Goal: Use online tool/utility: Use online tool/utility

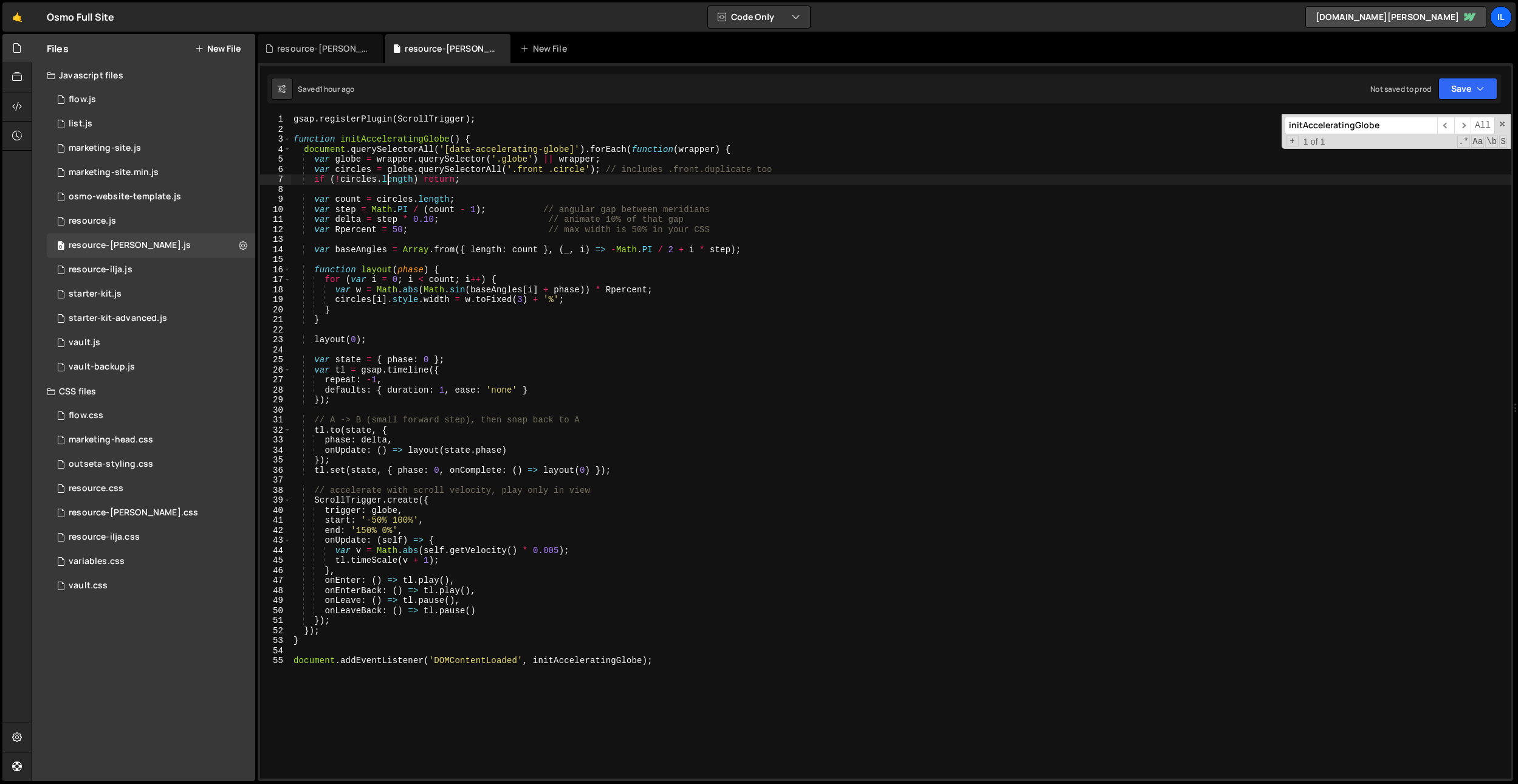
click at [386, 184] on div "gsap . registerPlugin ( ScrollTrigger ) ; function initAcceleratingGlobe ( ) { …" at bounding box center [901, 456] width 1220 height 685
type textarea "document.addEventListener('DOMContentLoaded', initAcceleratingGlobe);"
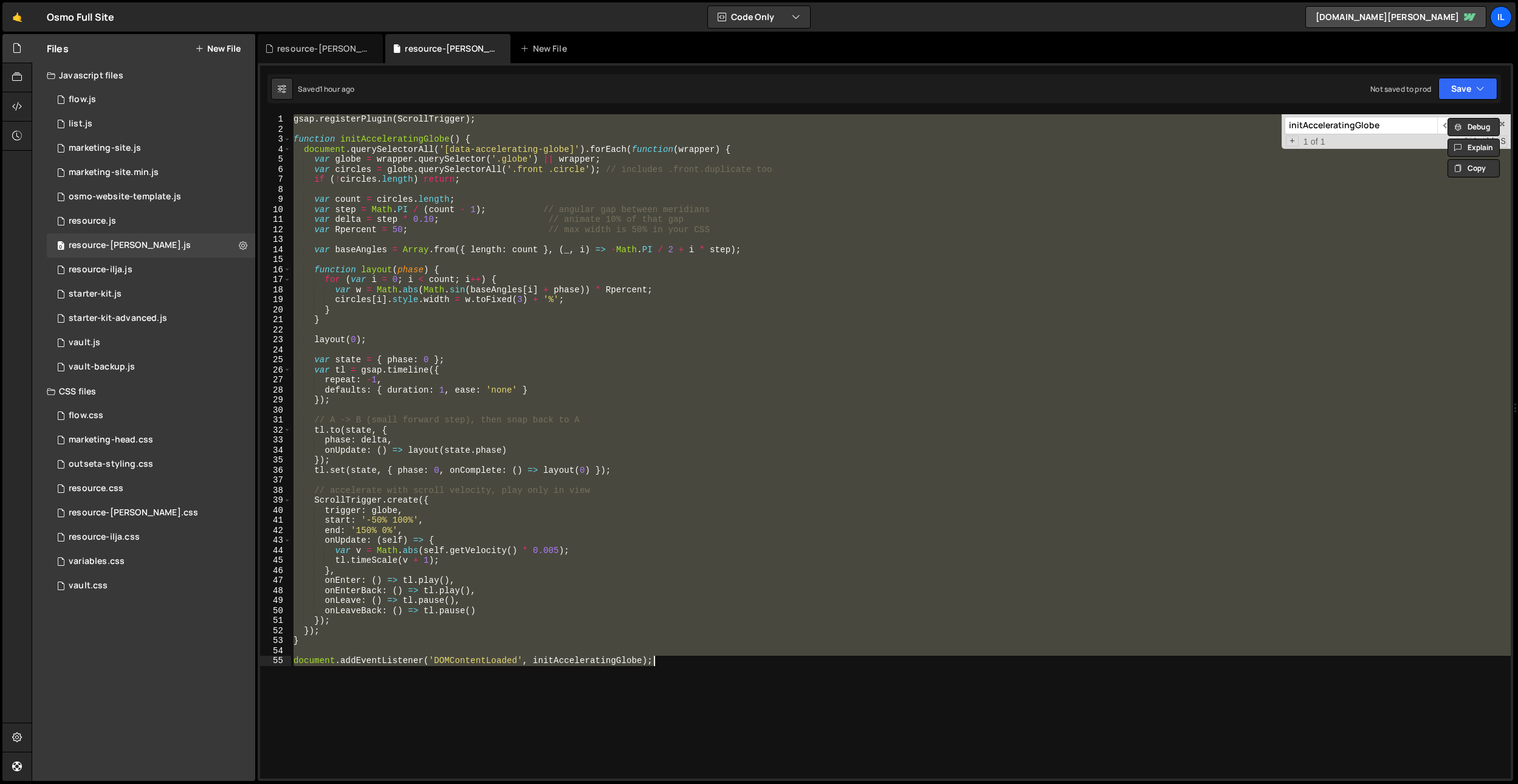
paste textarea
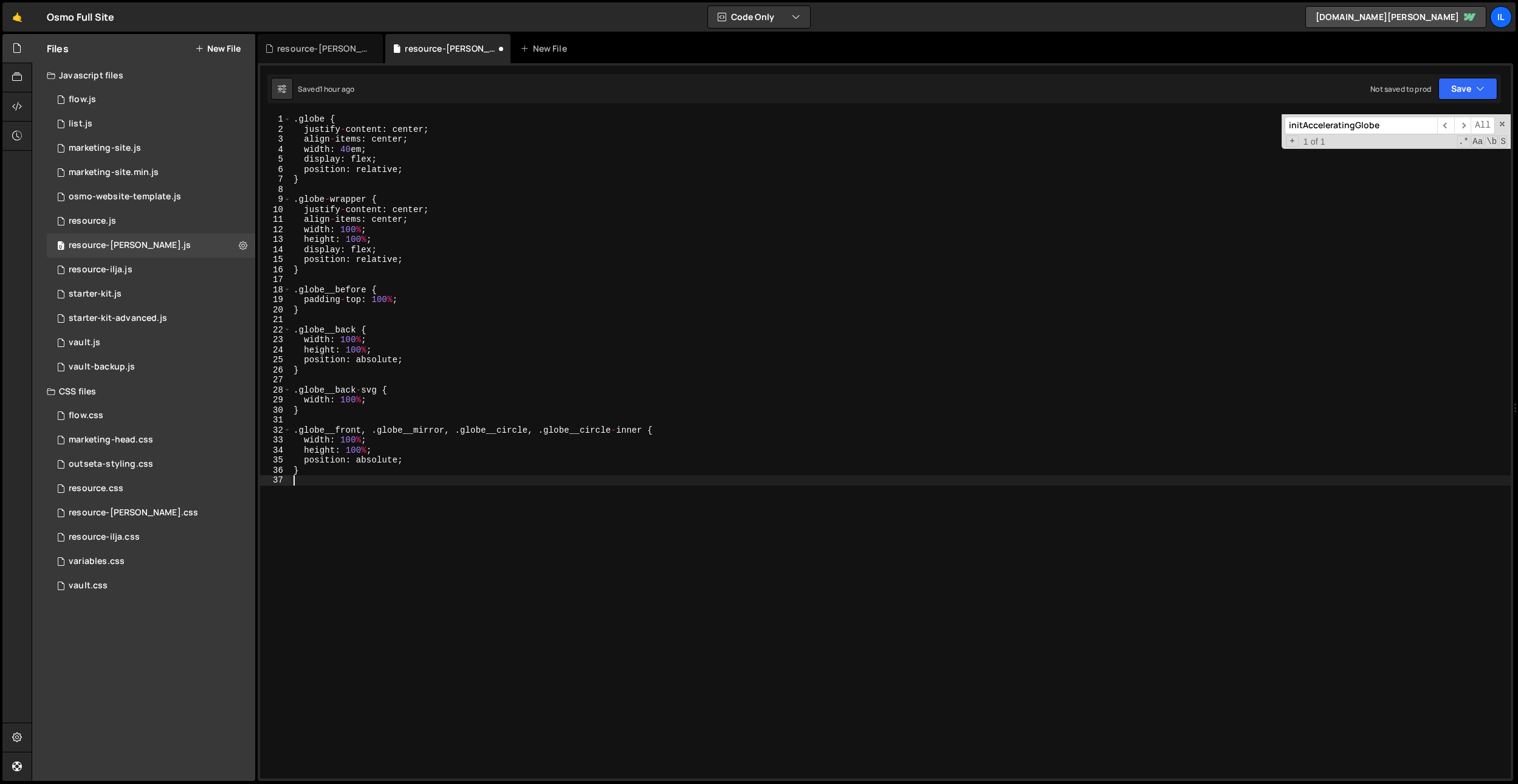
type textarea "document.addEventListener('DOMContentLoaded', initAcceleratingGlobe);"
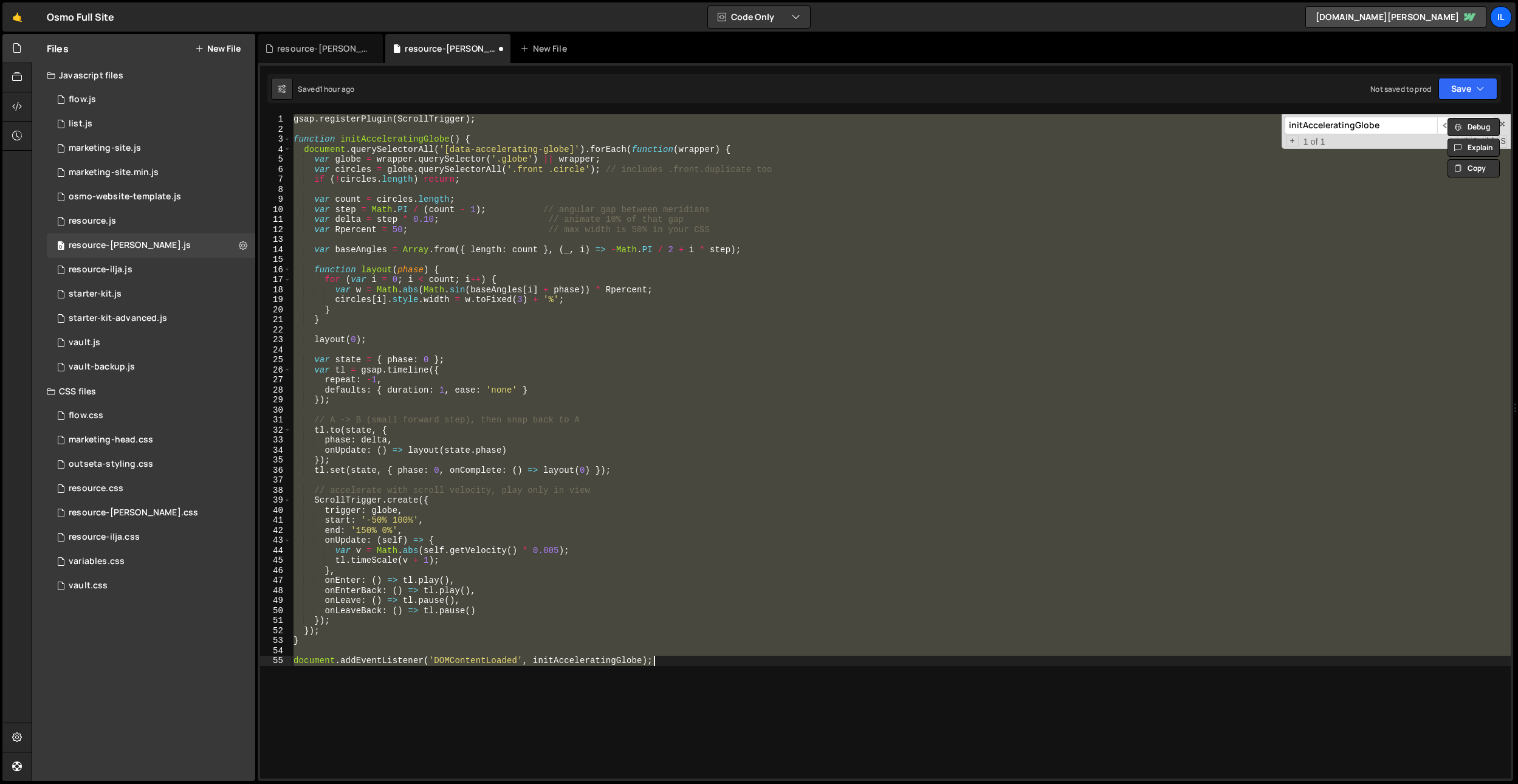
click at [627, 330] on div "gsap . registerPlugin ( ScrollTrigger ) ; function initAcceleratingGlobe ( ) { …" at bounding box center [901, 446] width 1220 height 664
paste textarea
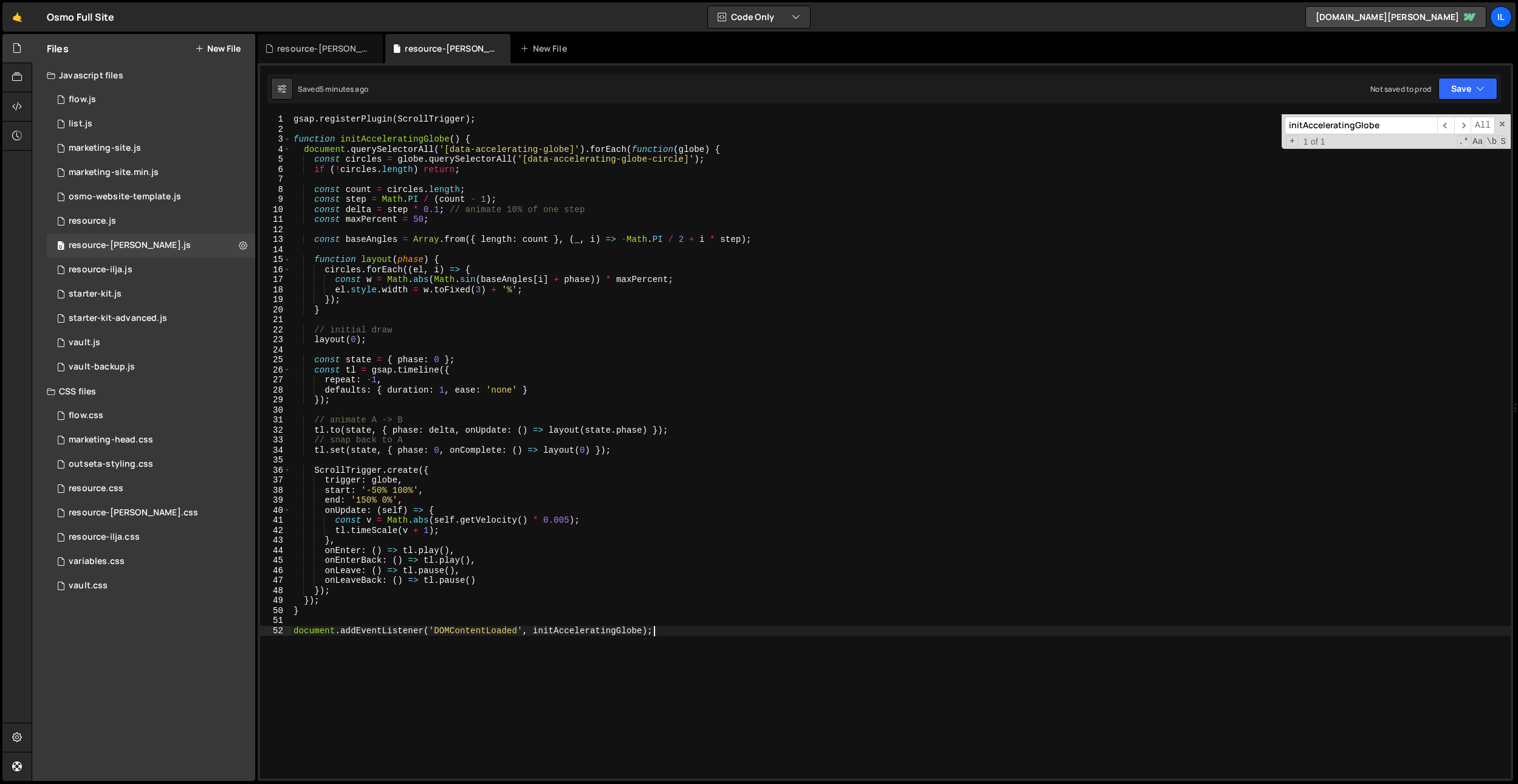
click at [441, 212] on div "gsap . registerPlugin ( ScrollTrigger ) ; function initAcceleratingGlobe ( ) { …" at bounding box center [901, 456] width 1220 height 685
type textarea "const delta = step * 1; // animate 10% of one step"
click at [506, 317] on div "gsap . registerPlugin ( ScrollTrigger ) ; function initAcceleratingGlobe ( ) { …" at bounding box center [901, 456] width 1220 height 685
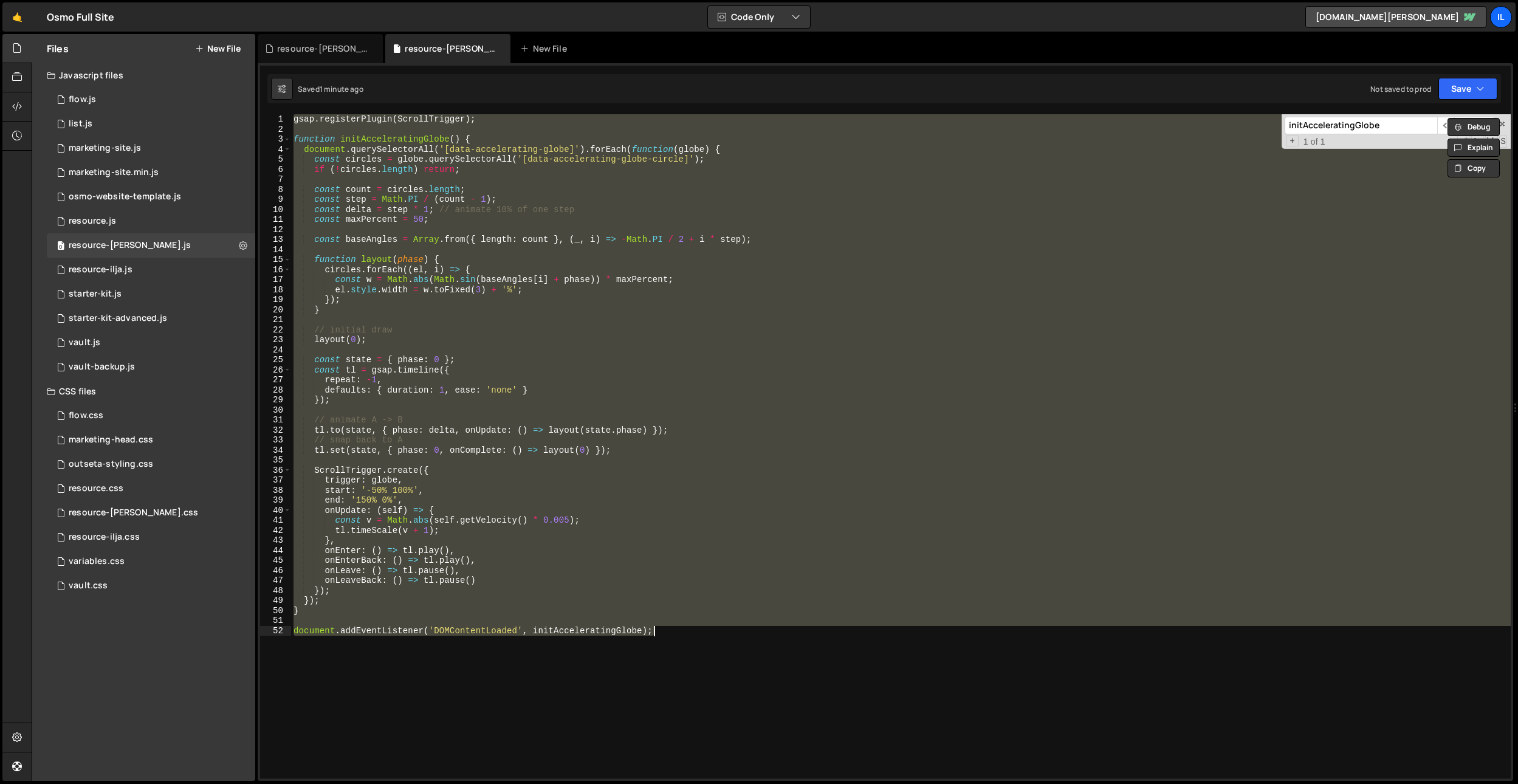
paste textarea
type textarea "document.addEventListener('DOMContentLoaded', initAcceleratingGlobe);"
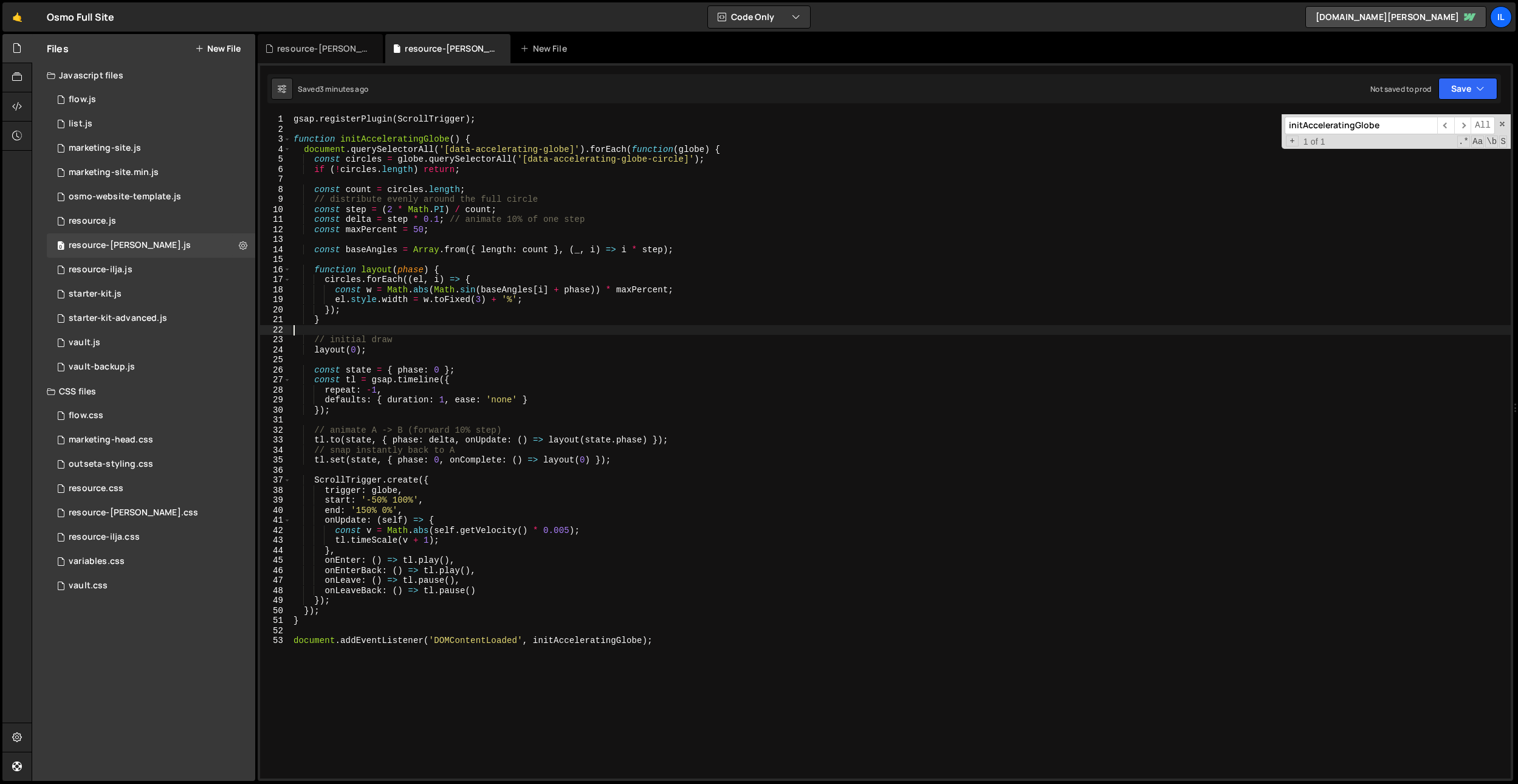
click at [490, 333] on div "gsap . registerPlugin ( ScrollTrigger ) ; function initAcceleratingGlobe ( ) { …" at bounding box center [901, 456] width 1220 height 685
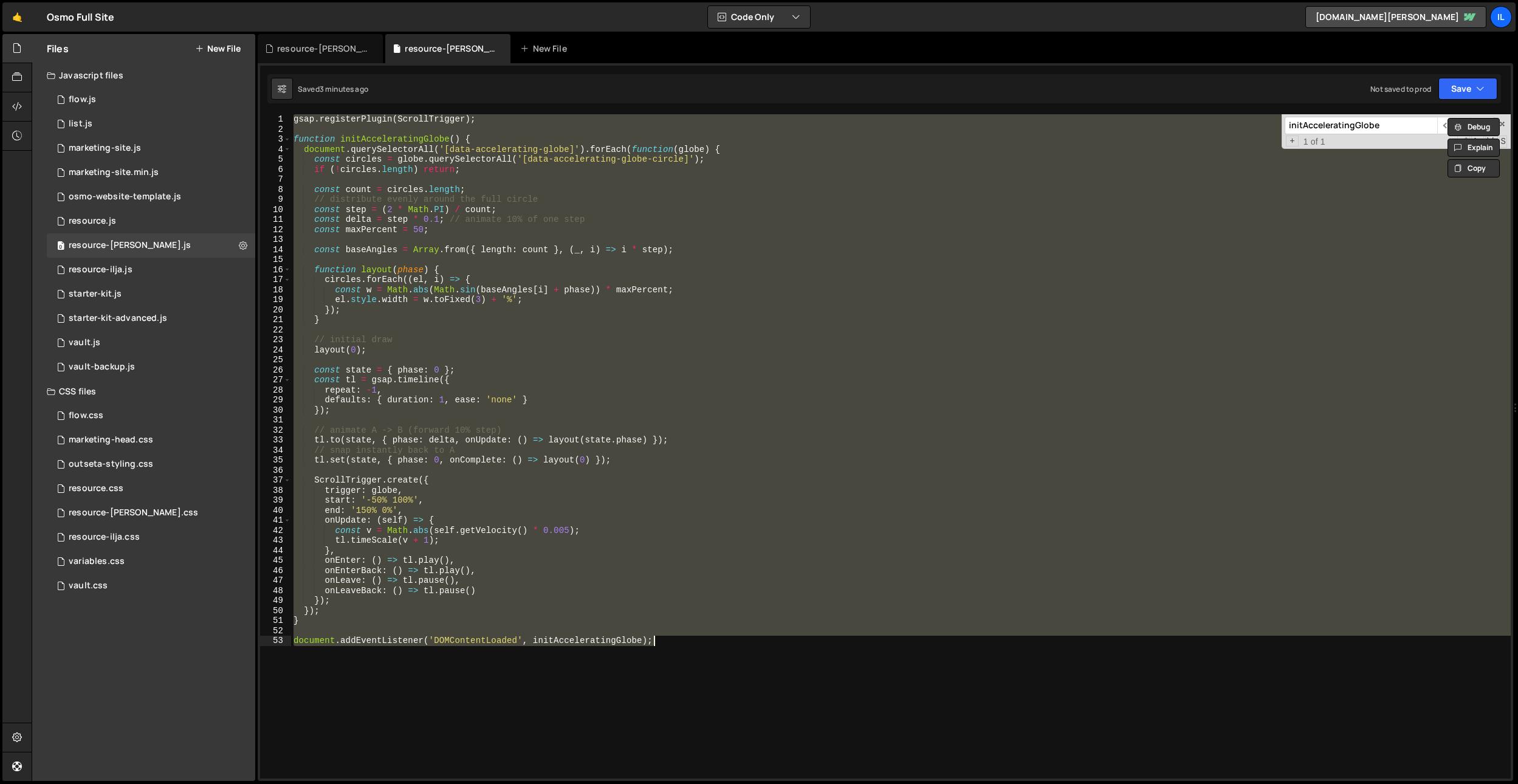
paste textarea
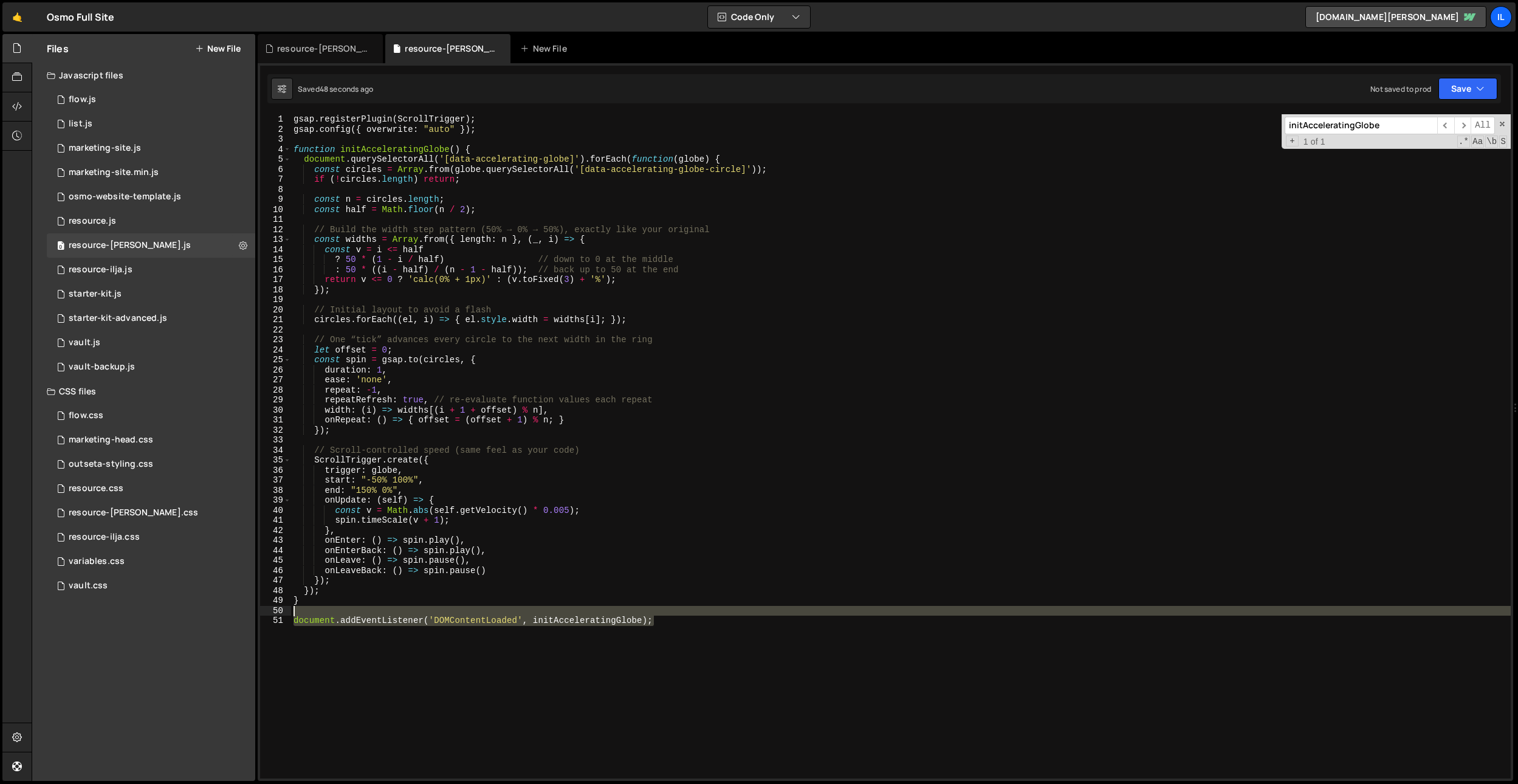
drag, startPoint x: 517, startPoint y: 655, endPoint x: 255, endPoint y: 607, distance: 266.4
click at [255, 607] on div "Files New File Javascript files 0 flow.js 0 0 list.js 0 0 marketing-site.js 0 0…" at bounding box center [775, 407] width 1486 height 748
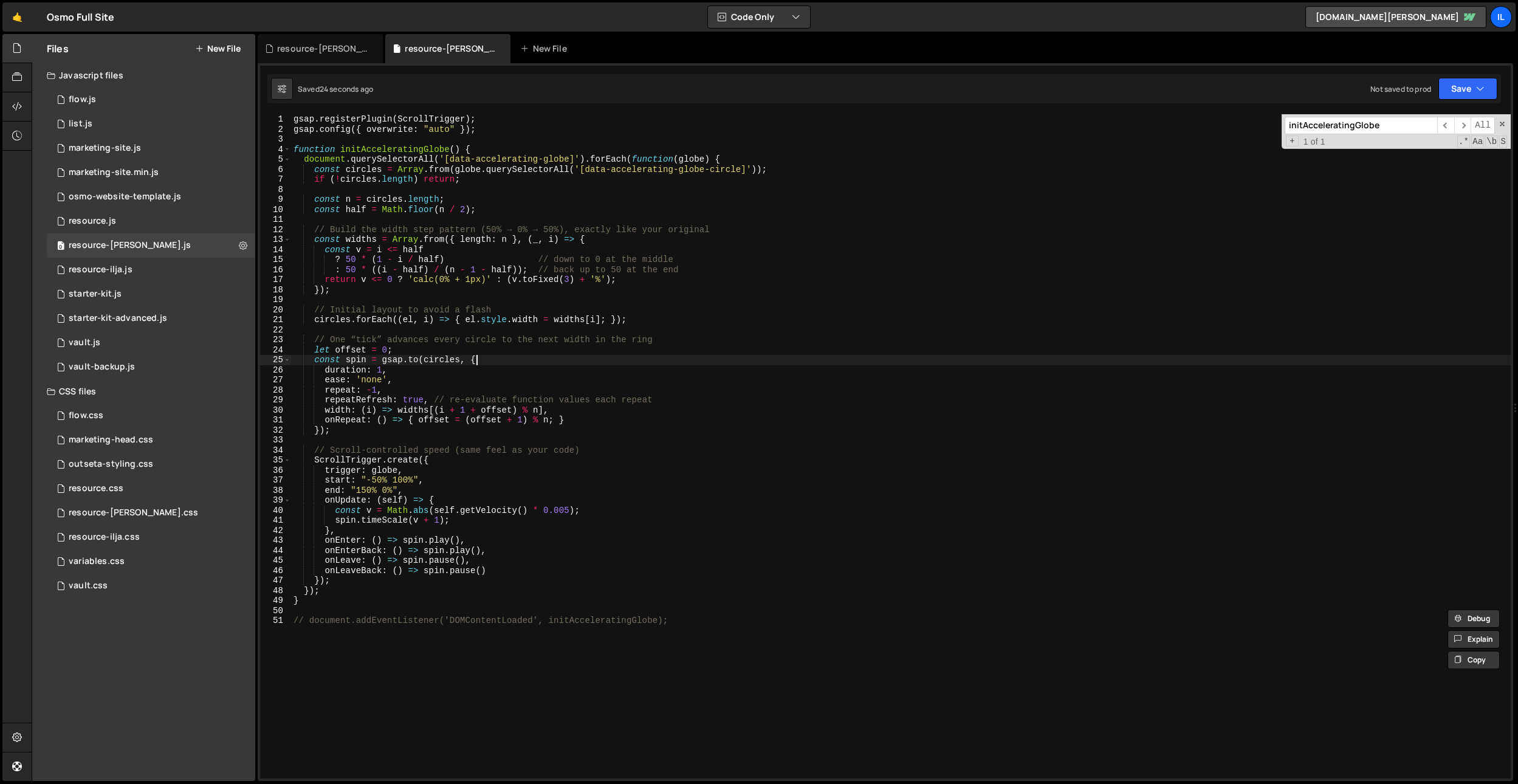
click at [509, 357] on div "gsap . registerPlugin ( ScrollTrigger ) ; gsap . config ({ overwrite : "auto" }…" at bounding box center [901, 456] width 1220 height 685
click at [659, 424] on div "gsap . registerPlugin ( ScrollTrigger ) ; gsap . config ({ overwrite : "auto" }…" at bounding box center [901, 456] width 1220 height 685
type textarea "document.addEventListener('DOMContentLoaded', initAcceleratingGlobe);"
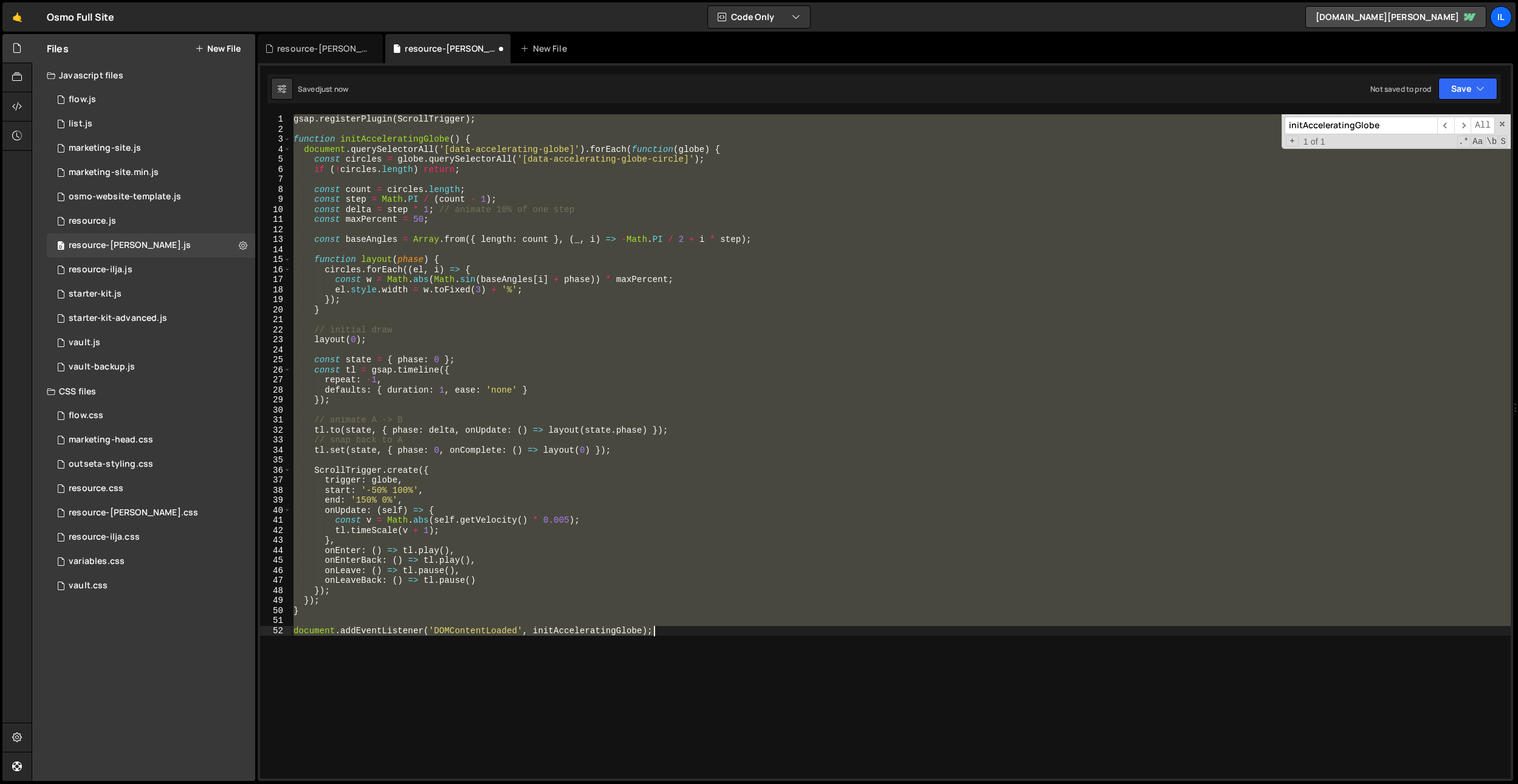
click at [850, 354] on div "gsap . registerPlugin ( ScrollTrigger ) ; function initAcceleratingGlobe ( ) { …" at bounding box center [901, 446] width 1220 height 664
paste textarea
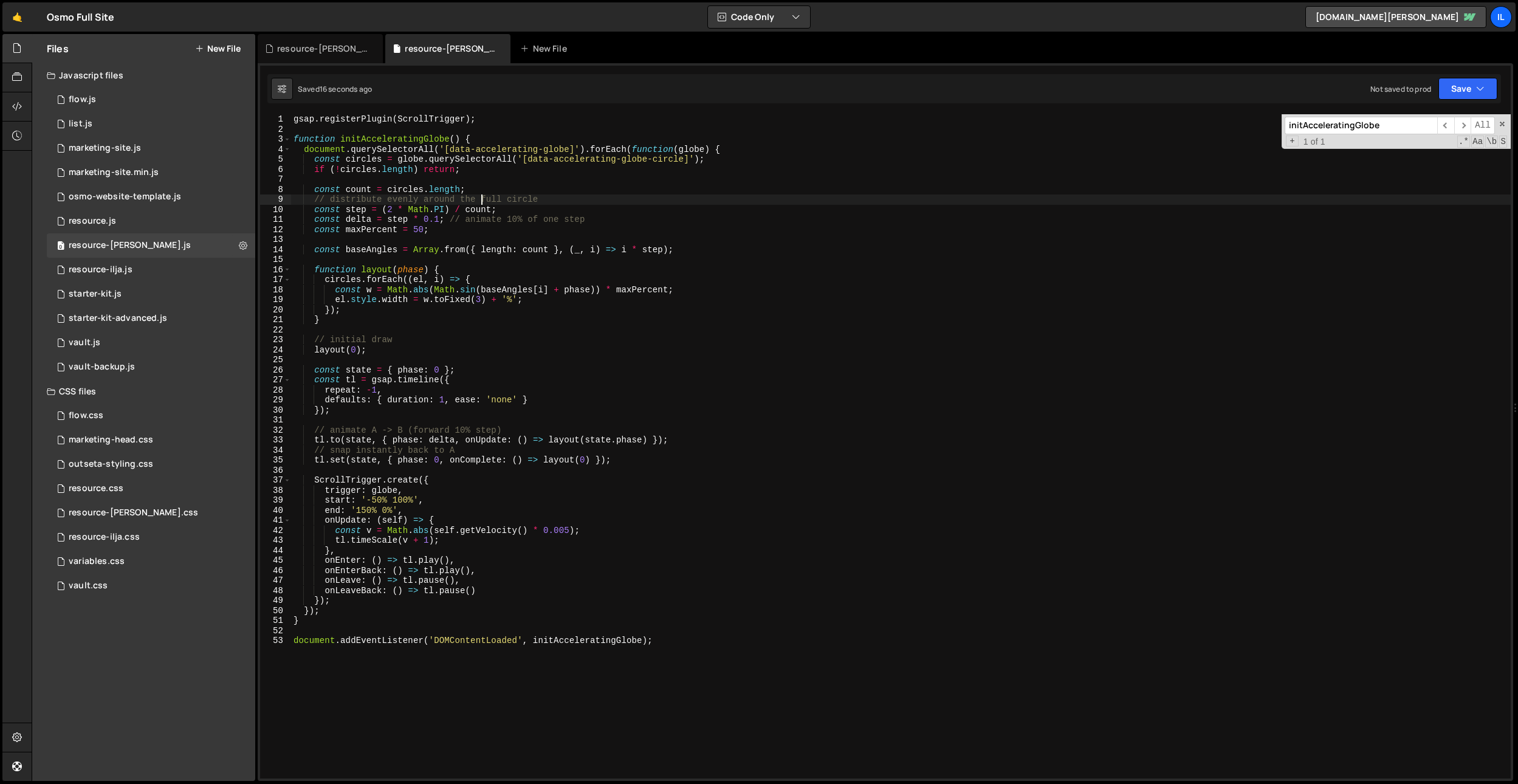
click at [482, 203] on div "gsap . registerPlugin ( ScrollTrigger ) ; function initAcceleratingGlobe ( ) { …" at bounding box center [901, 456] width 1220 height 685
paste textarea
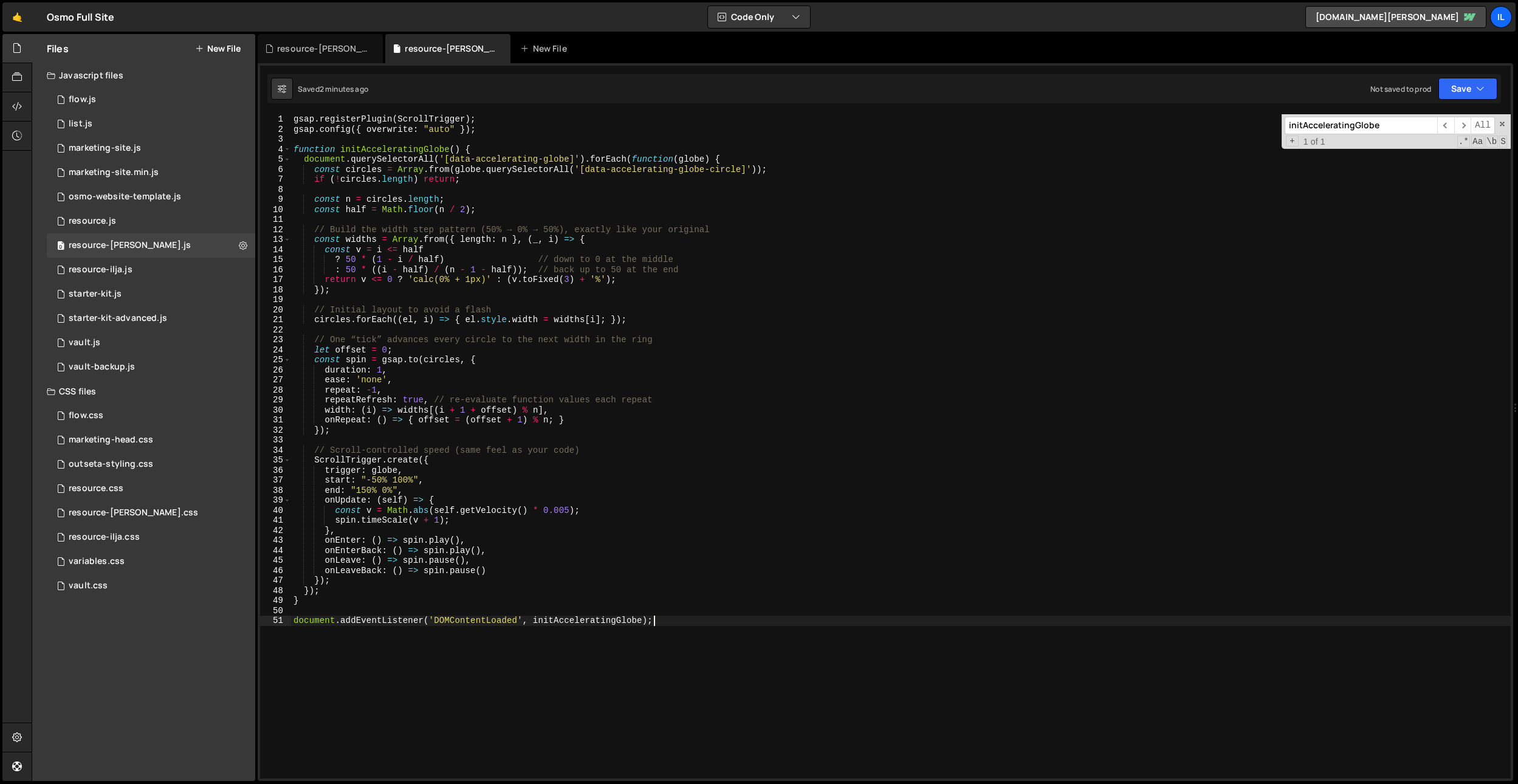
click at [553, 350] on div "gsap . registerPlugin ( ScrollTrigger ) ; gsap . config ({ overwrite : "auto" }…" at bounding box center [901, 456] width 1220 height 685
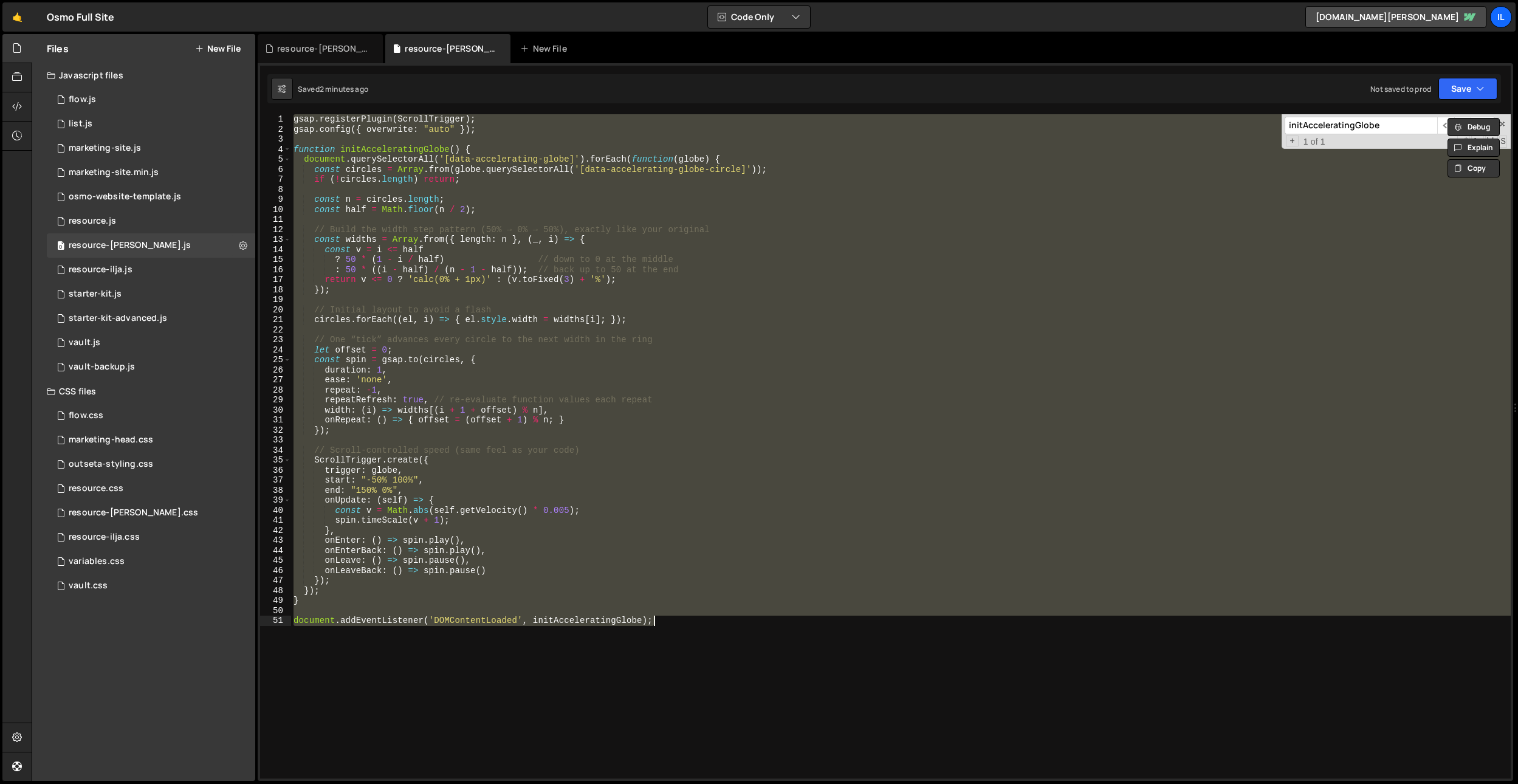
paste textarea "document.addEventListener("DOMContentLoaded""
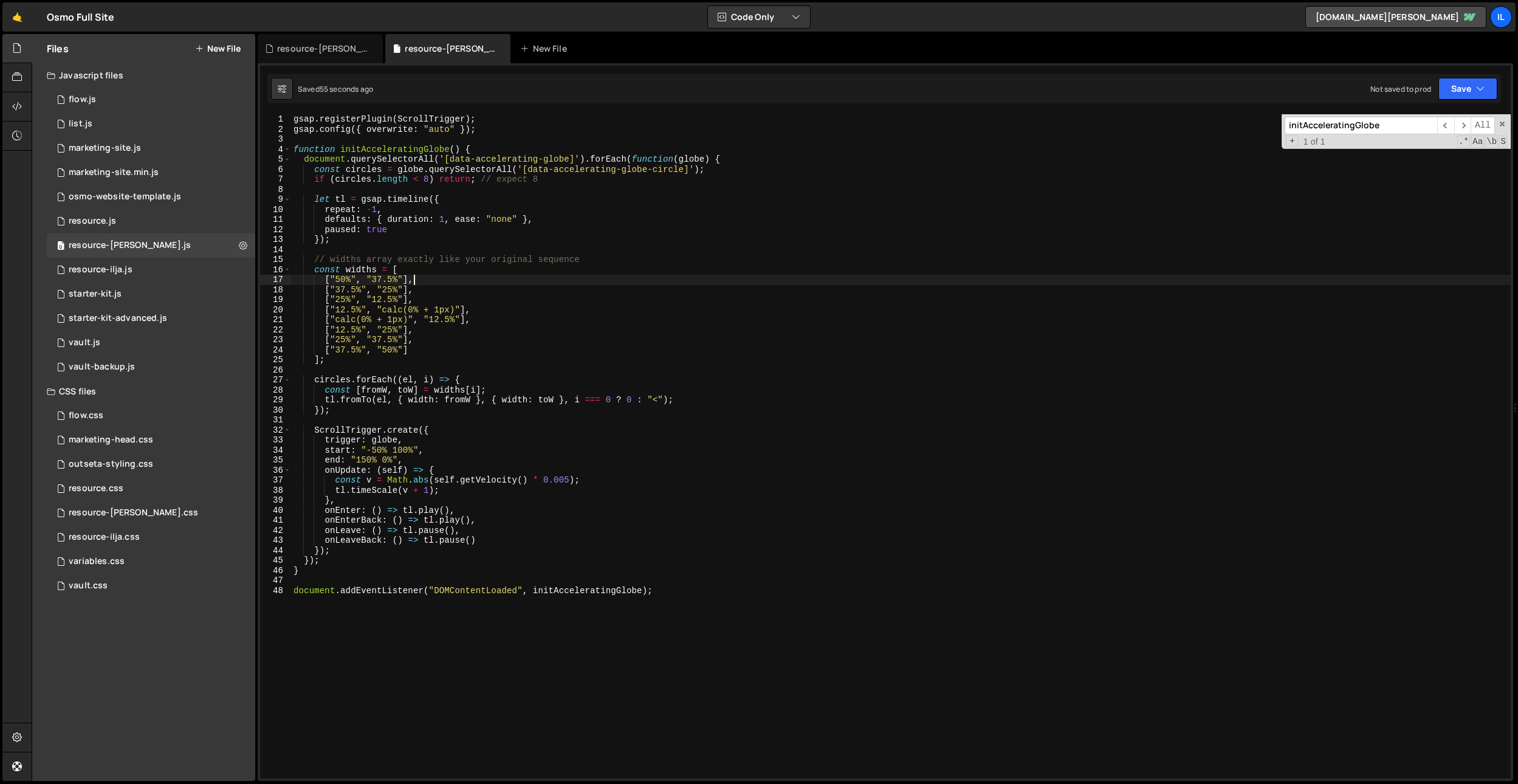
click at [613, 276] on div "gsap . registerPlugin ( ScrollTrigger ) ; gsap . config ({ overwrite : "auto" }…" at bounding box center [901, 456] width 1220 height 685
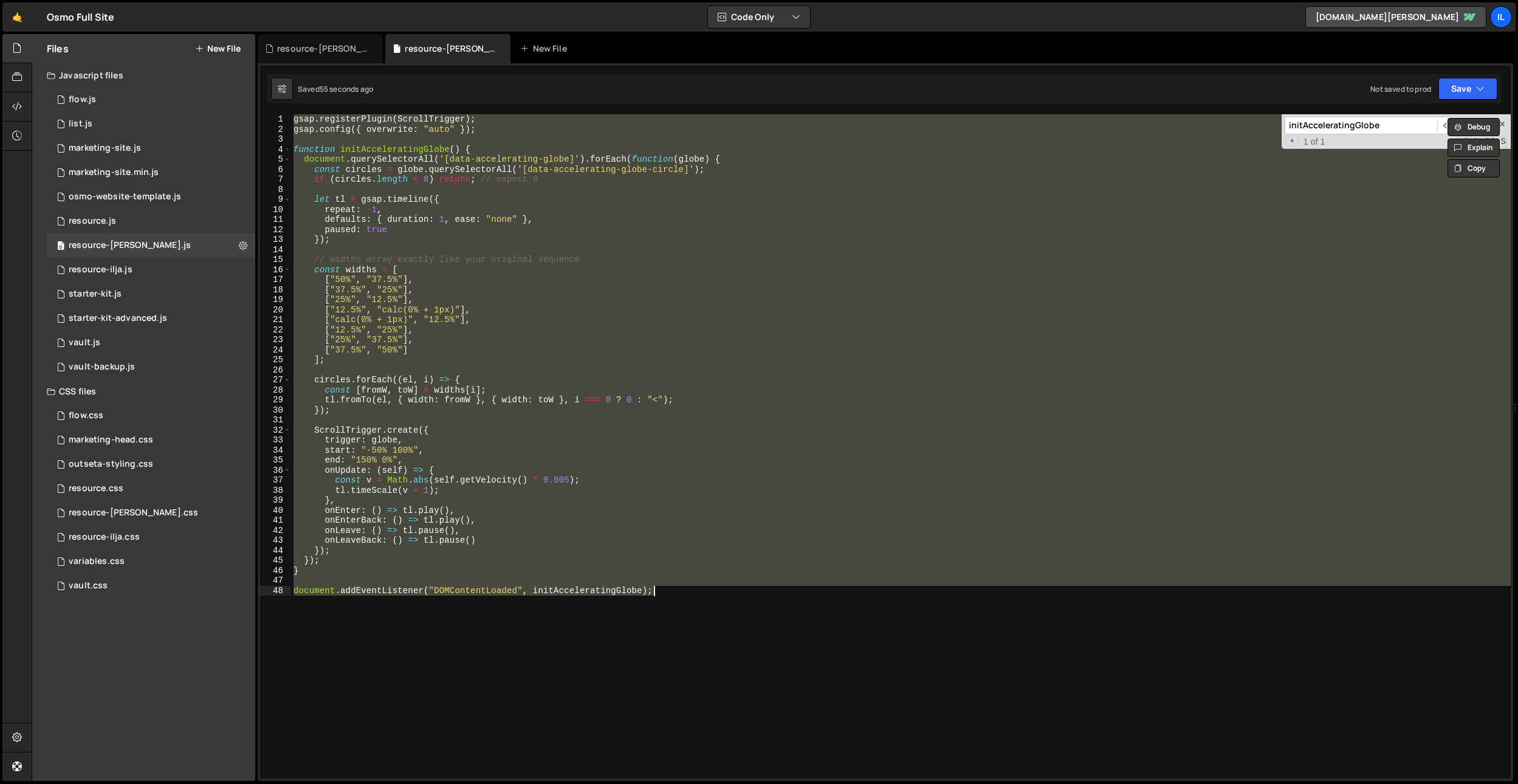
paste textarea
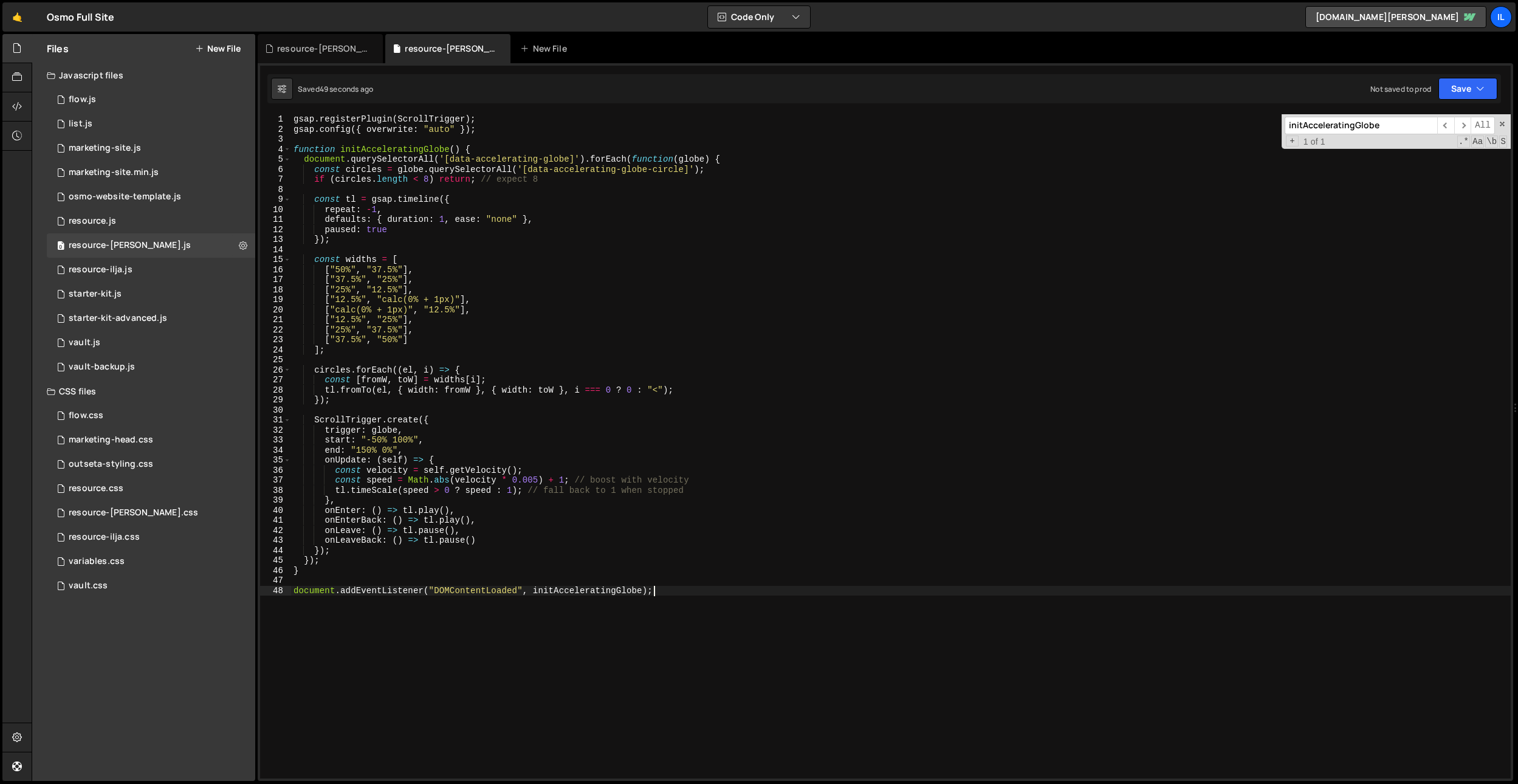
click at [631, 277] on div "gsap . registerPlugin ( ScrollTrigger ) ; gsap . config ({ overwrite : "auto" }…" at bounding box center [901, 456] width 1220 height 685
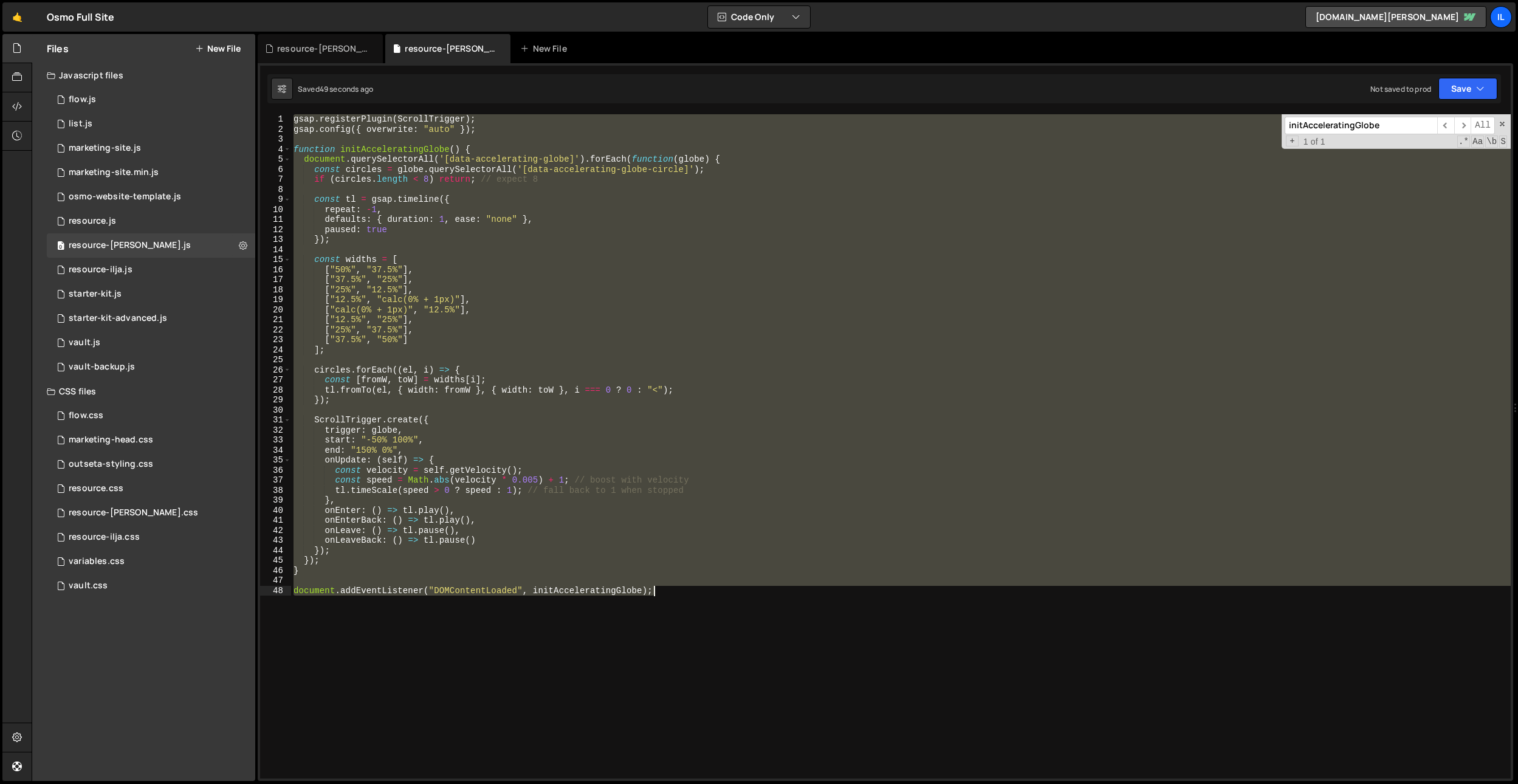
paste textarea
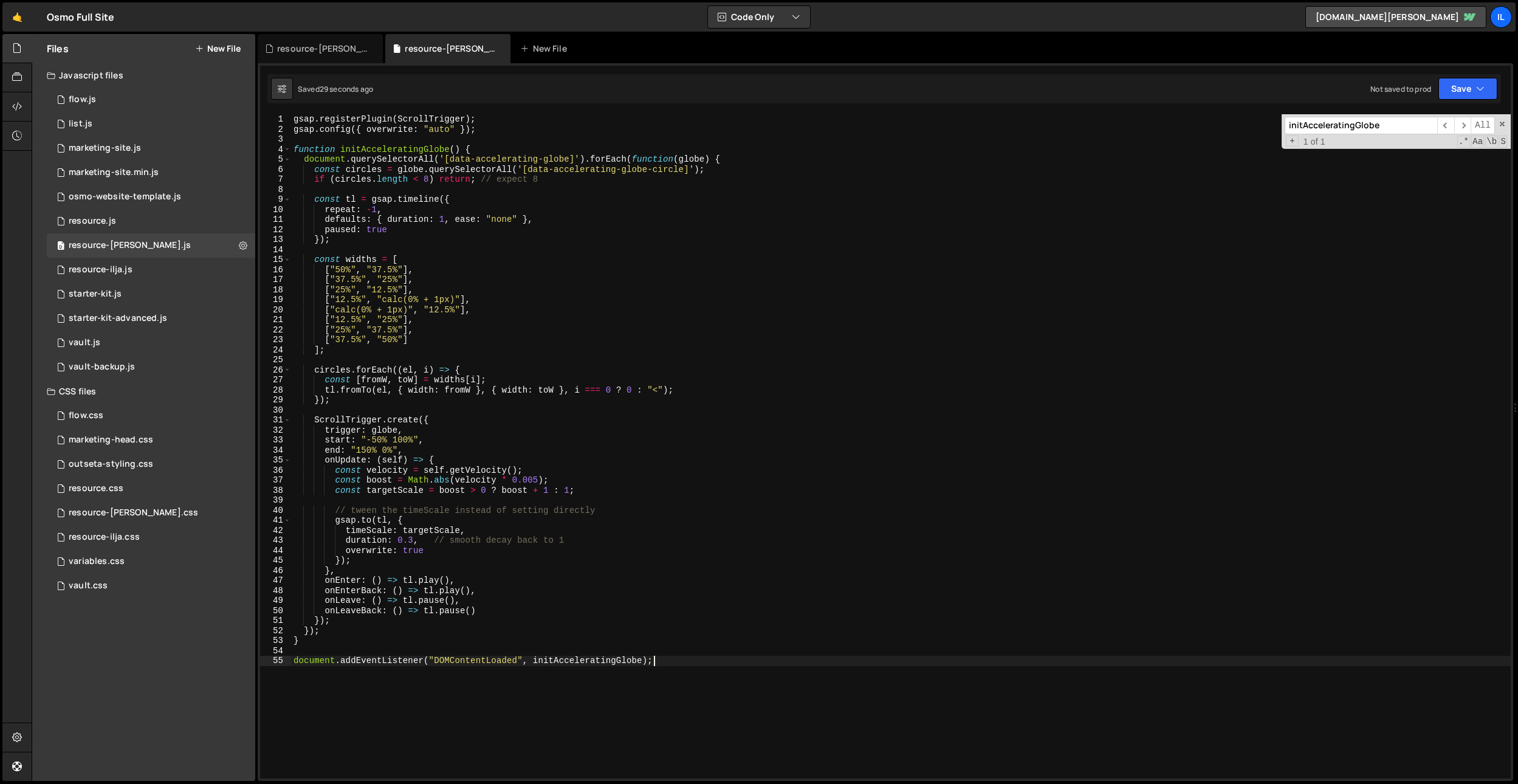
click at [526, 212] on div "gsap . registerPlugin ( ScrollTrigger ) ; gsap . config ({ overwrite : "auto" }…" at bounding box center [901, 456] width 1220 height 685
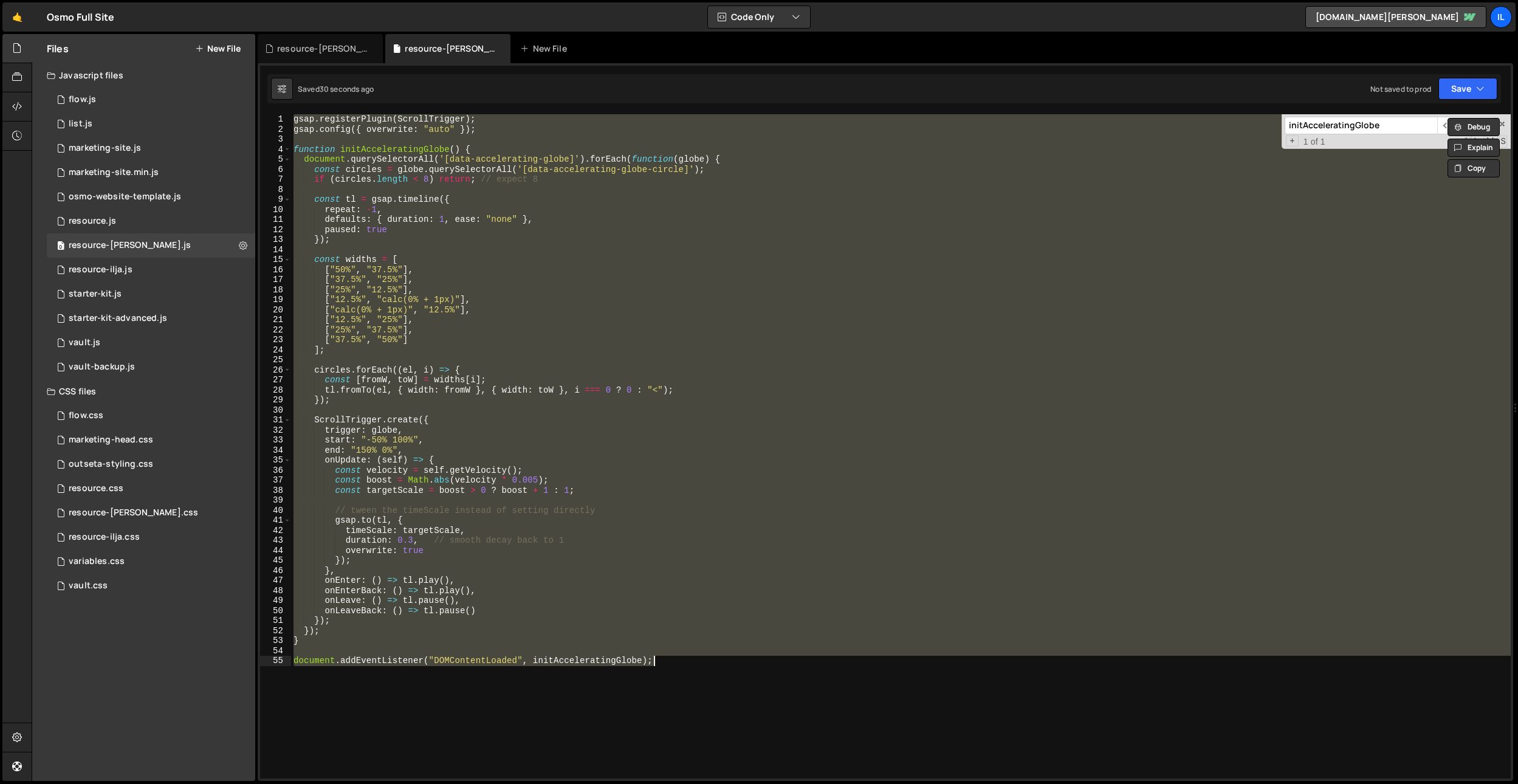
paste textarea
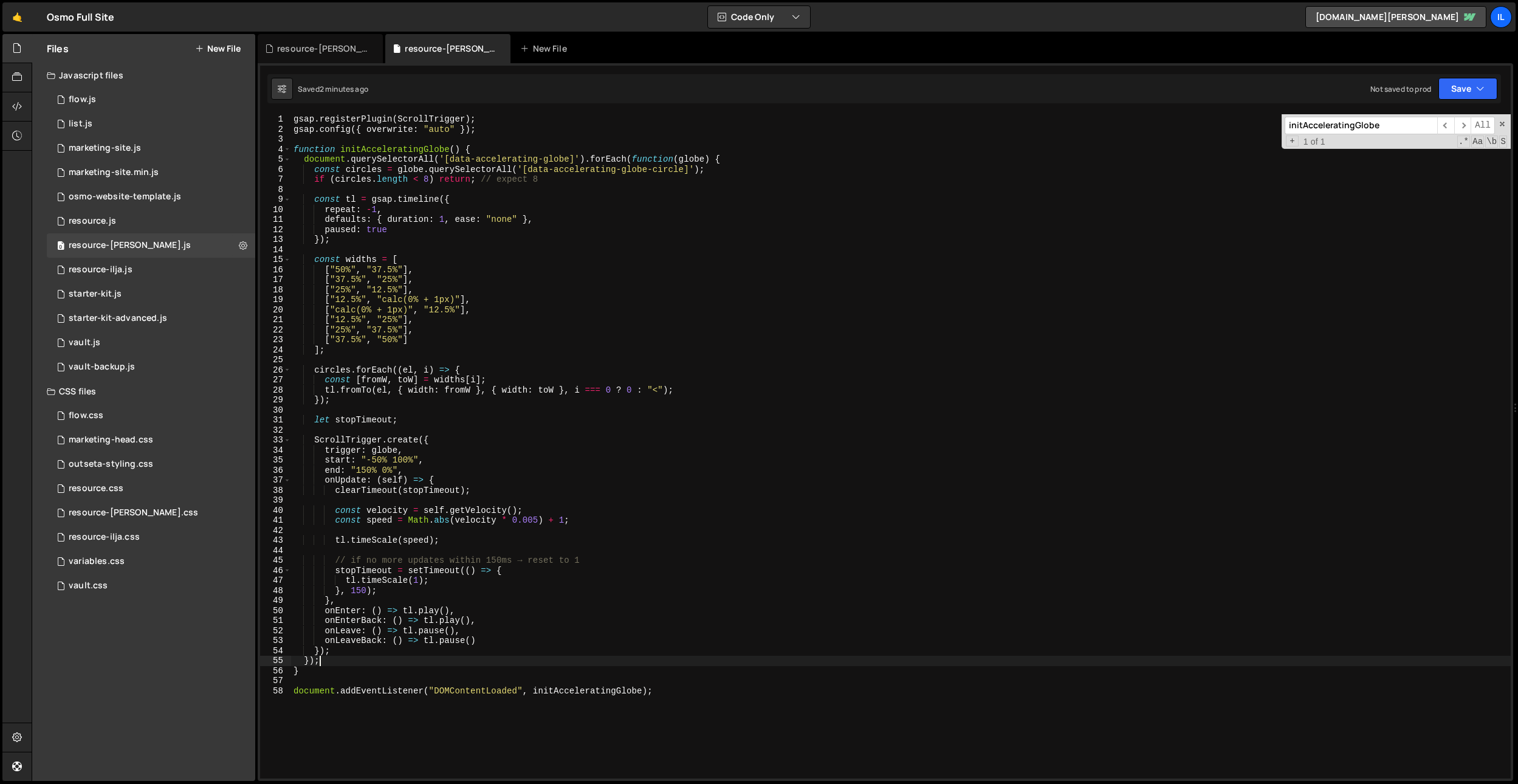
click at [378, 660] on div "gsap . registerPlugin ( ScrollTrigger ) ; gsap . config ({ overwrite : "auto" }…" at bounding box center [901, 456] width 1220 height 685
type textarea "}"
paste textarea "});"
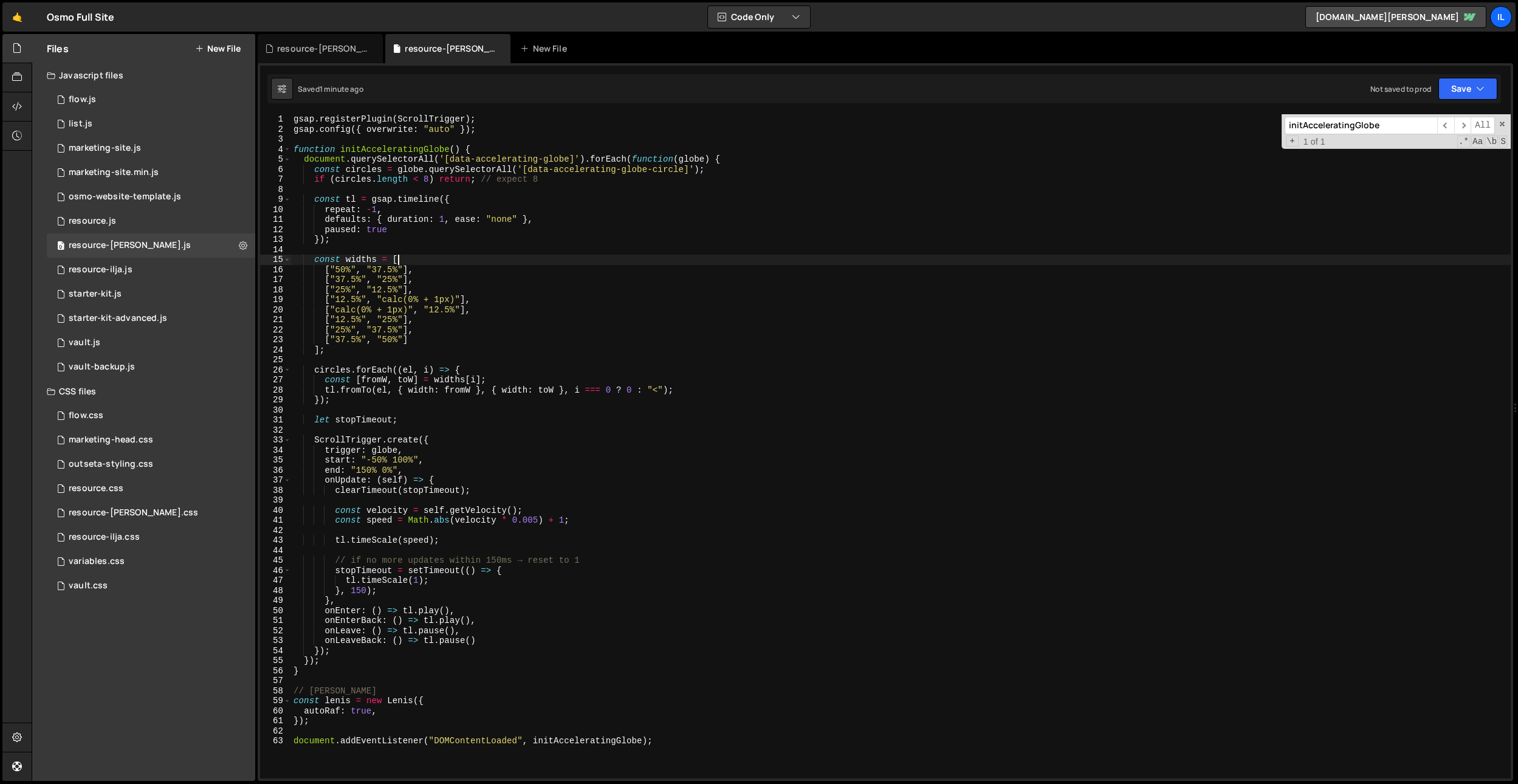
click at [471, 260] on div "gsap . registerPlugin ( ScrollTrigger ) ; gsap . config ({ overwrite : "auto" }…" at bounding box center [901, 456] width 1220 height 685
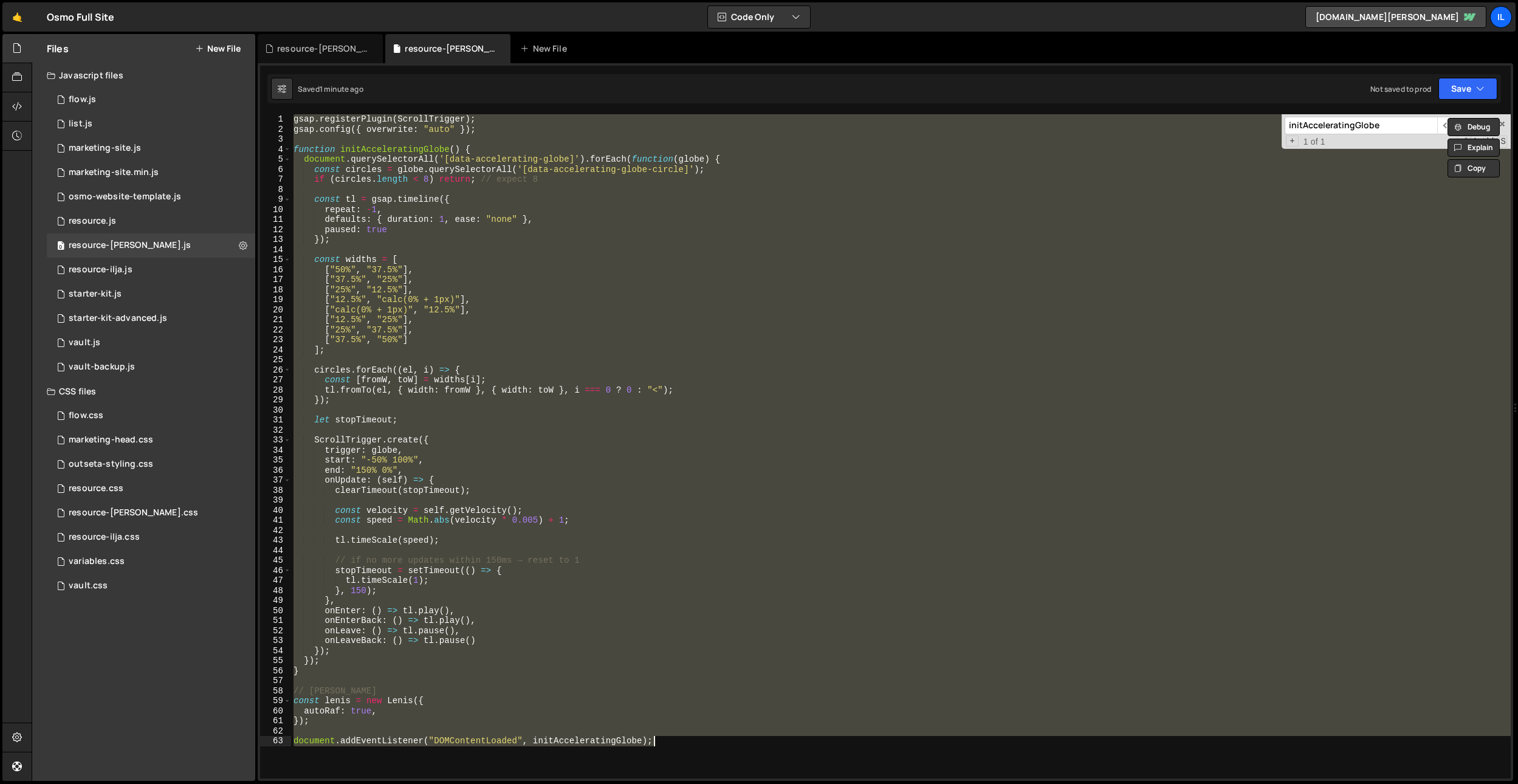
paste textarea
drag, startPoint x: 429, startPoint y: 560, endPoint x: 420, endPoint y: 570, distance: 13.5
click at [429, 560] on div "gsap . registerPlugin ( ScrollTrigger ) ; gsap . config ({ overwrite : "auto" }…" at bounding box center [901, 446] width 1220 height 664
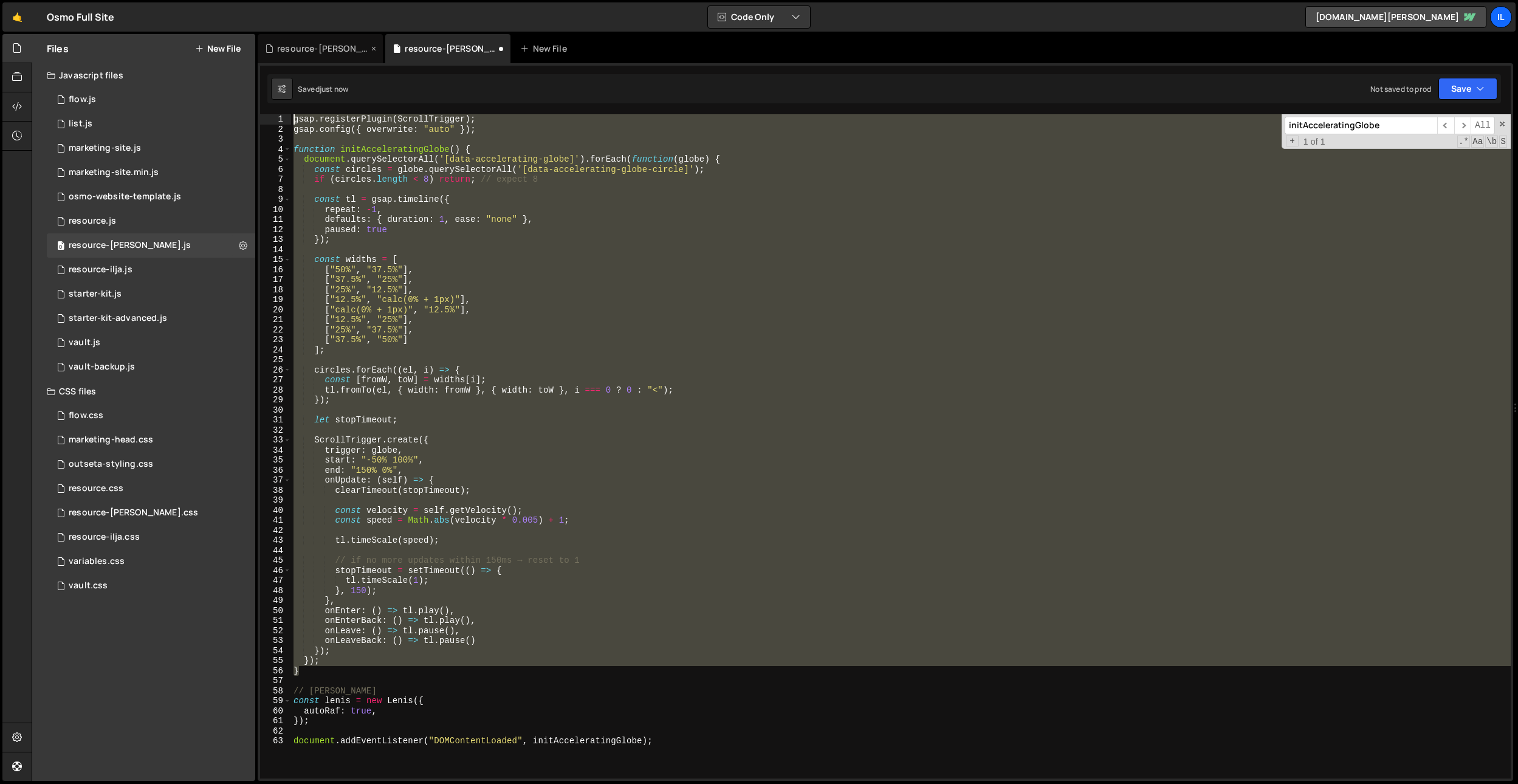
drag, startPoint x: 314, startPoint y: 668, endPoint x: 296, endPoint y: 48, distance: 620.3
click at [296, 48] on div "Debug Explain Copy resource-[PERSON_NAME].css resource-[PERSON_NAME].js New Fil…" at bounding box center [885, 407] width 1255 height 748
paste textarea "document.addEventListener("DOMContentLoaded", initAcceleratingGlobe"
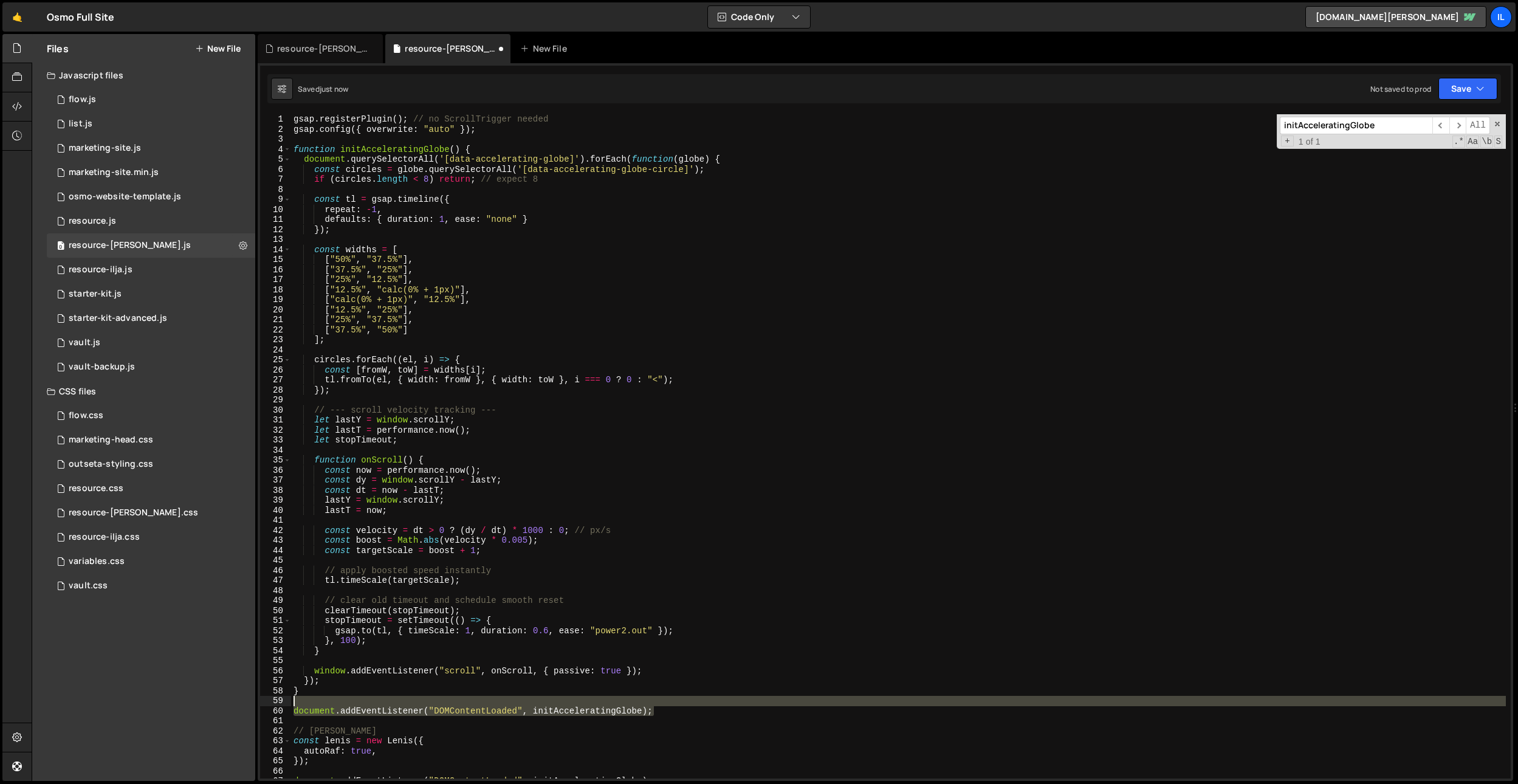
drag, startPoint x: 667, startPoint y: 709, endPoint x: 671, endPoint y: 698, distance: 11.7
click at [671, 698] on div "gsap . registerPlugin ( ) ; // no ScrollTrigger needed gsap . config ({ overwri…" at bounding box center [898, 456] width 1215 height 685
type textarea "document.addEventListener("DOMContentLoaded", initAcceleratingGlobe);"
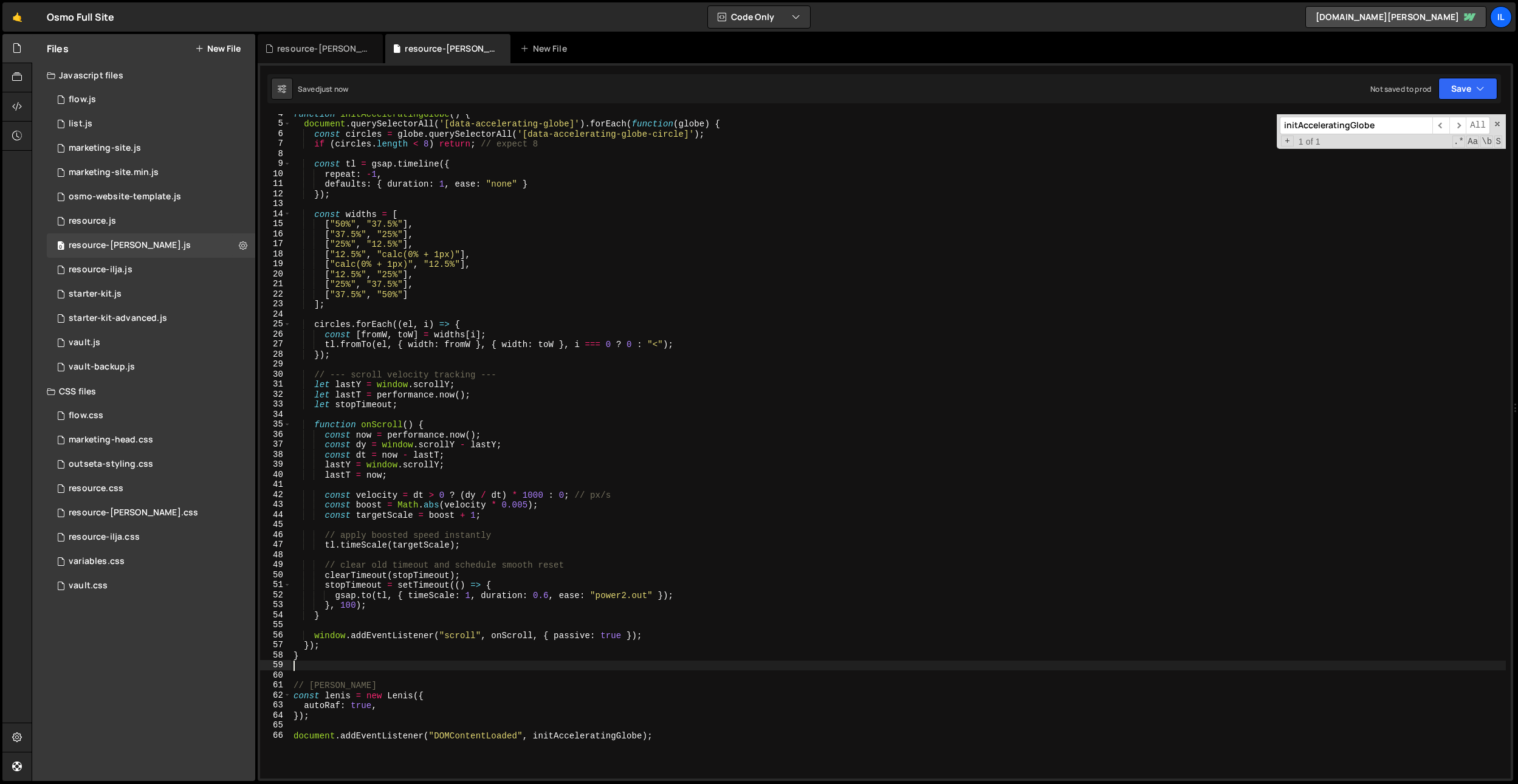
scroll to position [29, 0]
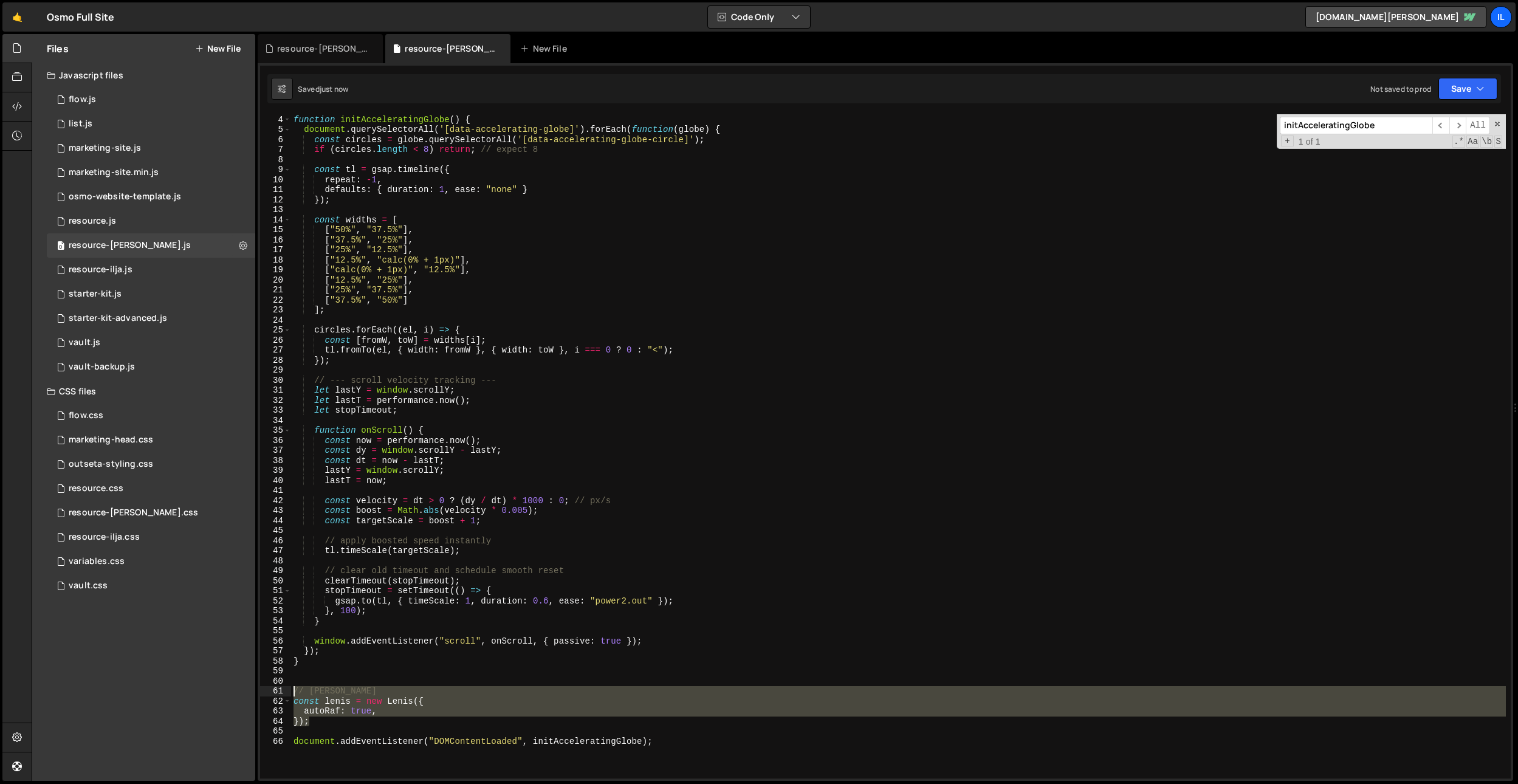
drag, startPoint x: 316, startPoint y: 724, endPoint x: 240, endPoint y: 696, distance: 81.0
click at [240, 696] on div "Files New File Javascript files 0 flow.js 0 0 list.js 0 0 marketing-site.js 0 0…" at bounding box center [775, 407] width 1486 height 748
click at [315, 721] on div "function initAcceleratingGlobe ( ) { document . querySelectorAll ( '[data-accel…" at bounding box center [898, 446] width 1215 height 664
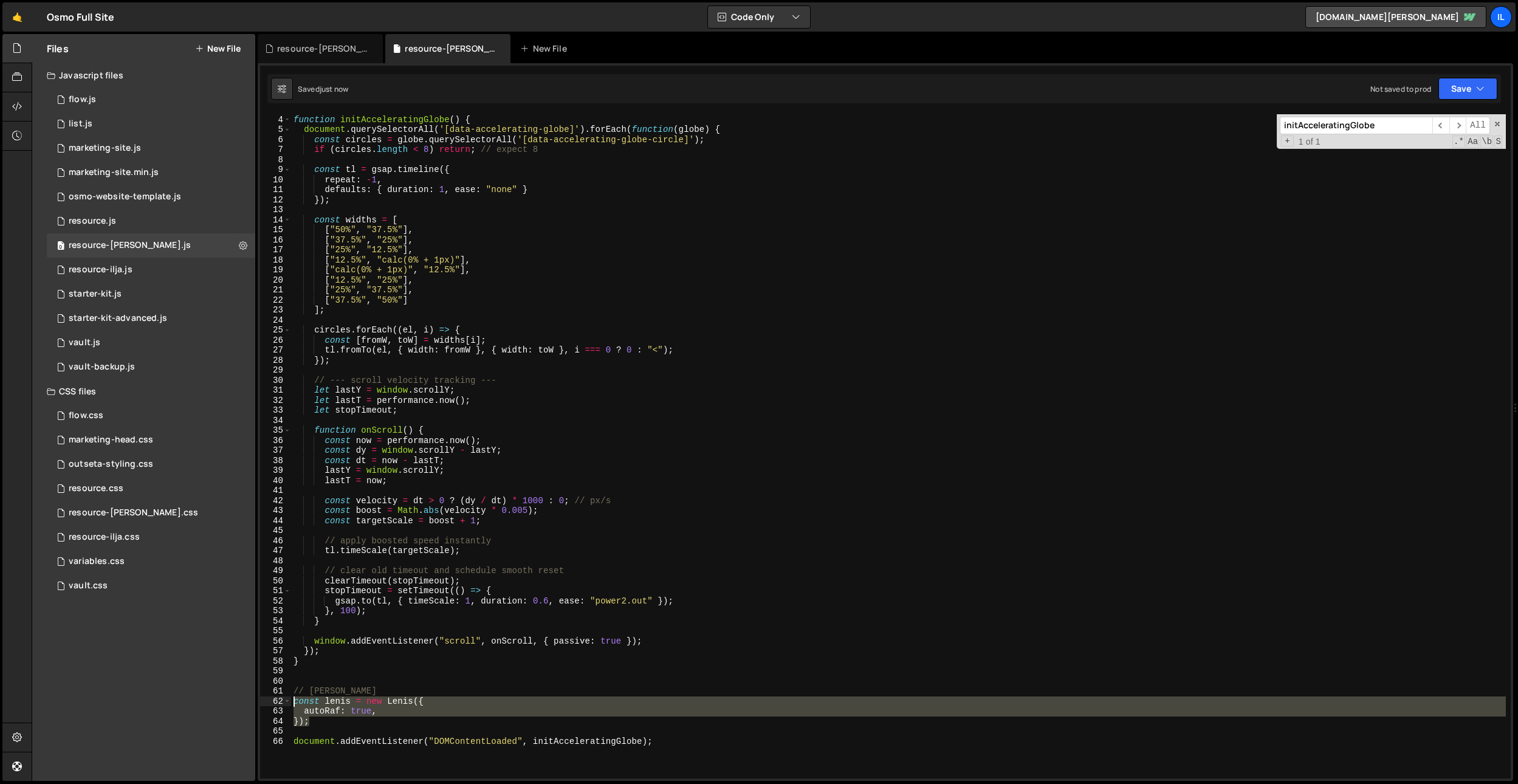
drag, startPoint x: 322, startPoint y: 721, endPoint x: 280, endPoint y: 703, distance: 45.7
click at [280, 703] on div "}); 3 4 5 6 7 8 9 10 11 12 13 14 15 16 17 18 19 20 21 22 23 24 25 26 27 28 29 3…" at bounding box center [885, 446] width 1251 height 664
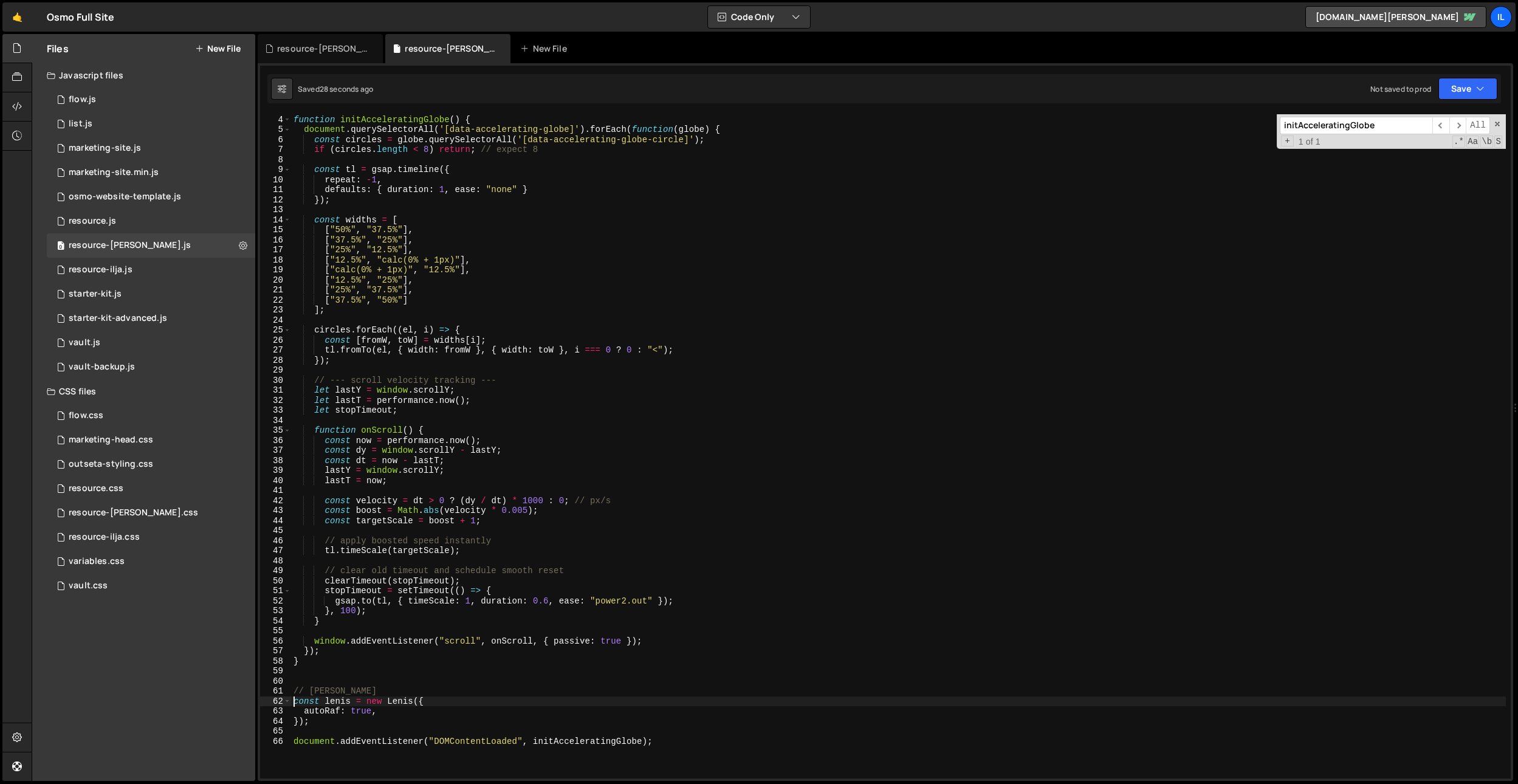
click at [380, 717] on div "function initAcceleratingGlobe ( ) { document . querySelectorAll ( '[data-accel…" at bounding box center [898, 447] width 1215 height 685
type textarea "});"
click at [383, 713] on div "function initAcceleratingGlobe ( ) { document . querySelectorAll ( '[data-accel…" at bounding box center [898, 447] width 1215 height 685
type textarea "autoRaf: true,"
paste textarea "infinite"
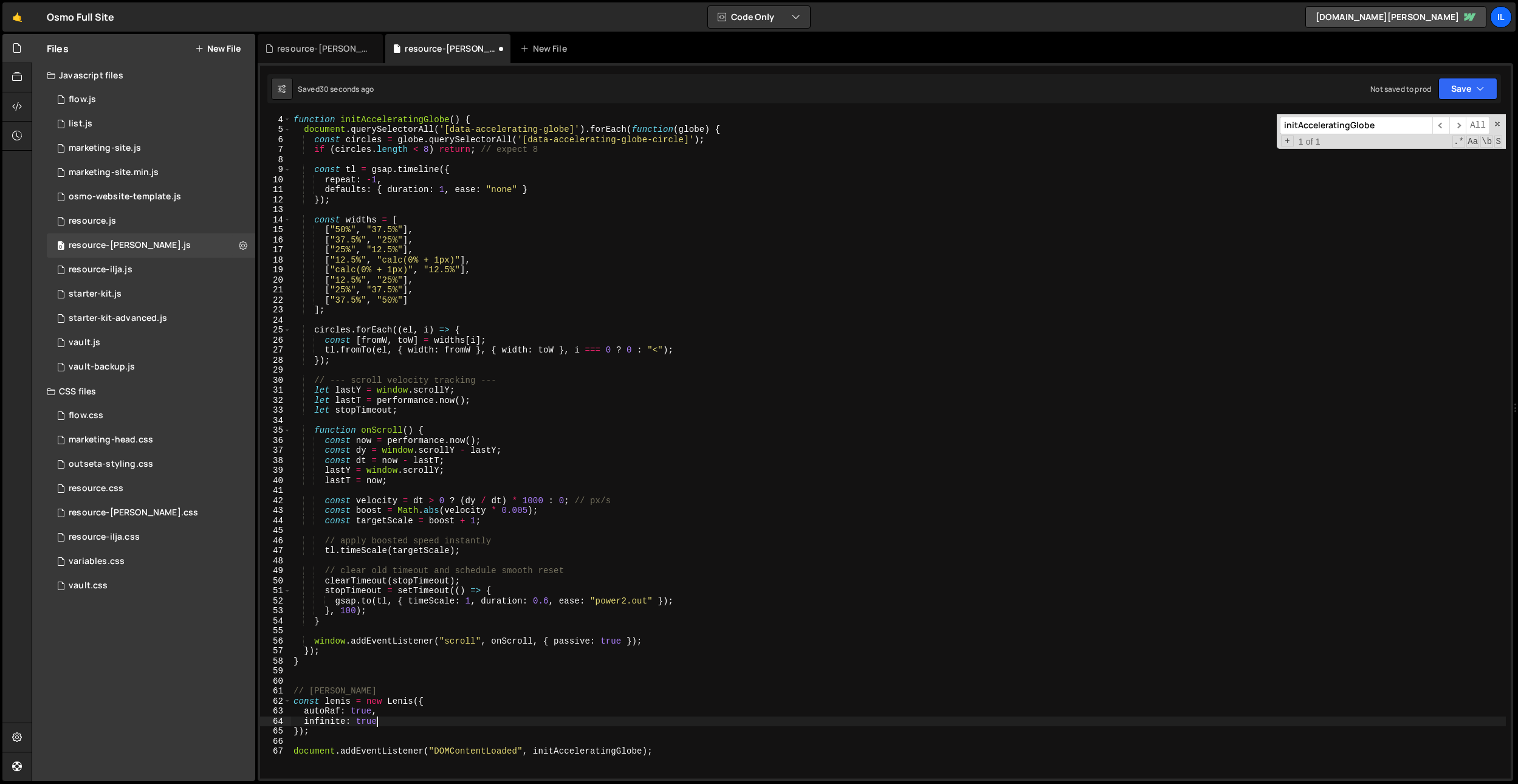
scroll to position [0, 5]
type textarea "infinite: true,"
paste textarea "syncTouch: true"
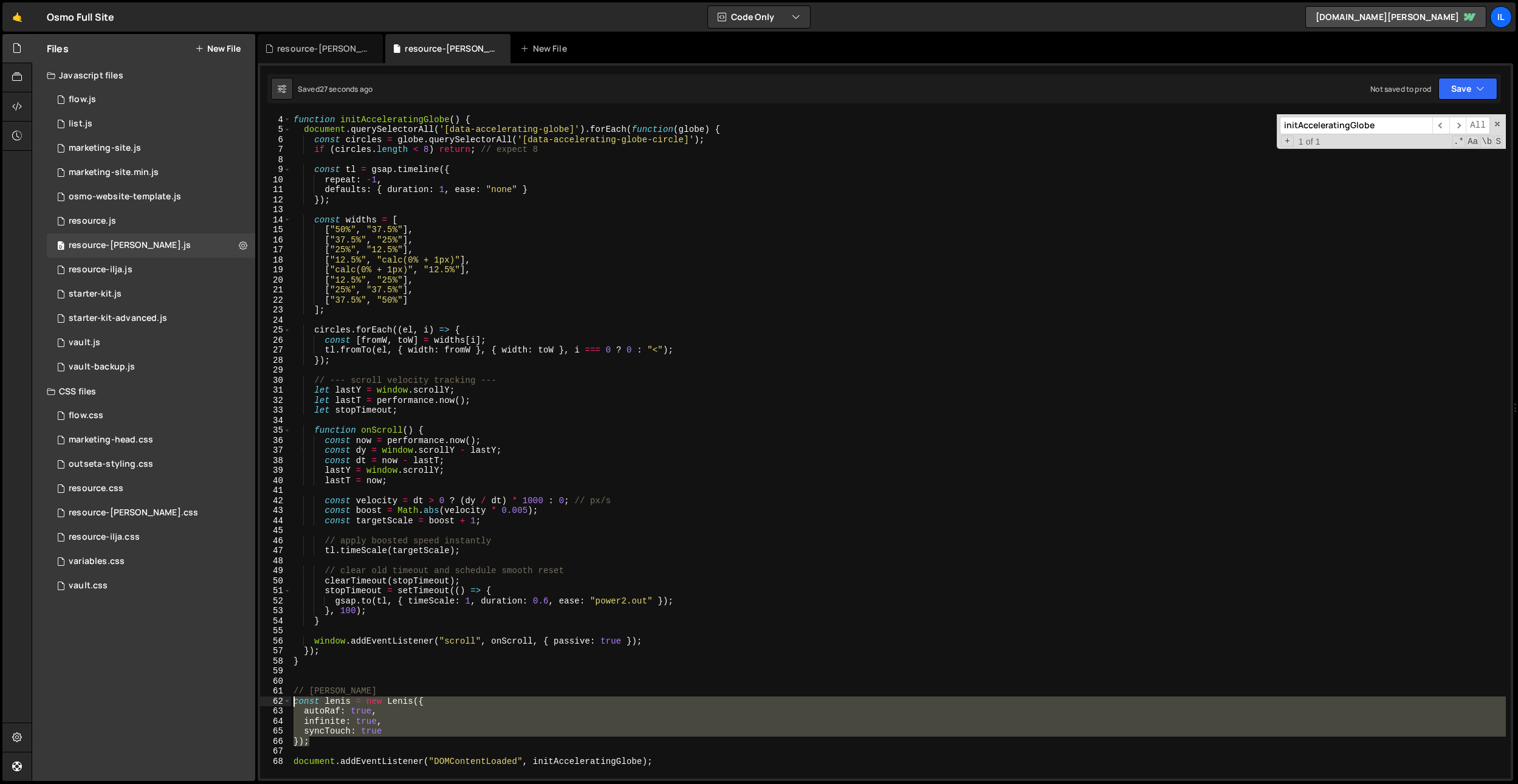
drag, startPoint x: 332, startPoint y: 745, endPoint x: 266, endPoint y: 702, distance: 78.8
click at [266, 702] on div "syncTouch: true 3 4 5 6 7 8 9 10 11 12 13 14 15 16 17 18 19 20 21 22 23 24 25 2…" at bounding box center [885, 446] width 1251 height 664
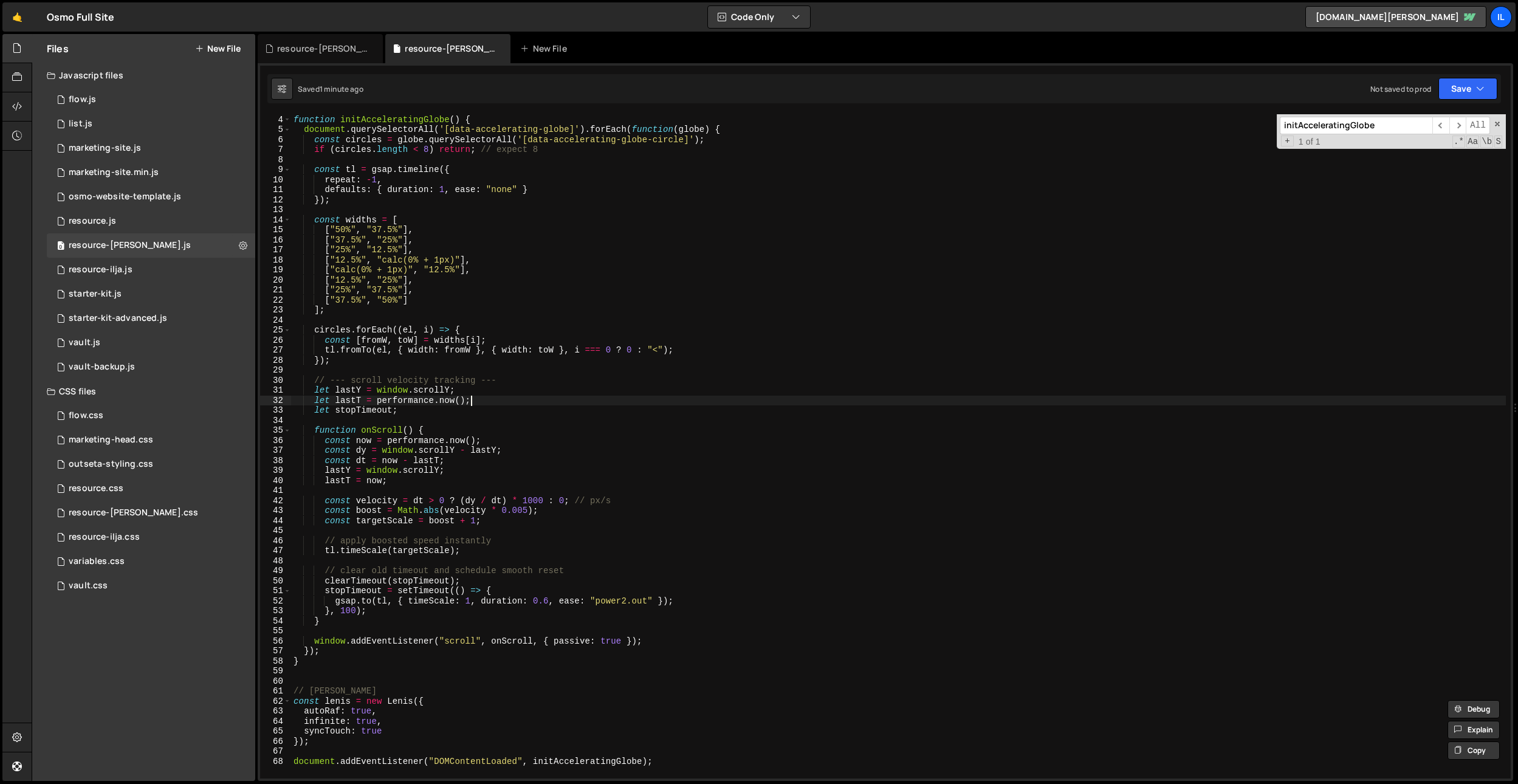
click at [613, 402] on div "function initAcceleratingGlobe ( ) { document . querySelectorAll ( '[data-accel…" at bounding box center [898, 447] width 1215 height 685
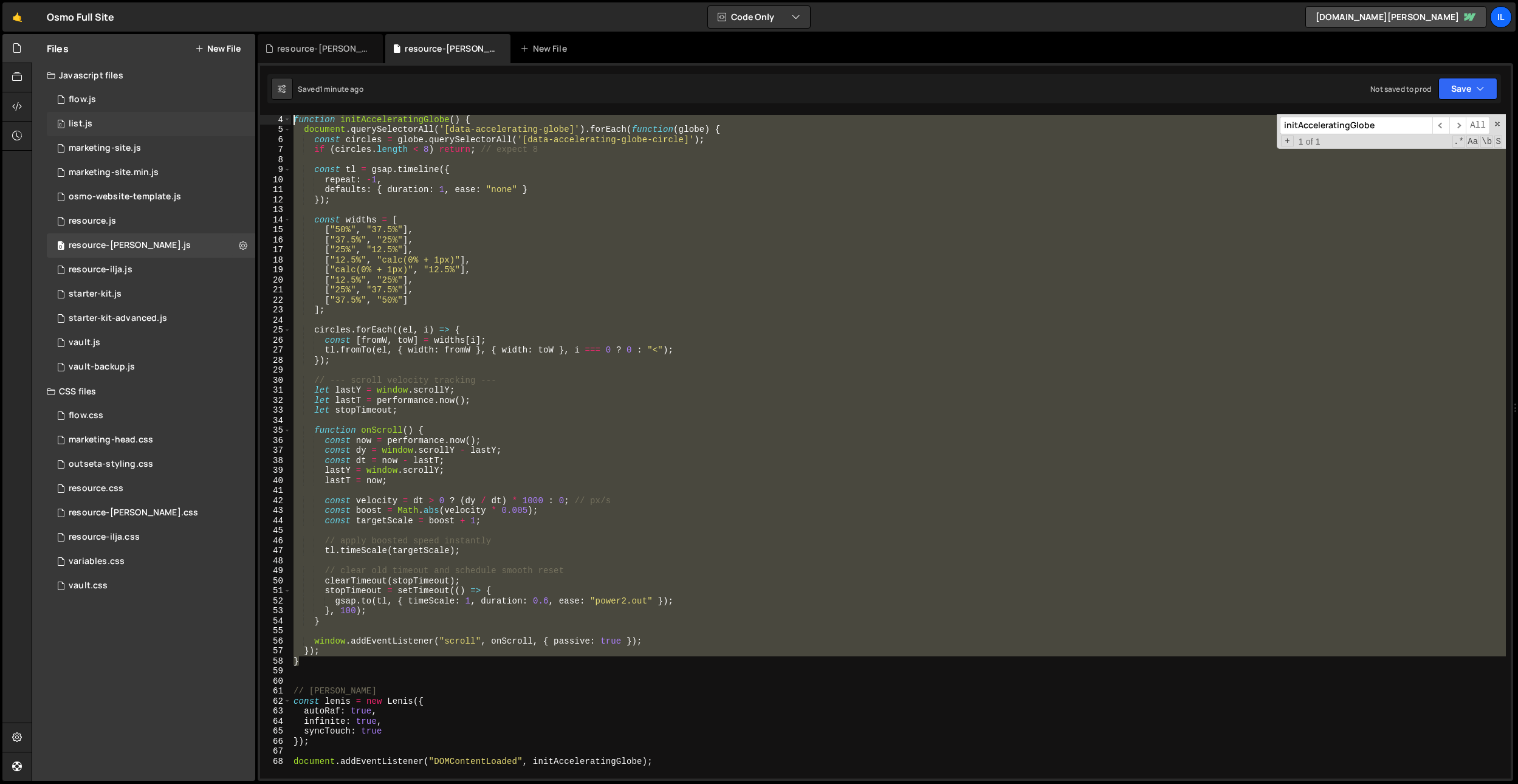
drag, startPoint x: 327, startPoint y: 666, endPoint x: 252, endPoint y: 122, distance: 549.1
click at [252, 119] on div "Files New File Javascript files 0 flow.js 0 0 list.js 0 0 marketing-site.js 0 0…" at bounding box center [775, 407] width 1486 height 748
paste textarea "document.addEventListener("DOMContentLoaded", initAcceleratingGlobe);"
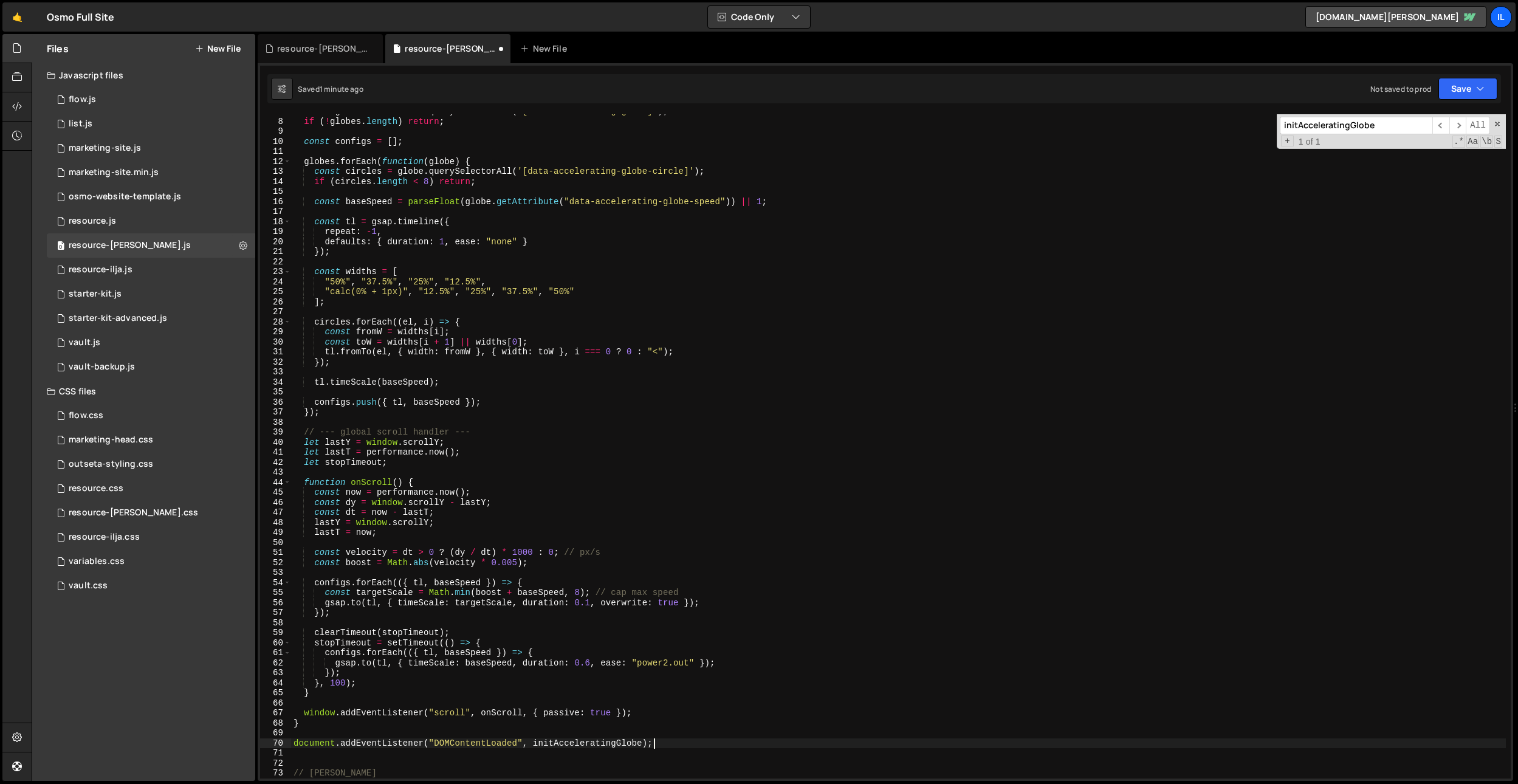
scroll to position [105, 0]
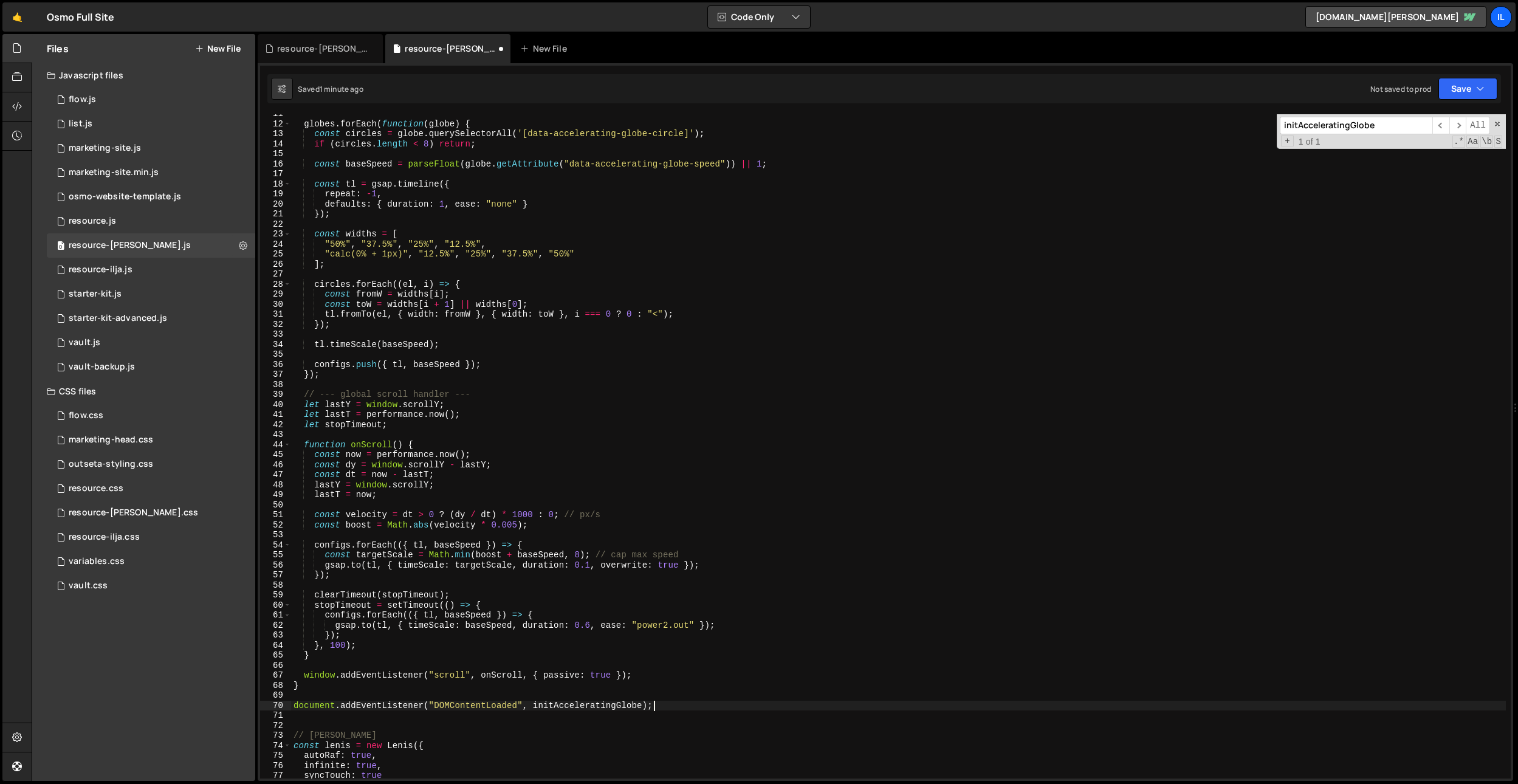
click at [663, 698] on div "globes . forEach ( function ( globe ) { const circles = globe . querySelectorAl…" at bounding box center [898, 451] width 1215 height 685
type textarea "document.addEventListener("DOMContentLoaded", initAcceleratingGlobe);"
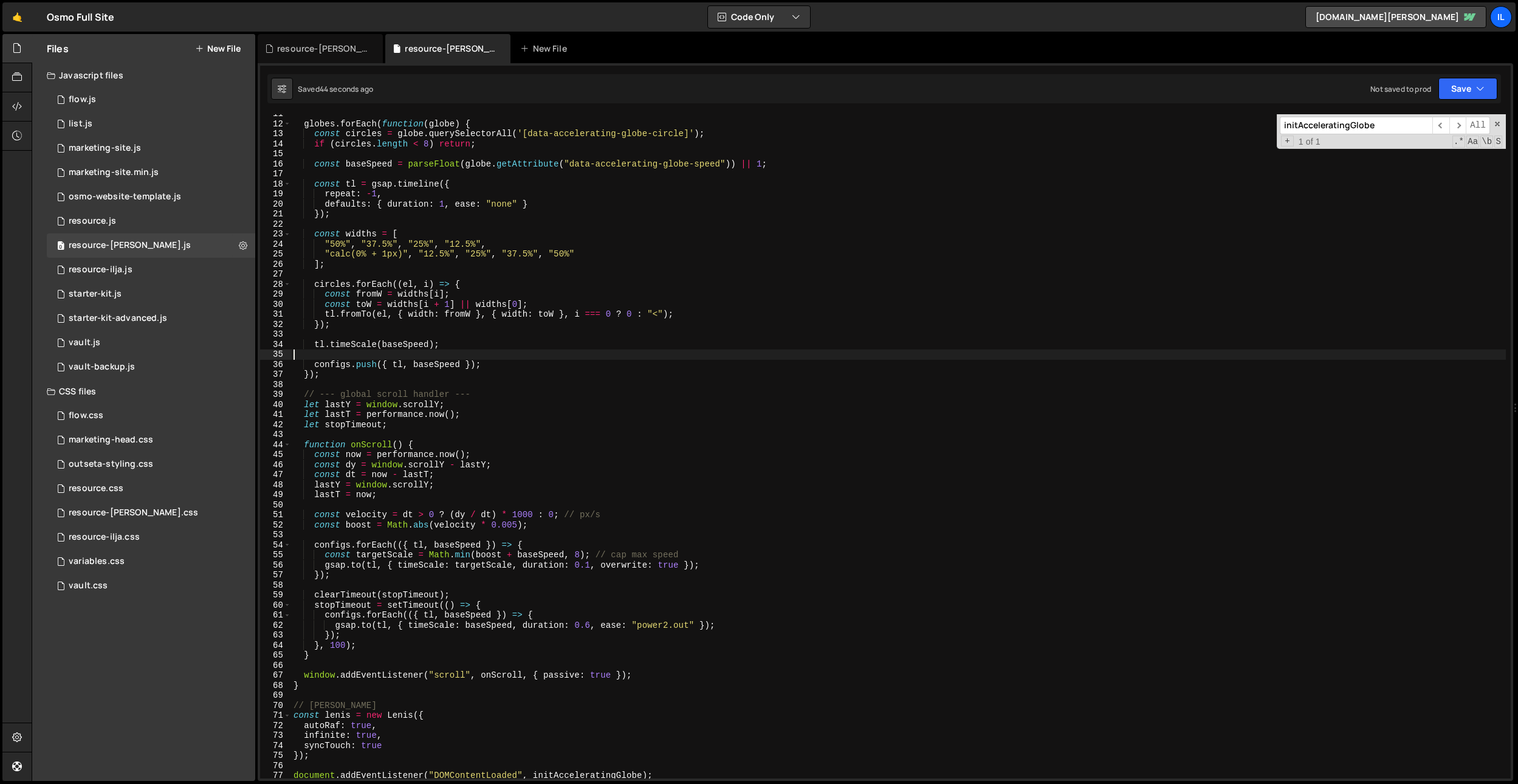
click at [605, 359] on div "globes . forEach ( function ( globe ) { const circles = globe . querySelectorAl…" at bounding box center [898, 451] width 1215 height 685
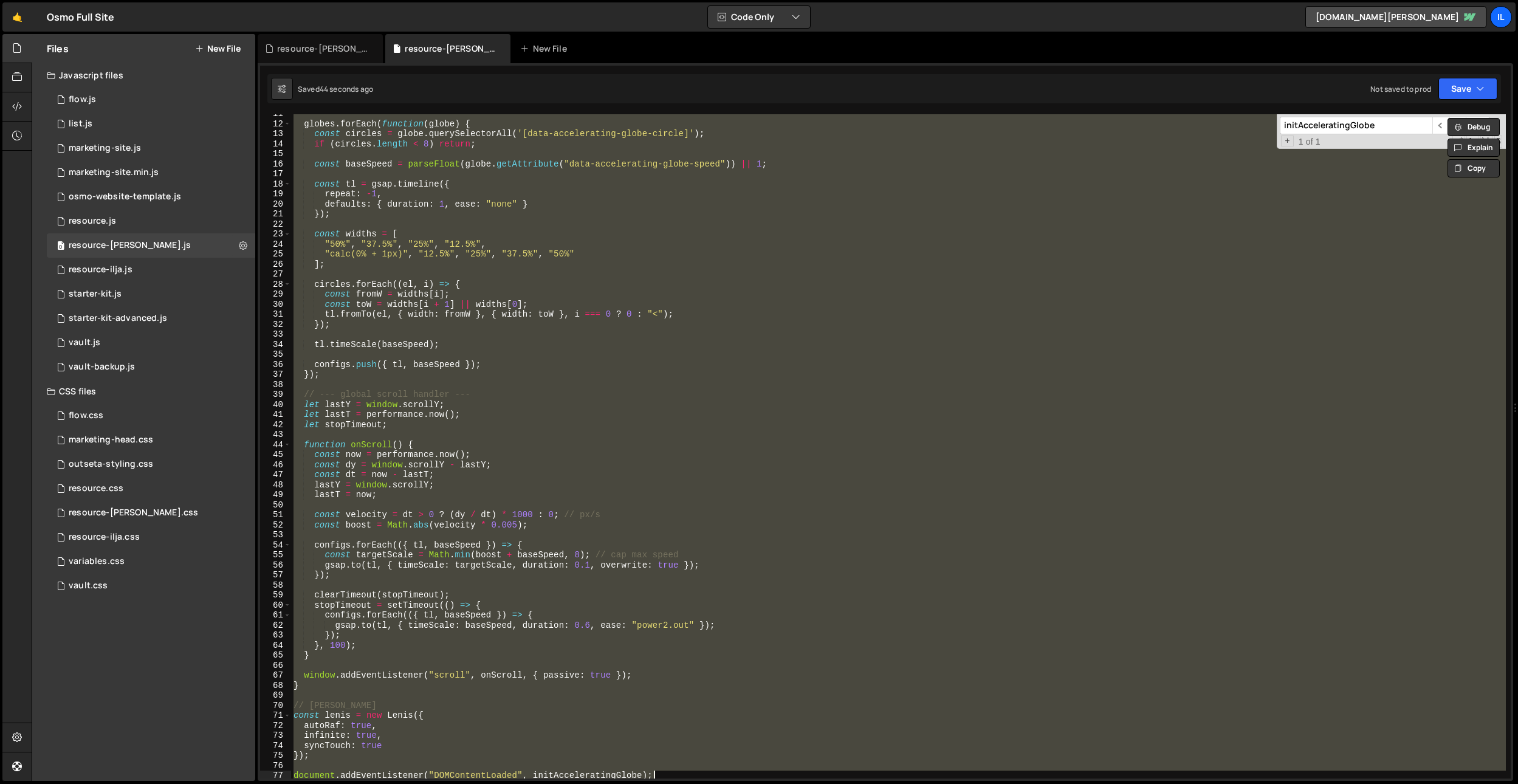
paste textarea "}"
type textarea "}"
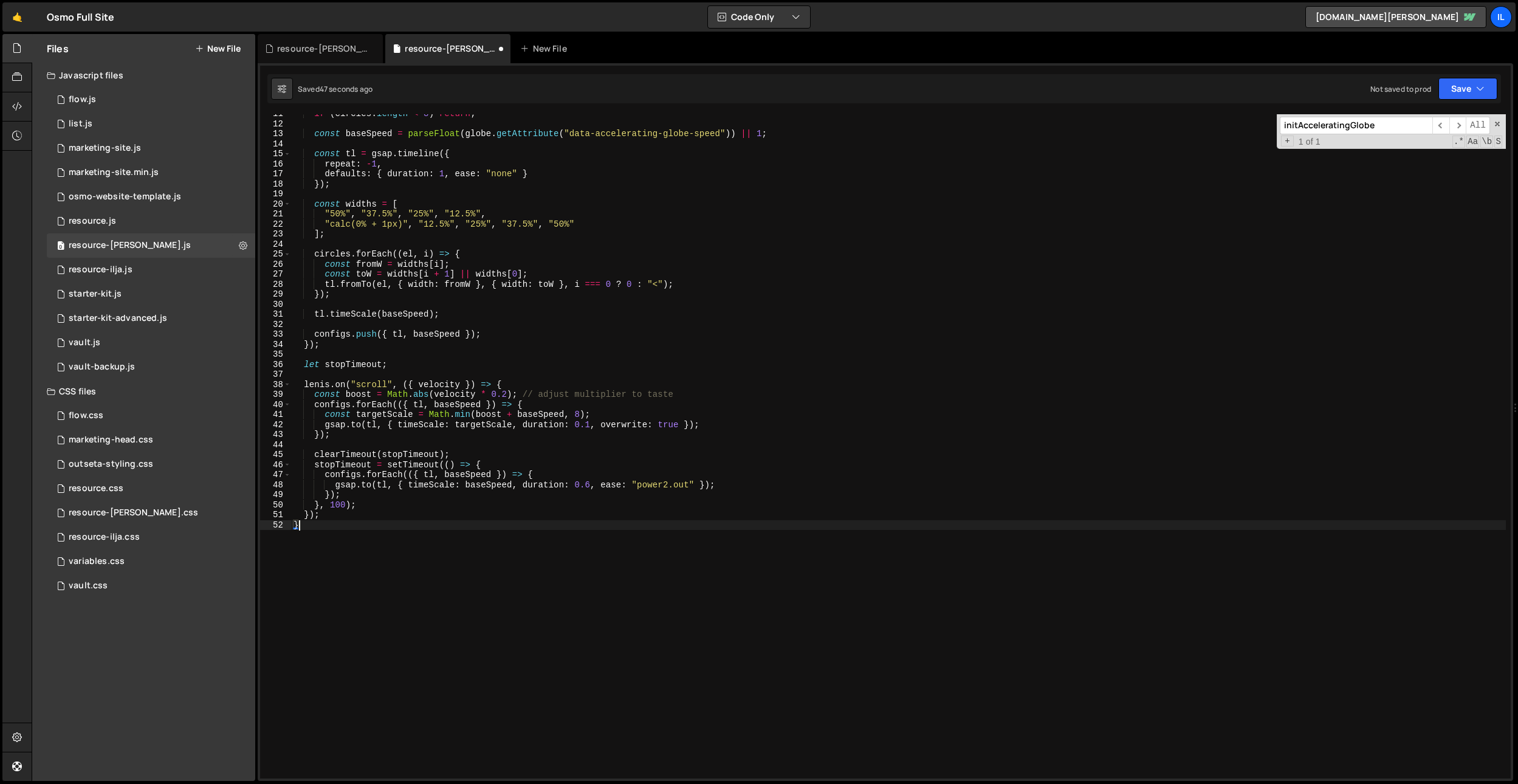
click at [518, 565] on div "if ( circles . length < 8 ) return ; const baseSpeed = parseFloat ( globe . get…" at bounding box center [898, 451] width 1215 height 685
paste textarea "initAcceleratingGlobeLenis([PERSON_NAME]);"
type textarea "initAcceleratingGlobeLenis([PERSON_NAME]);"
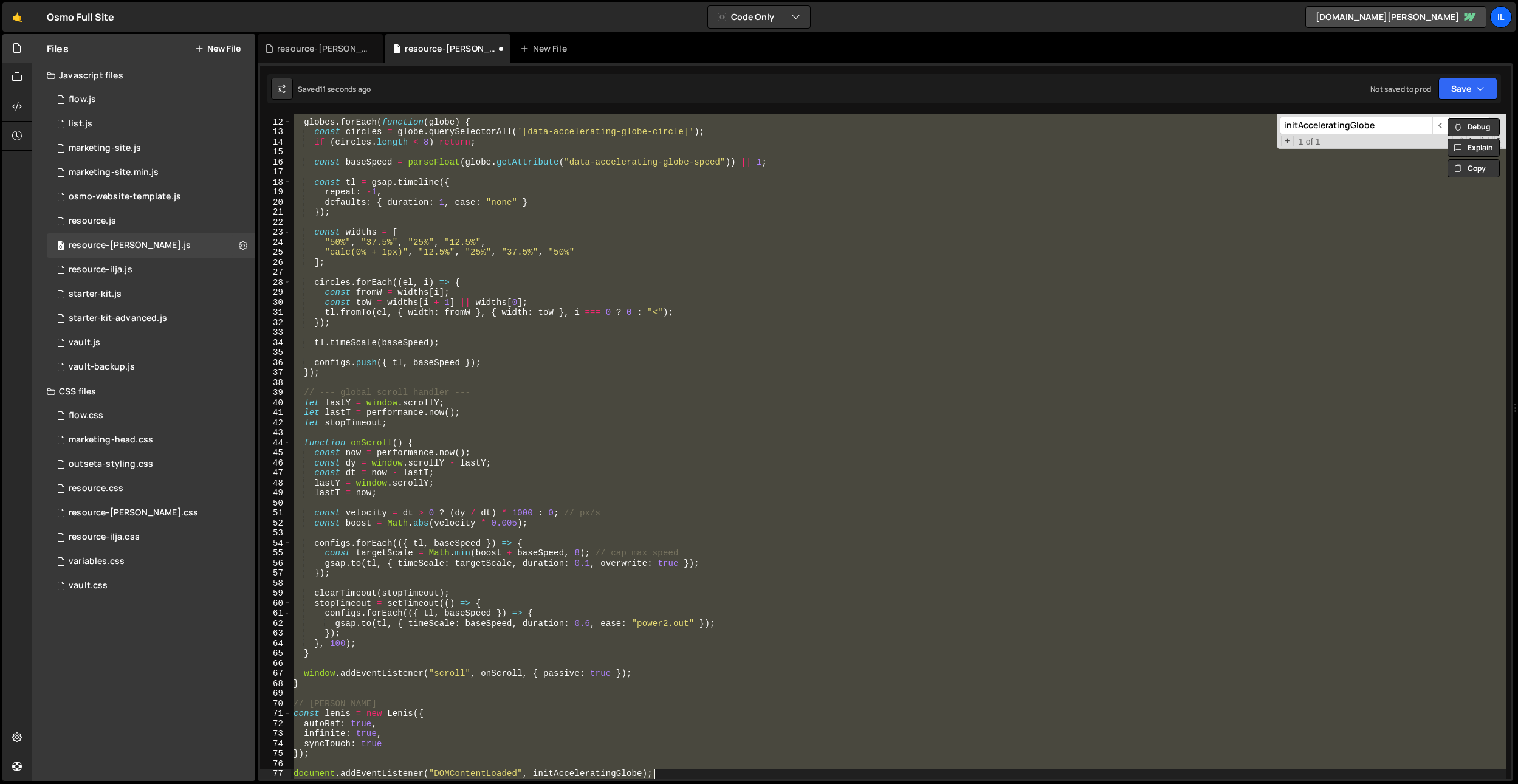
scroll to position [107, 0]
drag, startPoint x: 367, startPoint y: 646, endPoint x: 355, endPoint y: 656, distance: 15.6
click at [367, 646] on div "globes . forEach ( function ( globe ) { const circles = globe . querySelectorAl…" at bounding box center [898, 446] width 1215 height 664
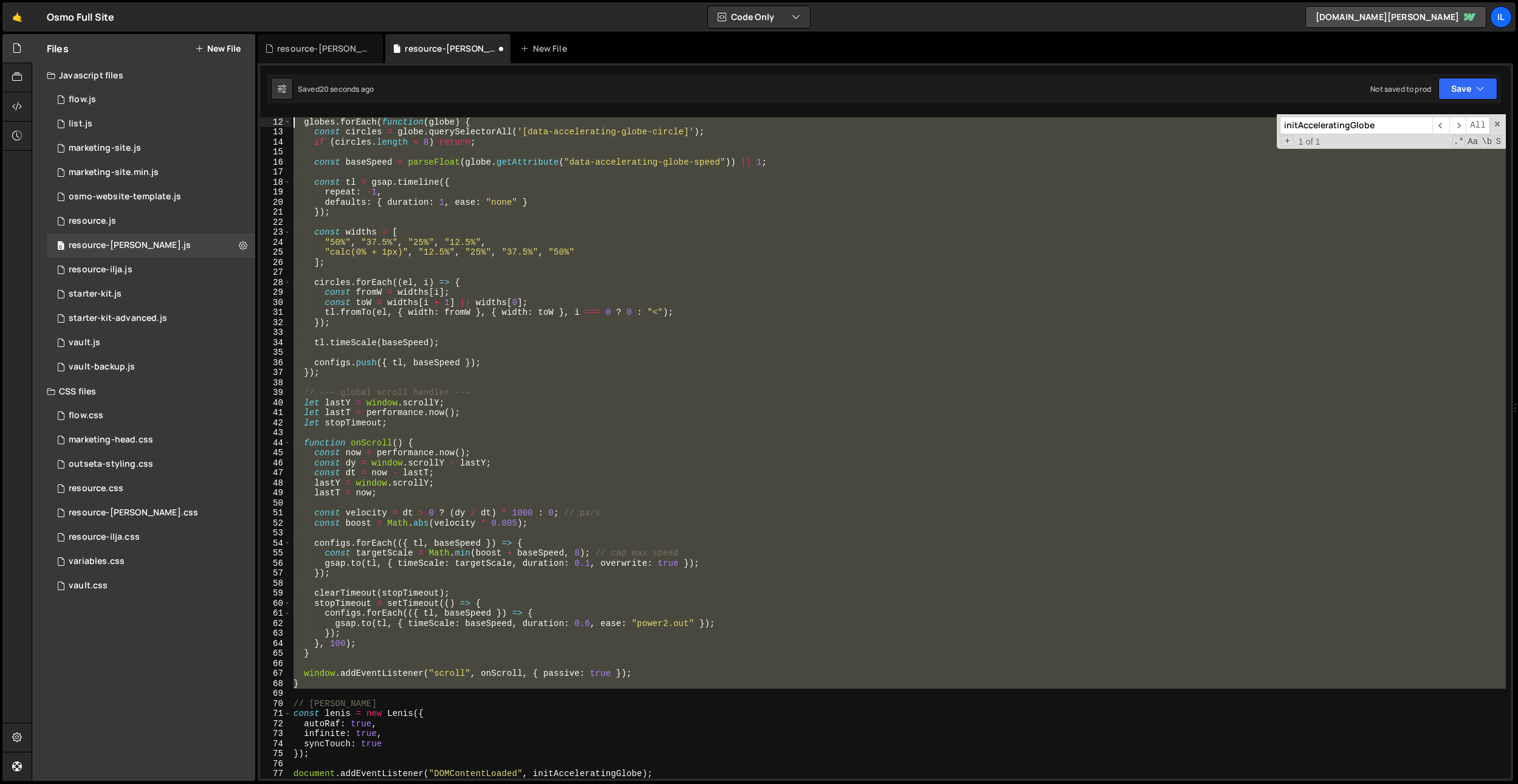
drag, startPoint x: 309, startPoint y: 688, endPoint x: 437, endPoint y: 258, distance: 448.6
click at [252, 124] on div "Files New File Javascript files 0 flow.js 0 0 list.js 0 0 marketing-site.js 0 0…" at bounding box center [775, 407] width 1486 height 748
paste textarea "}"
type textarea "}"
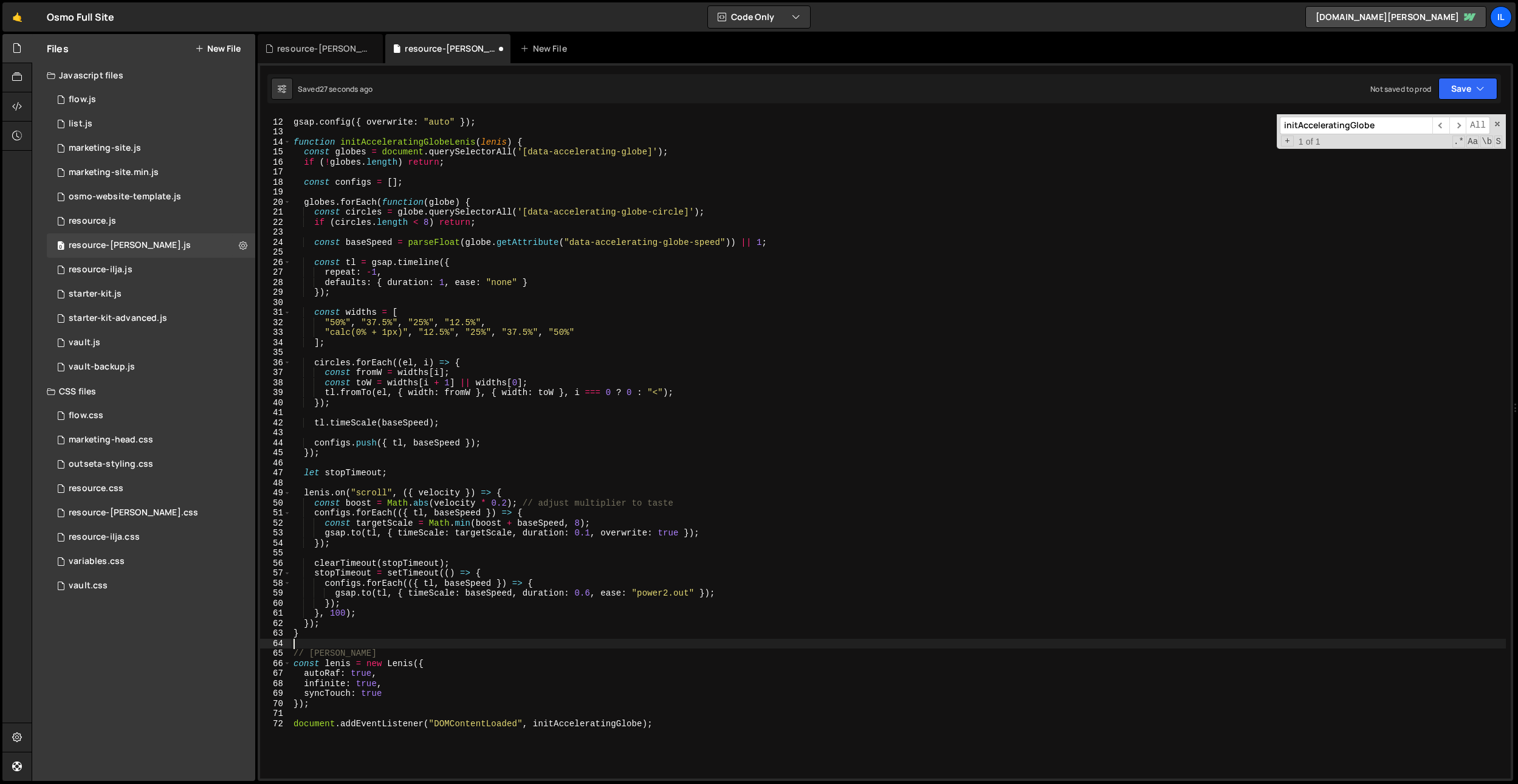
click at [539, 731] on div "gsap . config ({ overwrite : "auto" }) ; function initAcceleratingGlobeLenis ( …" at bounding box center [898, 449] width 1215 height 685
click at [585, 727] on div "gsap . config ({ overwrite : "auto" }) ; function initAcceleratingGlobeLenis ( …" at bounding box center [898, 449] width 1215 height 685
paste textarea "[PERSON_NAME]([PERSON_NAME]);"
click at [585, 727] on div "gsap . config ({ overwrite : "auto" }) ; function initAcceleratingGlobeLenis ( …" at bounding box center [898, 449] width 1215 height 685
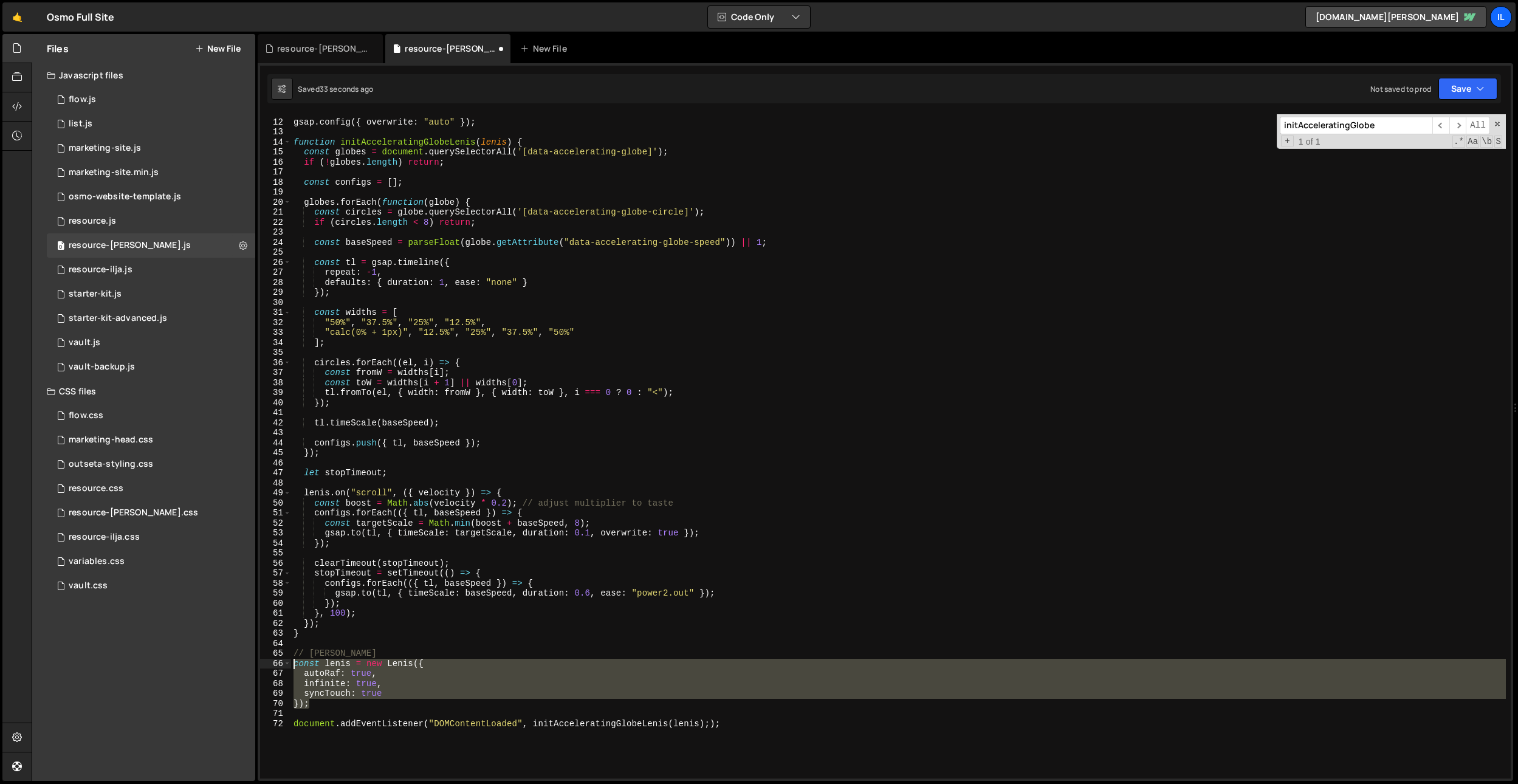
drag, startPoint x: 353, startPoint y: 698, endPoint x: 277, endPoint y: 663, distance: 83.7
click at [277, 663] on div "document.addEventListener("DOMContentLoaded", initAcceleratingGlobeLenis([PERSO…" at bounding box center [885, 446] width 1251 height 664
paste textarea "infinite: true });"
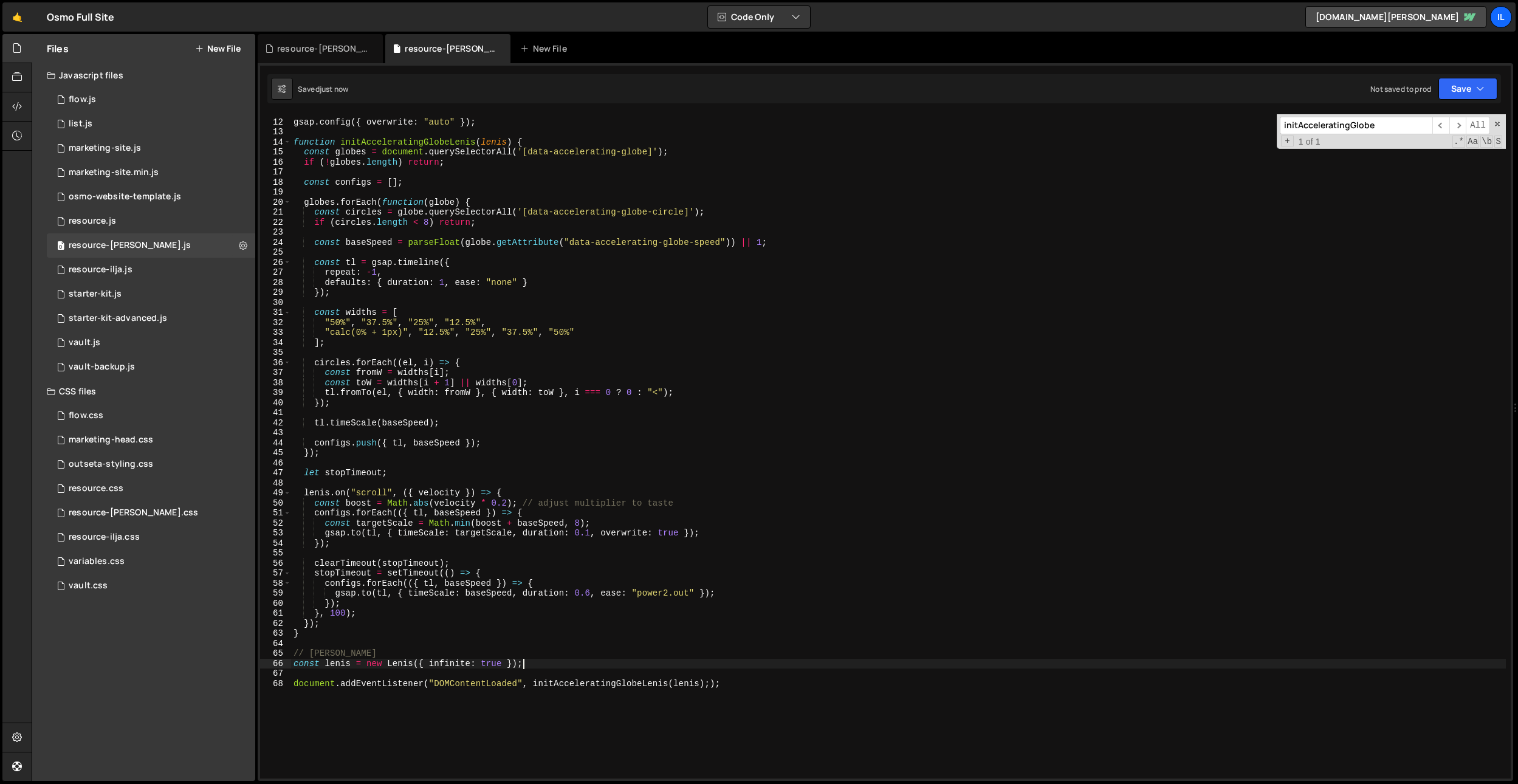
click at [711, 685] on div "gsap . config ({ overwrite : "auto" }) ; function initAcceleratingGlobeLenis ( …" at bounding box center [898, 449] width 1215 height 685
click at [629, 396] on div "gsap . config ({ overwrite : "auto" }) ; function initAcceleratingGlobeLenis ( …" at bounding box center [898, 449] width 1215 height 685
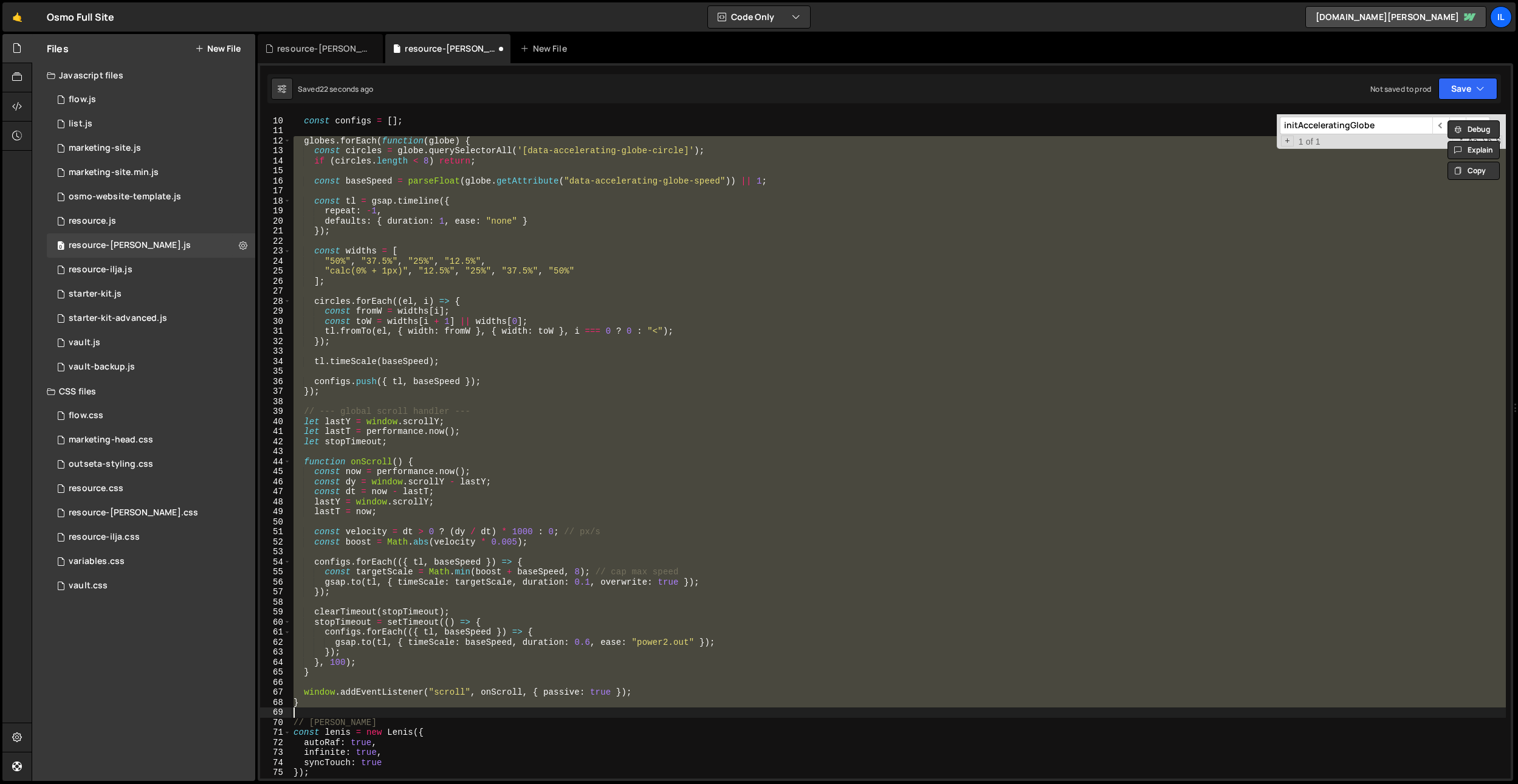
scroll to position [0, 0]
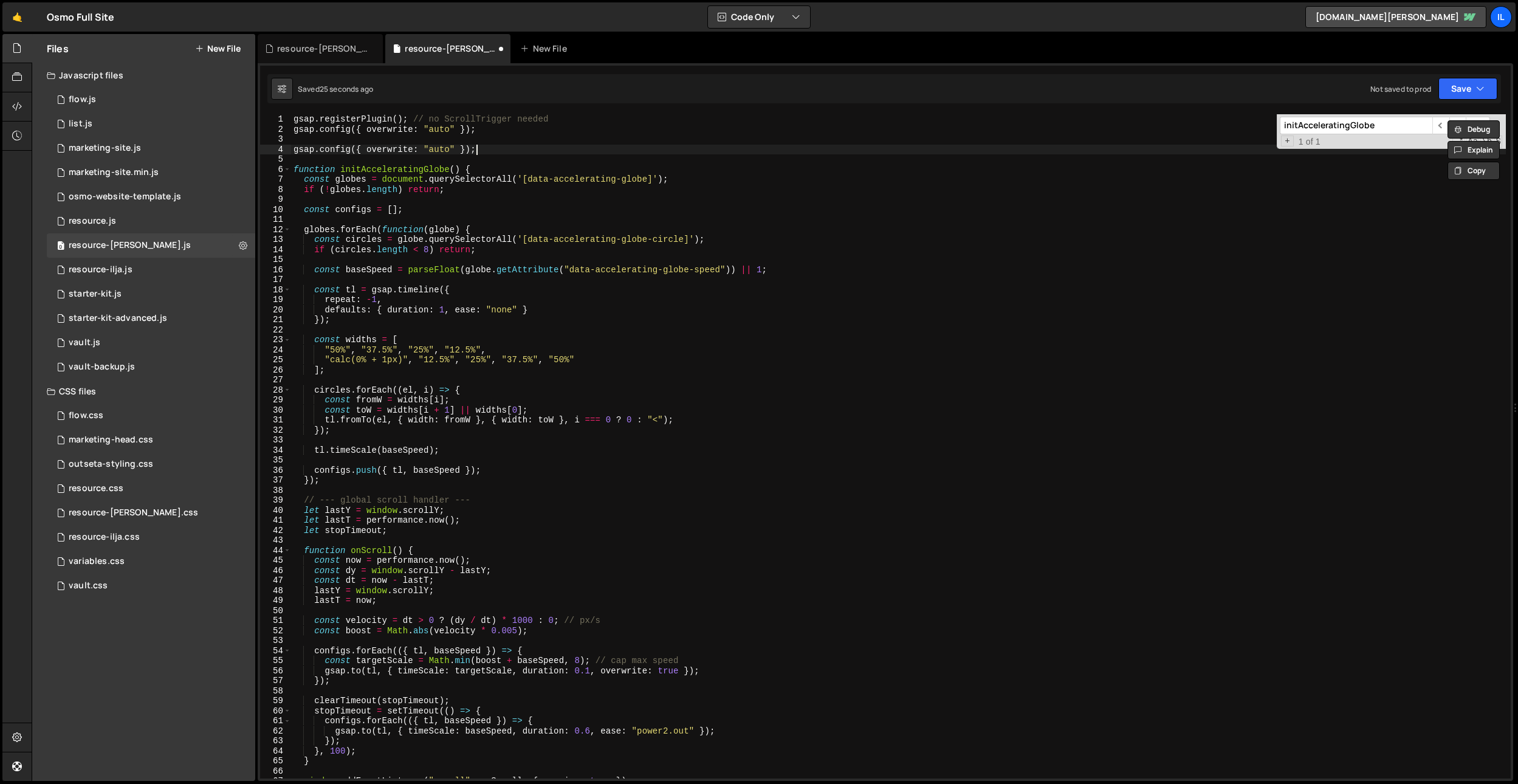
drag, startPoint x: 490, startPoint y: 149, endPoint x: 494, endPoint y: 139, distance: 10.8
click at [494, 139] on div "gsap . registerPlugin ( ) ; // no ScrollTrigger needed gsap . config ({ overwri…" at bounding box center [898, 456] width 1215 height 685
type textarea "gsap.config({ overwrite: "auto" });"
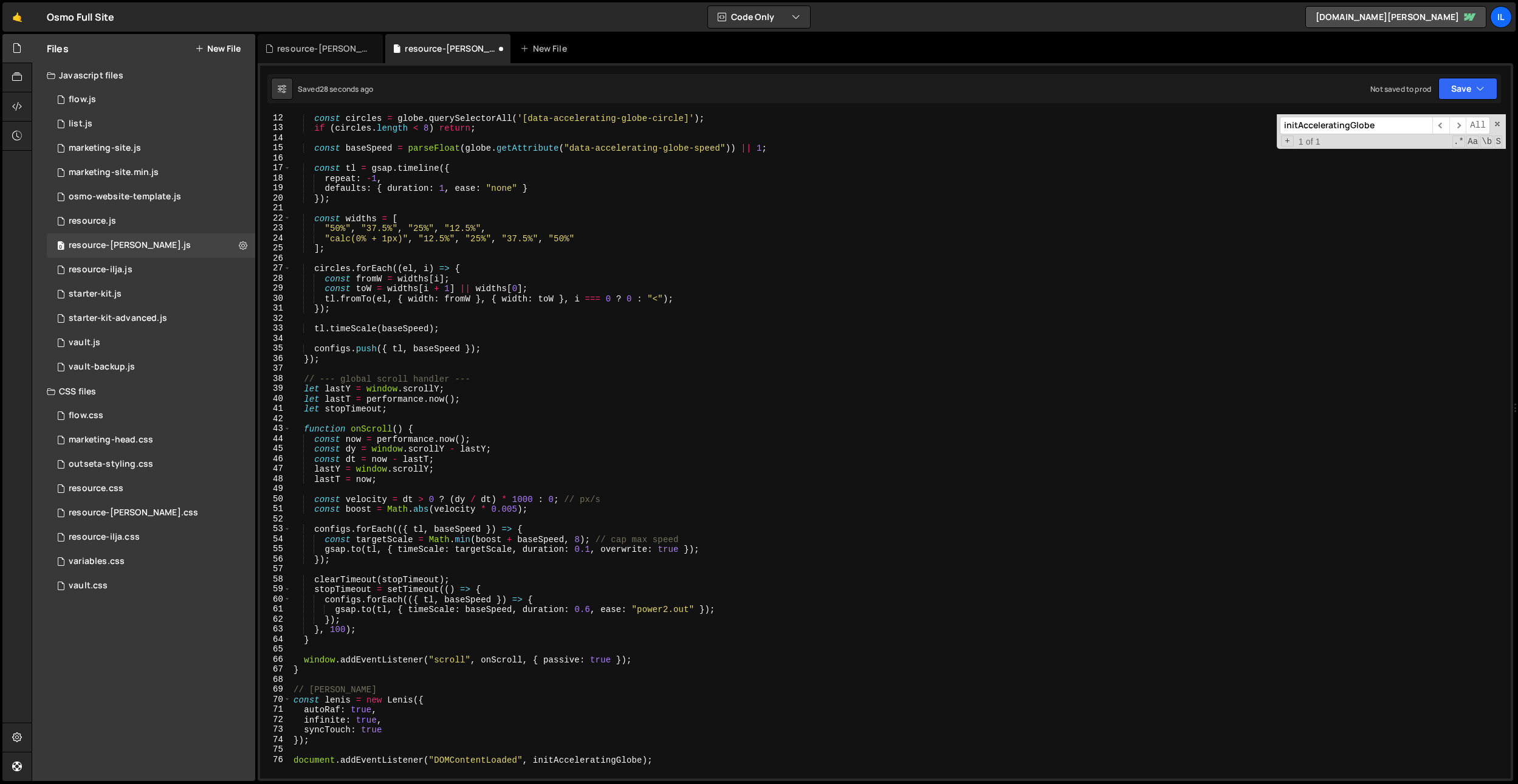
scroll to position [177, 0]
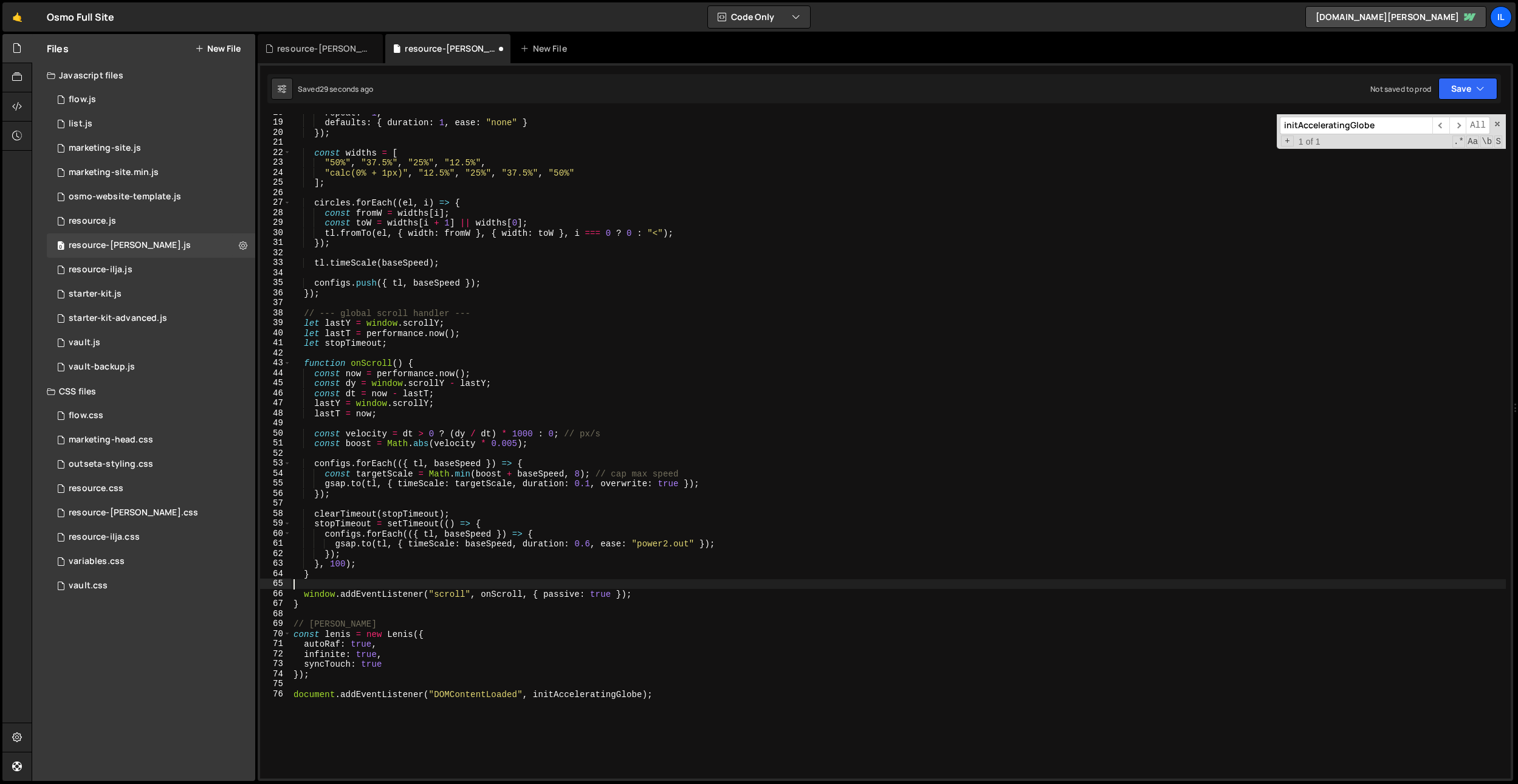
click at [507, 588] on div "repeat : - 1 , defaults : { duration : 1 , ease : "none" } }) ; const widths = …" at bounding box center [898, 449] width 1215 height 685
click at [474, 257] on div "repeat : - 1 , defaults : { duration : 1 , ease : "none" } }) ; const widths = …" at bounding box center [898, 450] width 1215 height 685
paste textarea "}"
type textarea "});"
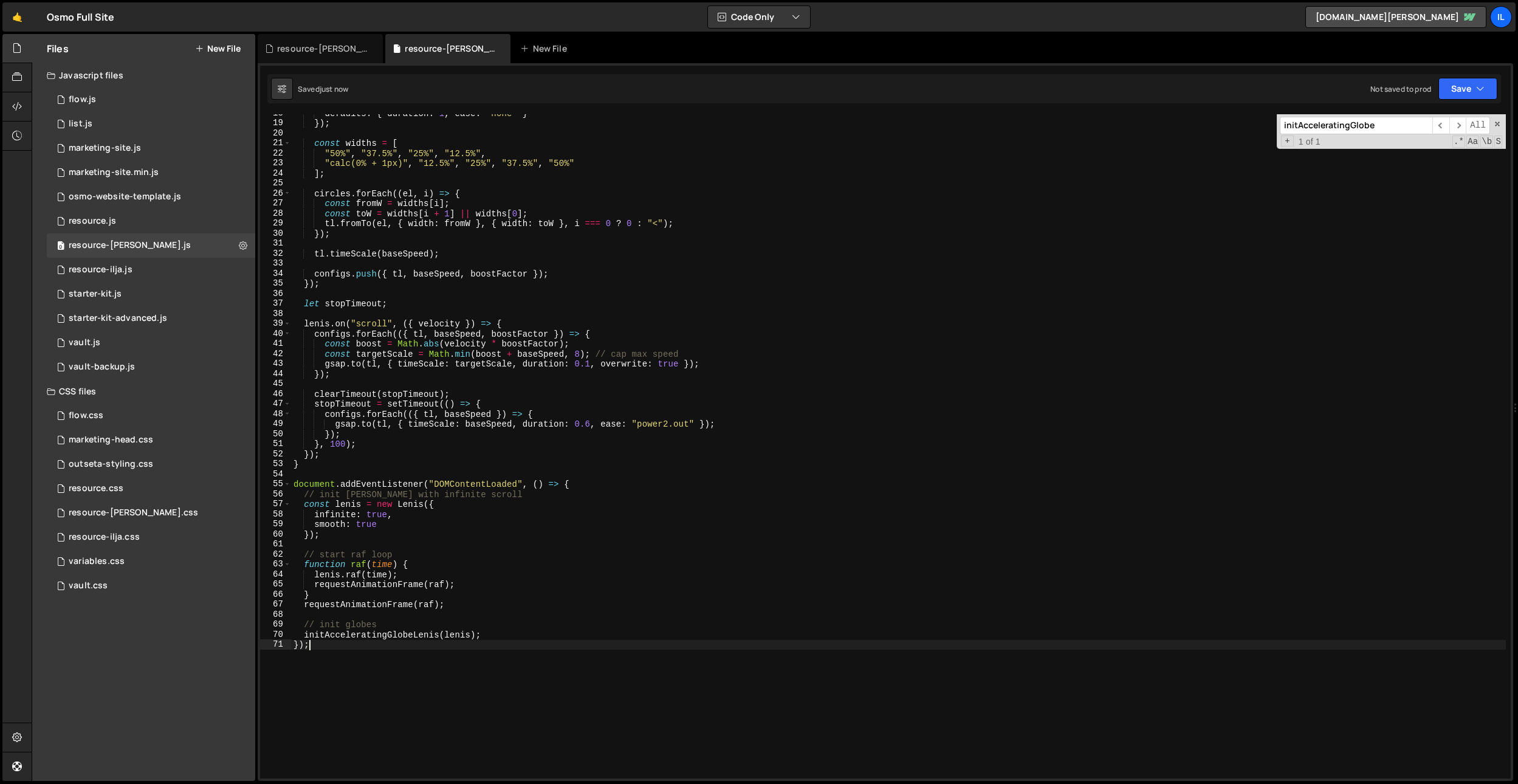
click at [625, 311] on div "defaults : { duration : 1 , ease : "none" } }) ; const widths = [ "50%" , "37.5…" at bounding box center [898, 450] width 1215 height 685
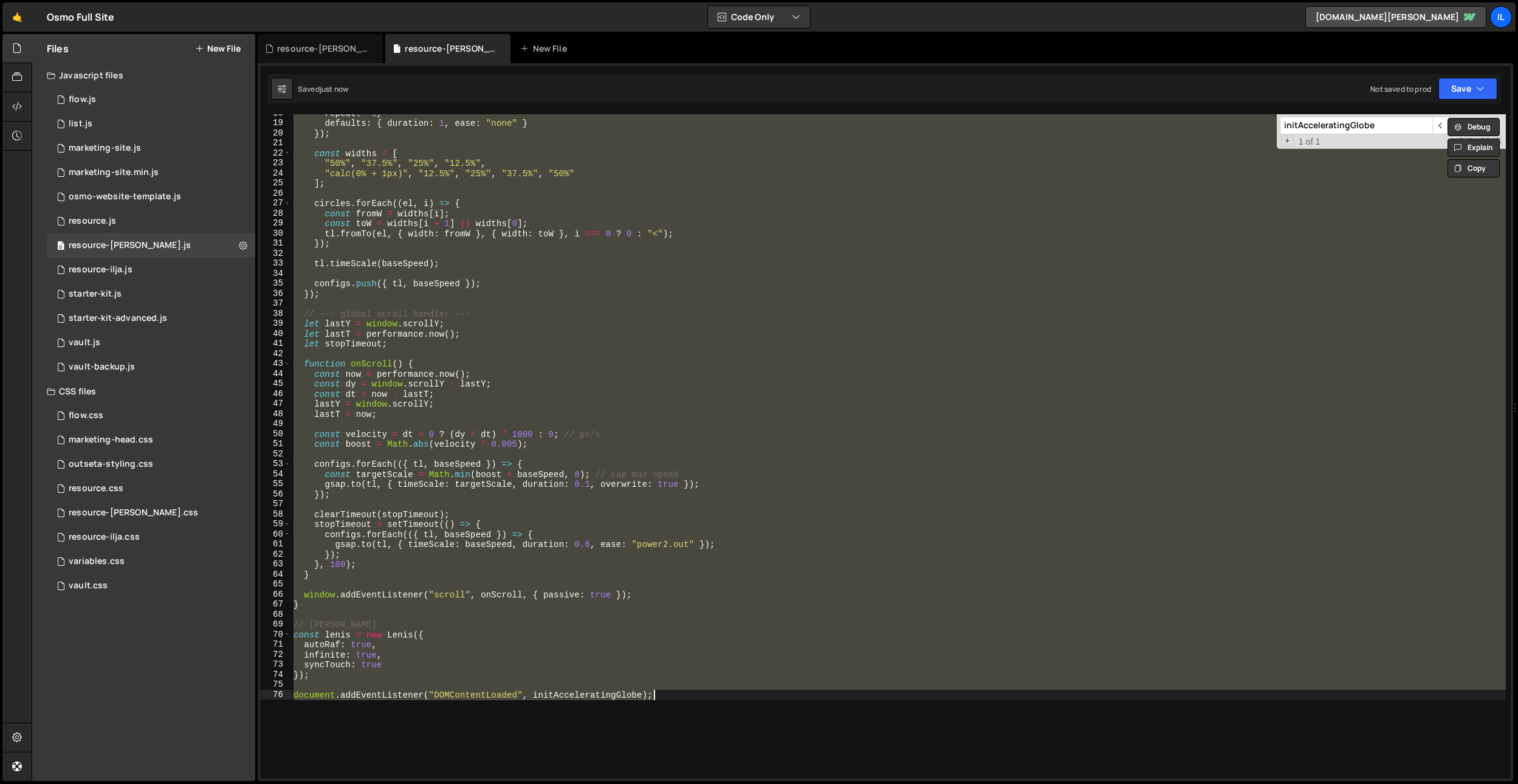
type textarea "gsap.config({ overwrite: "auto" });"
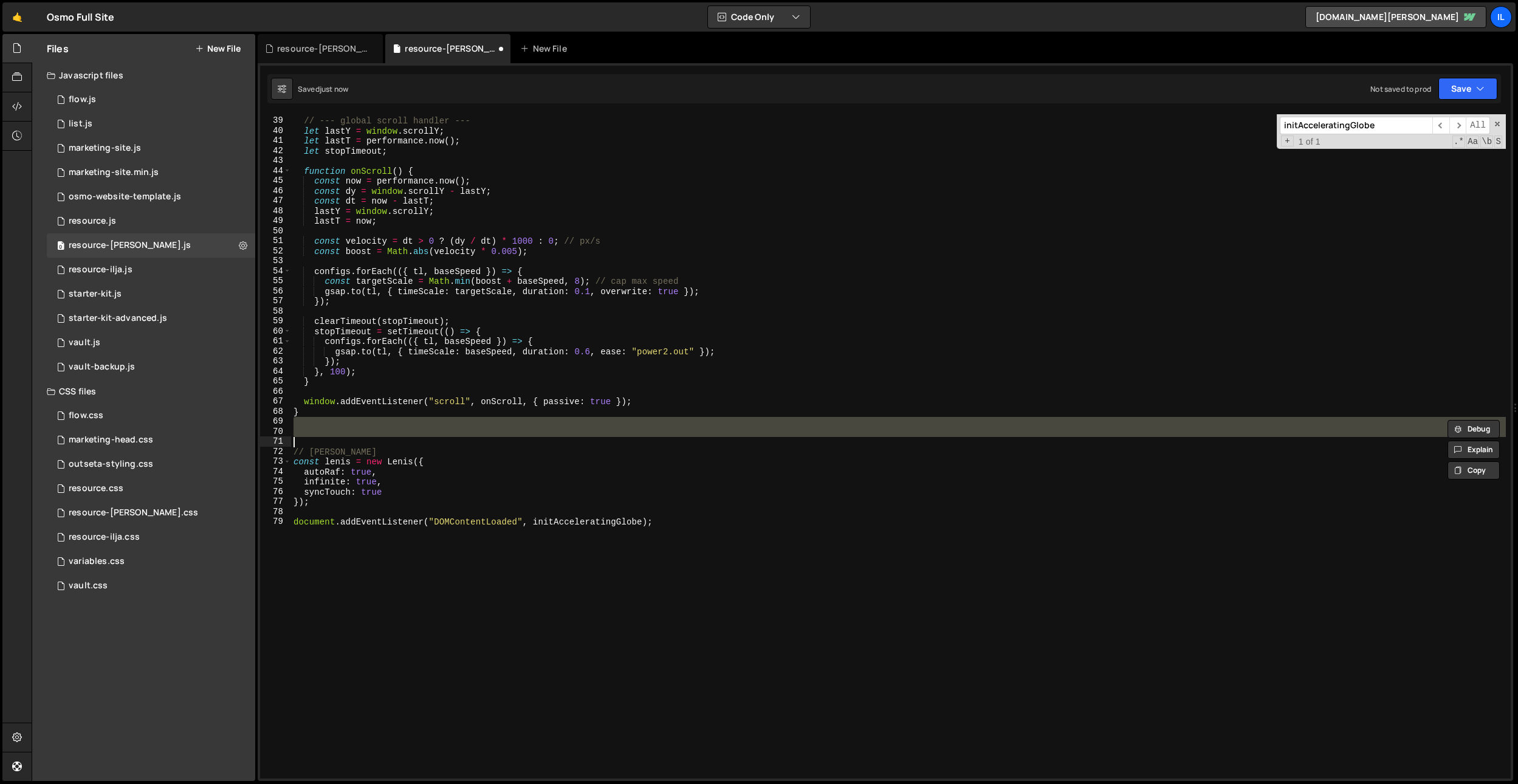
scroll to position [379, 0]
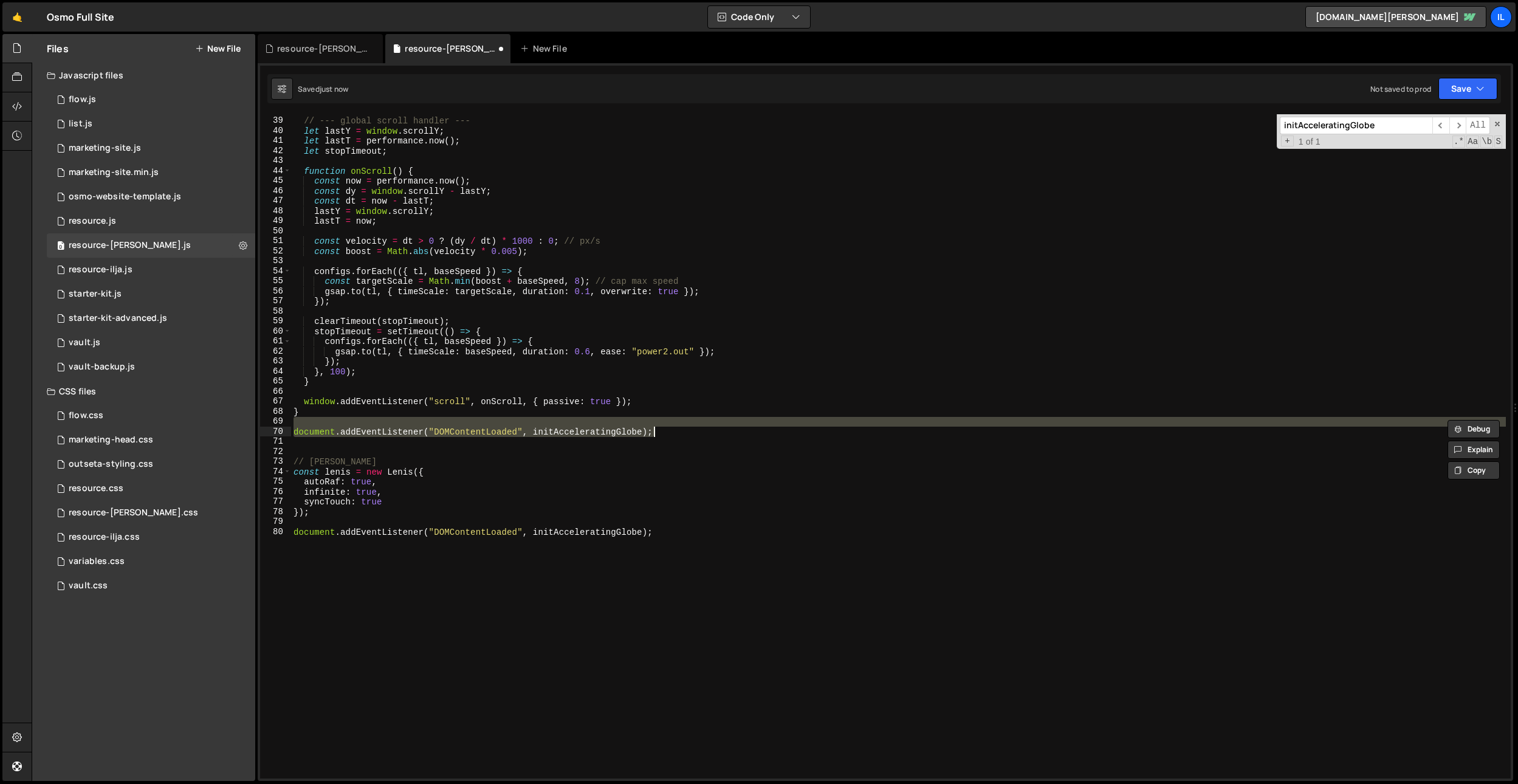
type textarea "}); }"
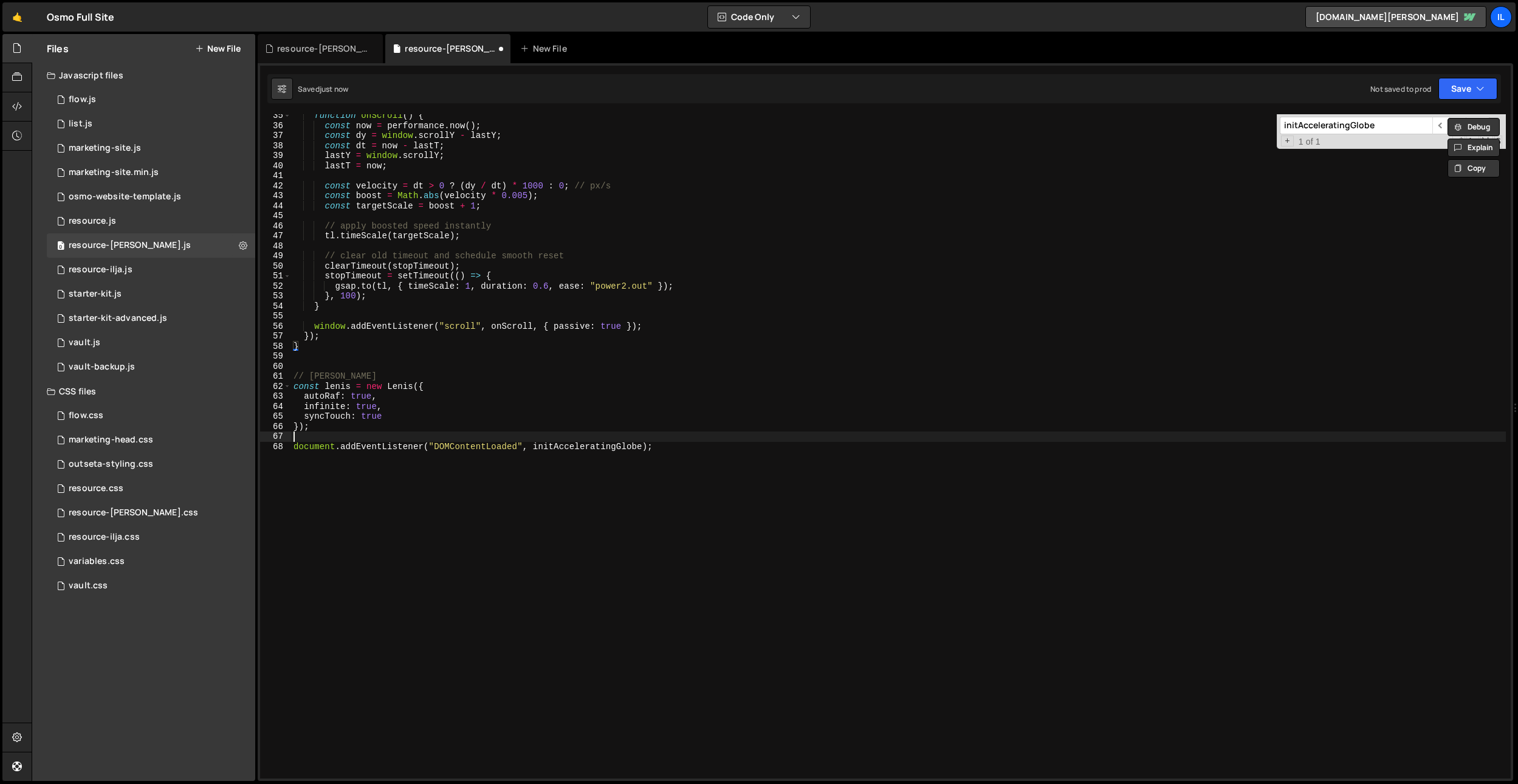
click at [444, 441] on div "function onScroll ( ) { const now = performance . now ( ) ; const dy = window .…" at bounding box center [898, 453] width 1215 height 685
drag, startPoint x: 394, startPoint y: 416, endPoint x: 401, endPoint y: 401, distance: 16.6
click at [401, 401] on div "function onScroll ( ) { const now = performance . now ( ) ; const dy = window .…" at bounding box center [898, 453] width 1215 height 685
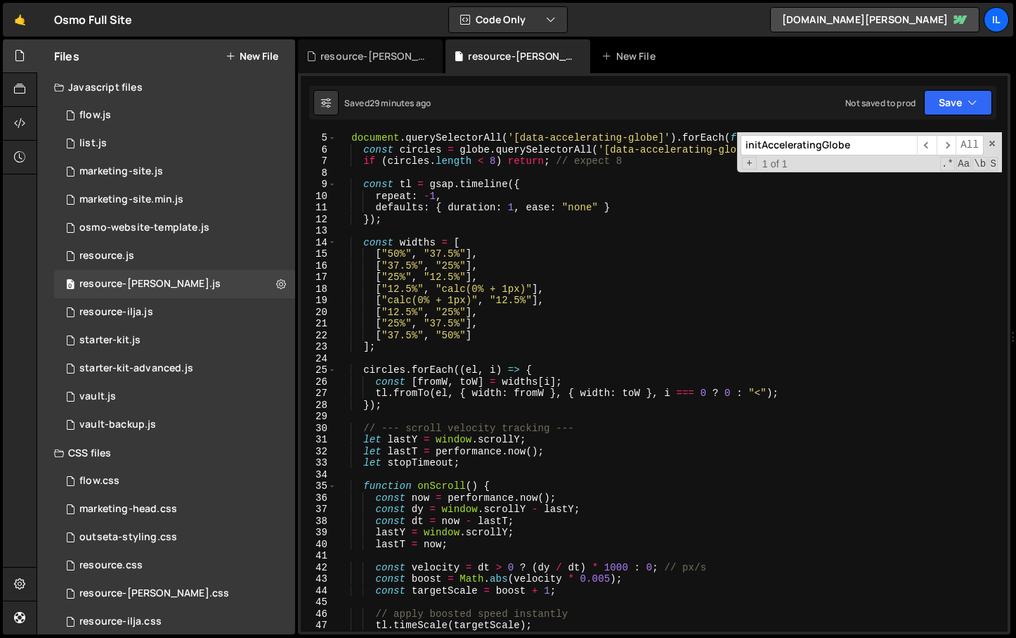
scroll to position [46, 0]
click at [509, 288] on div "document . querySelectorAll ( '[data-accelerating-globe]' ) . forEach ( functio…" at bounding box center [670, 393] width 666 height 522
drag, startPoint x: 546, startPoint y: 290, endPoint x: 502, endPoint y: 290, distance: 43.6
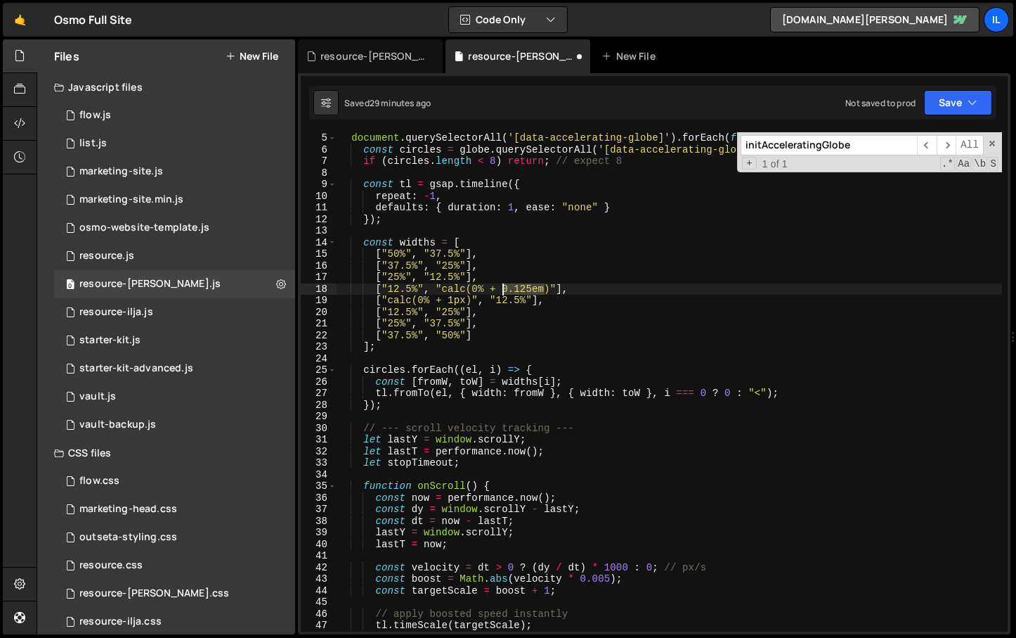
click at [502, 290] on div "document . querySelectorAll ( '[data-accelerating-globe]' ) . forEach ( functio…" at bounding box center [670, 393] width 666 height 522
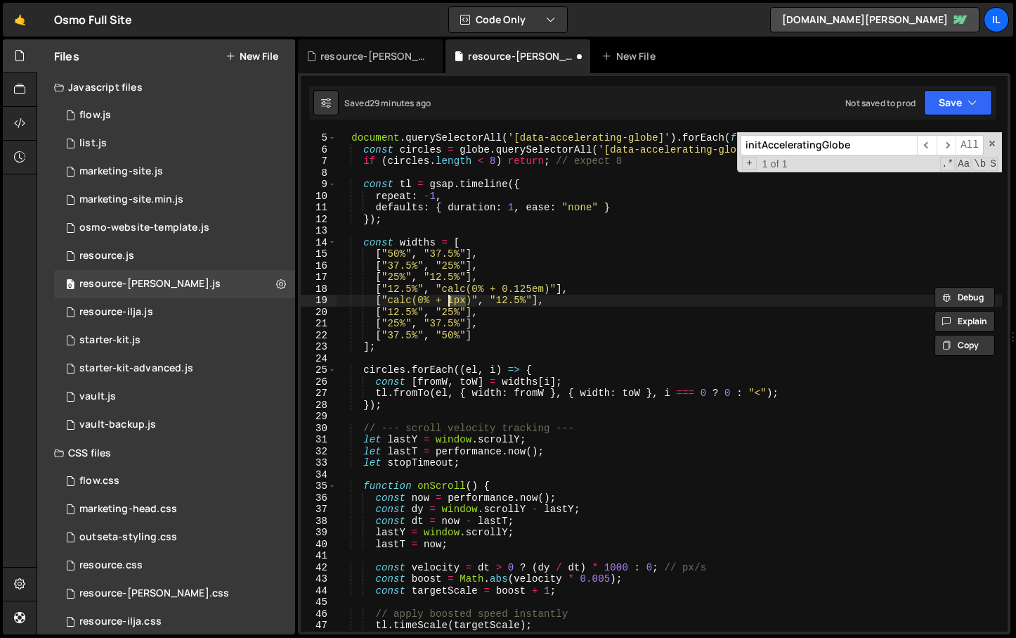
drag, startPoint x: 467, startPoint y: 302, endPoint x: 451, endPoint y: 302, distance: 16.2
click at [451, 302] on div "document . querySelectorAll ( '[data-accelerating-globe]' ) . forEach ( functio…" at bounding box center [670, 393] width 666 height 522
paste textarea "0.125em"
type textarea "["calc(0% + 0.125em)", "12.5%"],"
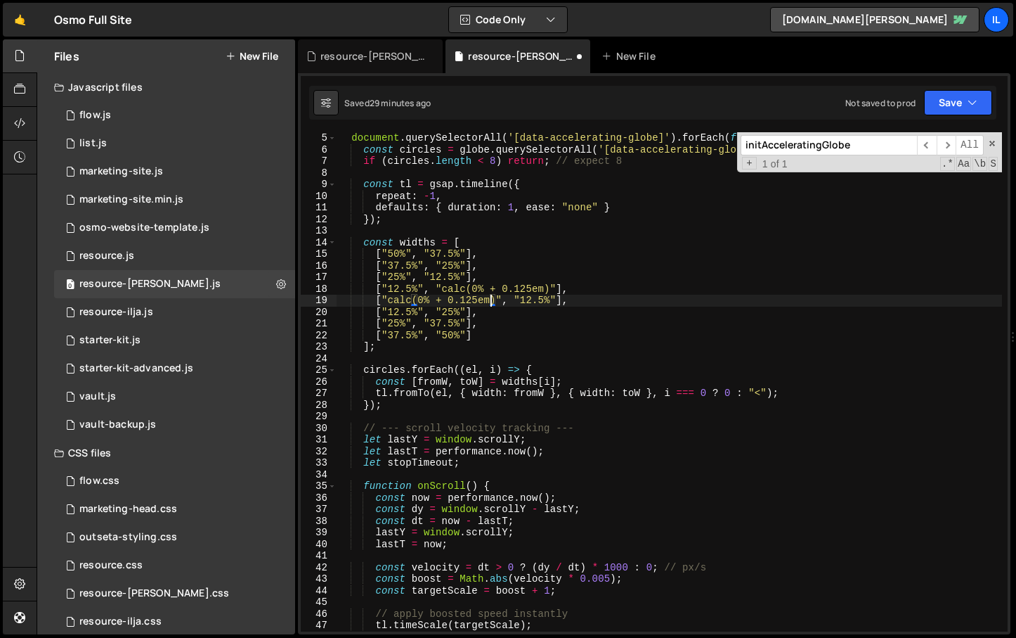
click at [552, 356] on div "document . querySelectorAll ( '[data-accelerating-globe]' ) . forEach ( functio…" at bounding box center [670, 393] width 666 height 522
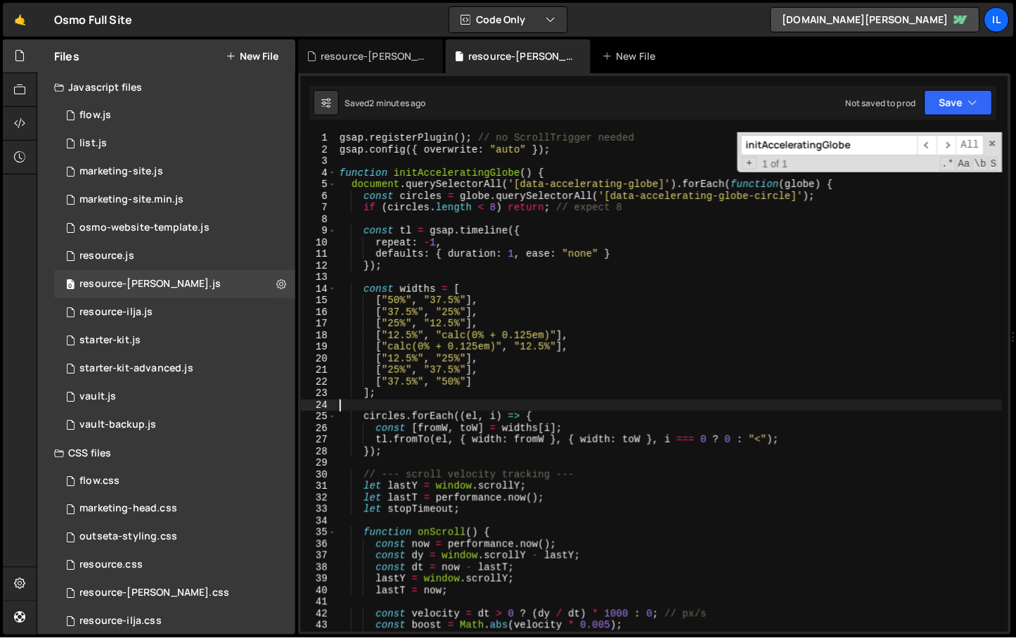
scroll to position [0, 0]
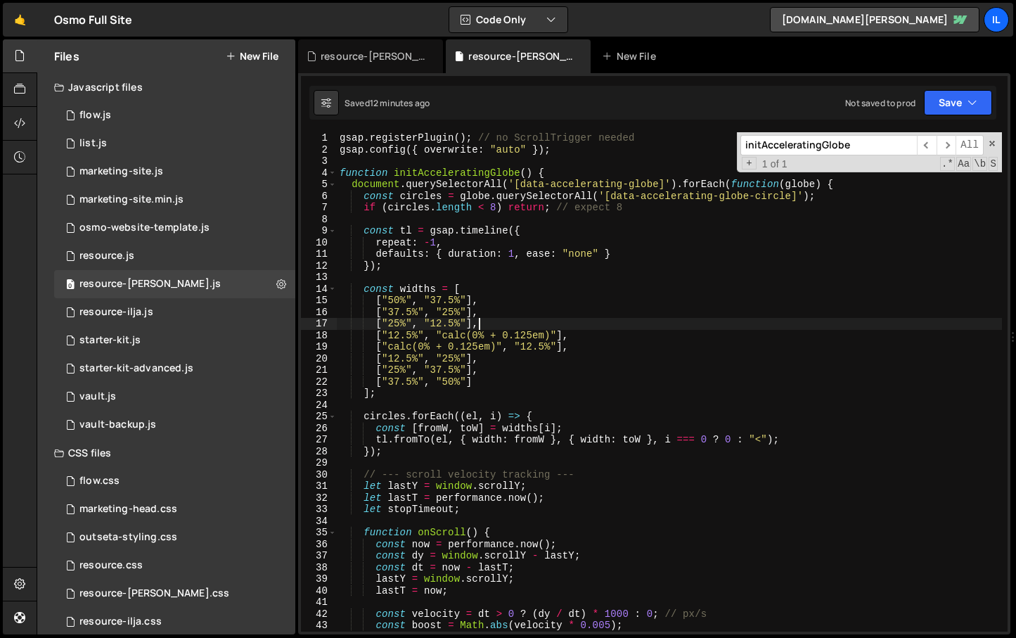
click at [566, 320] on div "gsap . registerPlugin ( ) ; // no ScrollTrigger needed gsap . config ({ overwri…" at bounding box center [669, 393] width 665 height 522
click at [431, 296] on div "gsap . registerPlugin ( ) ; // no ScrollTrigger needed gsap . config ({ overwri…" at bounding box center [669, 393] width 665 height 522
click at [467, 328] on div "gsap . registerPlugin ( ) ; // no ScrollTrigger needed gsap . config ({ overwri…" at bounding box center [669, 393] width 665 height 522
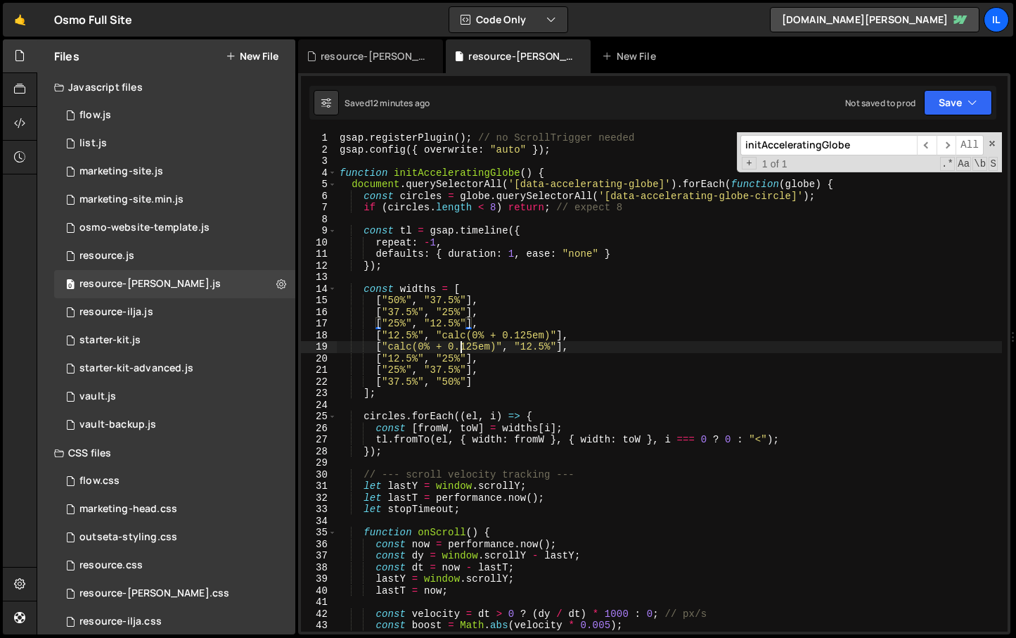
click at [461, 349] on div "gsap . registerPlugin ( ) ; // no ScrollTrigger needed gsap . config ({ overwri…" at bounding box center [669, 393] width 665 height 522
type textarea "["calc(0% + 0.125em)", "12.5%"],"
click at [614, 218] on div "gsap . registerPlugin ( ) ; // no ScrollTrigger needed gsap . config ({ overwri…" at bounding box center [669, 393] width 665 height 522
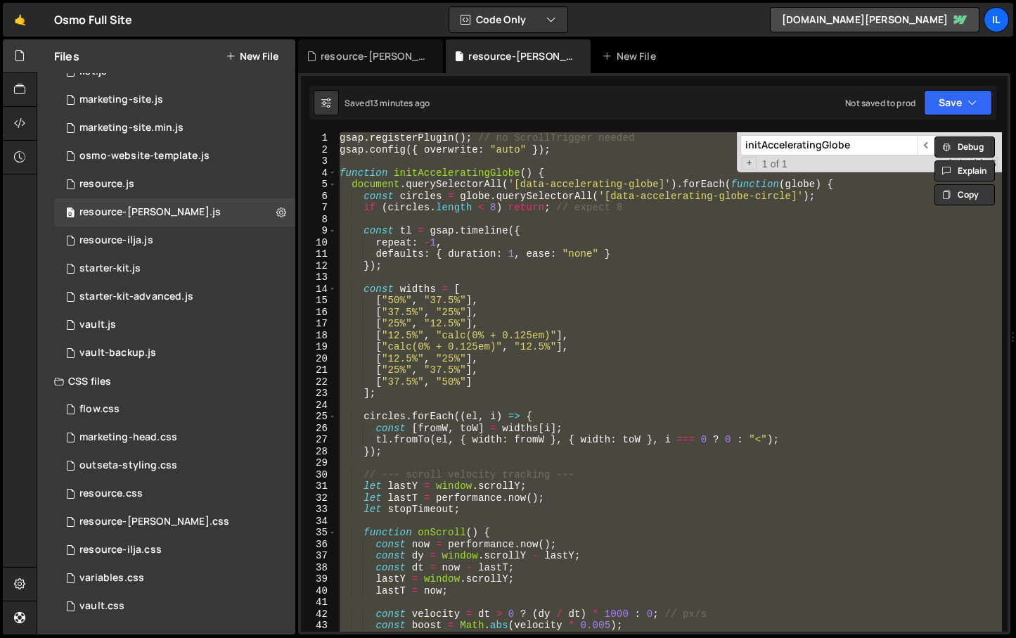
click at [579, 347] on div "gsap . registerPlugin ( ) ; // no ScrollTrigger needed gsap . config ({ overwri…" at bounding box center [669, 381] width 665 height 499
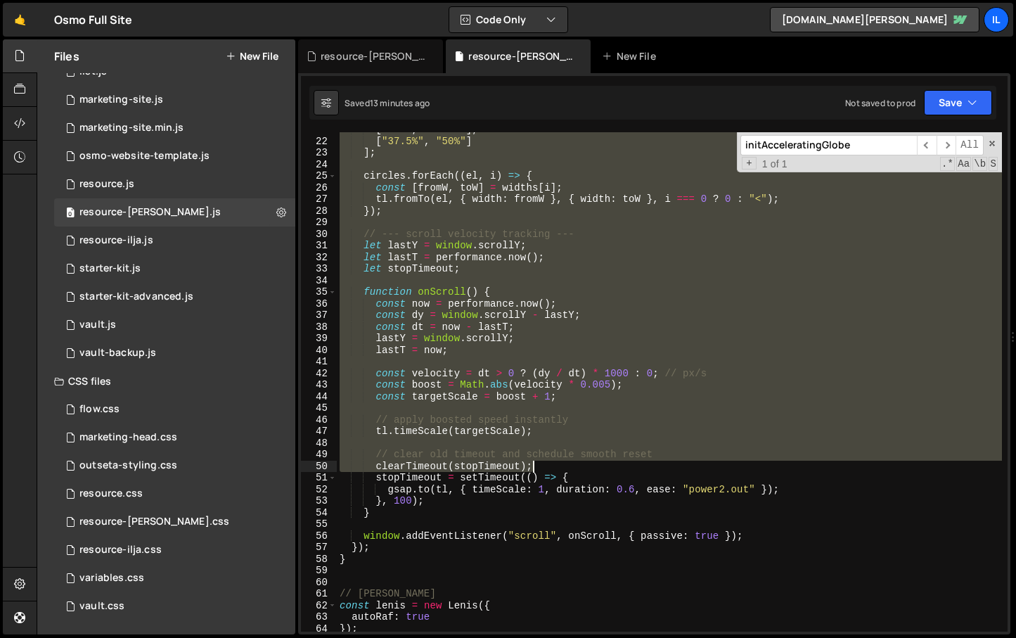
scroll to position [246, 0]
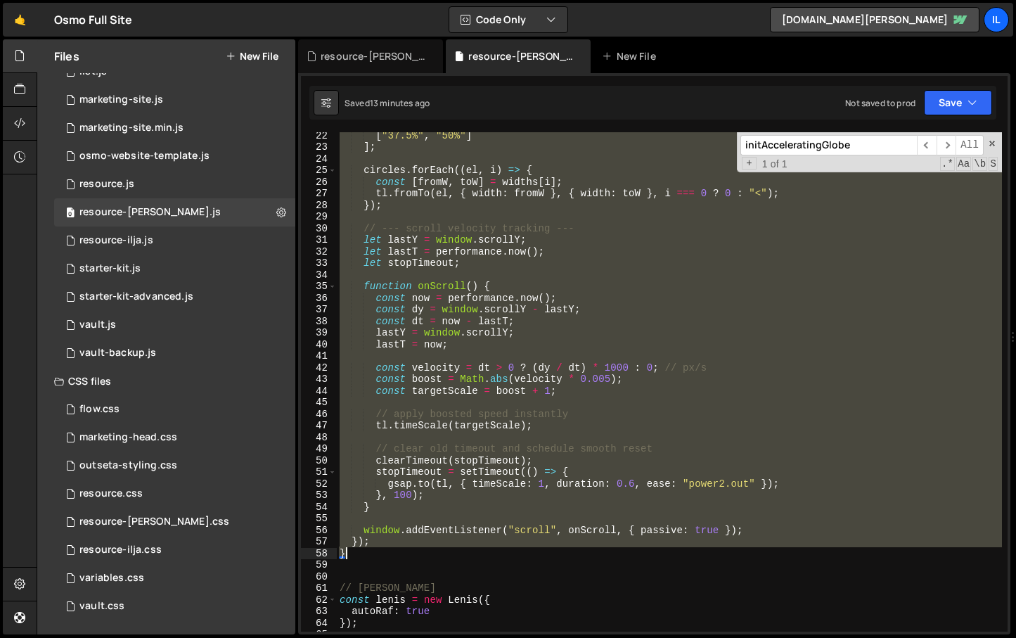
drag, startPoint x: 339, startPoint y: 138, endPoint x: 498, endPoint y: 555, distance: 447.0
click at [497, 555] on div "[ "37.5%" , "50%" ] ] ; circles . forEach (( el , i ) => { const [ fromW , toW …" at bounding box center [669, 390] width 665 height 522
click at [458, 430] on div "[ "37.5%" , "50%" ] ] ; circles . forEach (( el , i ) => { const [ fromW , toW …" at bounding box center [669, 381] width 665 height 499
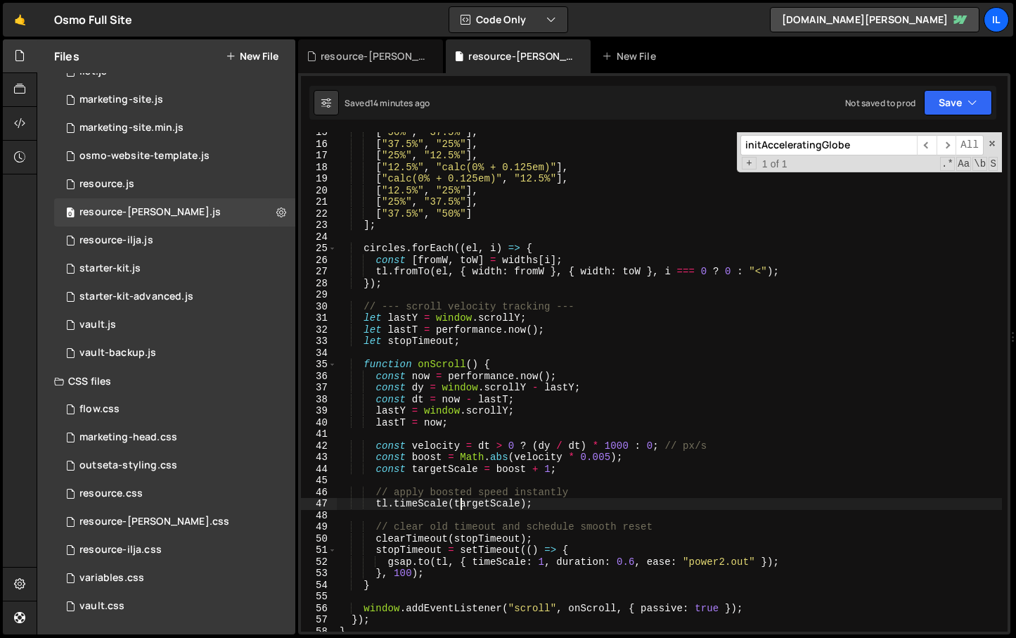
scroll to position [68, 0]
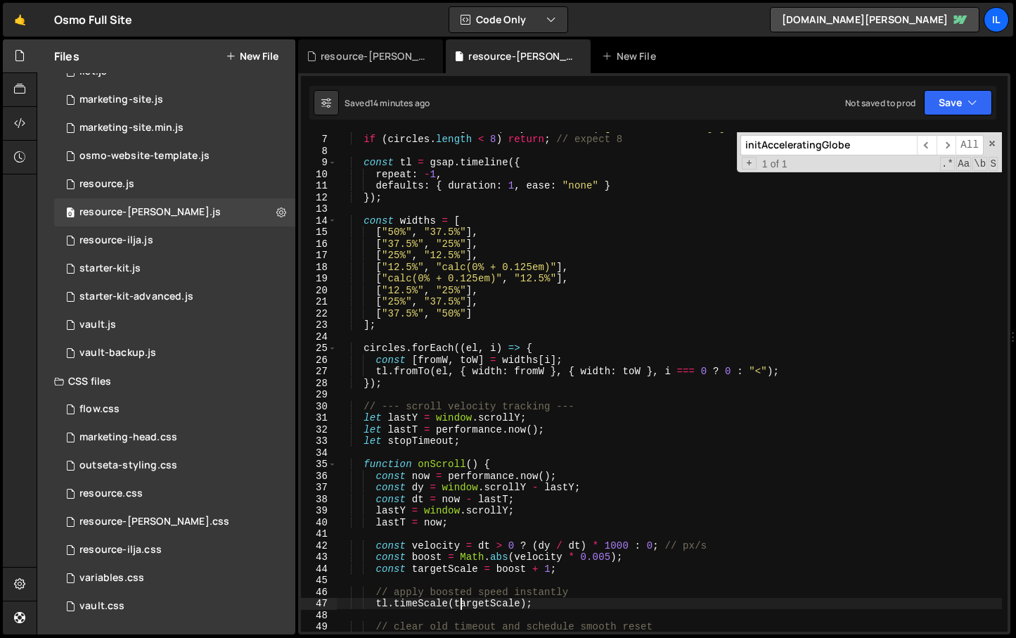
click at [450, 287] on div "const circles = globe . querySelectorAll ( '[data-accelerating-globe-circle]' )…" at bounding box center [669, 383] width 665 height 522
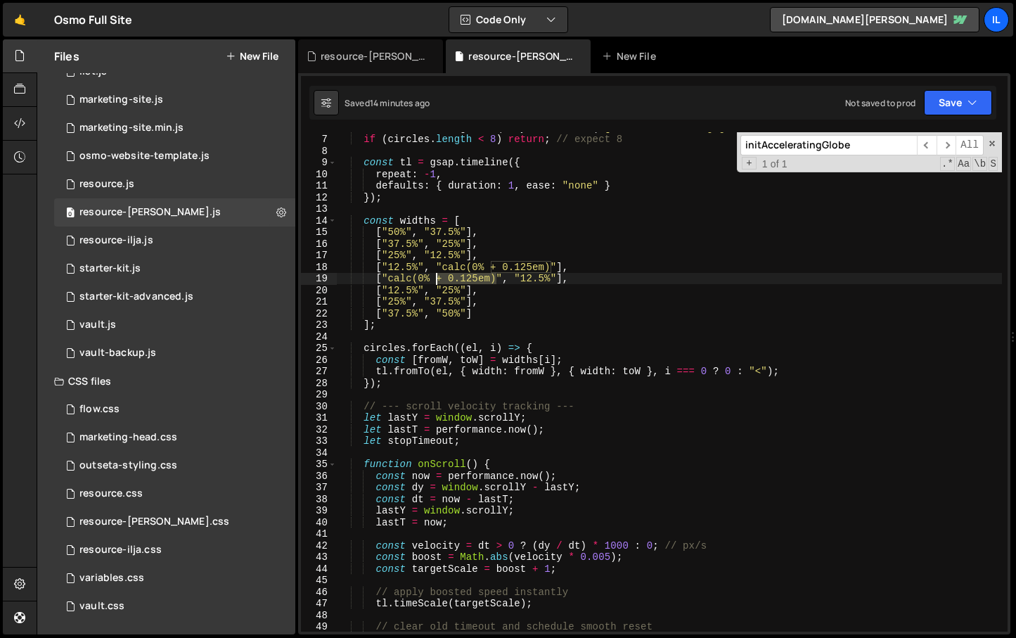
drag, startPoint x: 495, startPoint y: 277, endPoint x: 437, endPoint y: 279, distance: 58.4
click at [437, 279] on div "const circles = globe . querySelectorAll ( '[data-accelerating-globe-circle]' )…" at bounding box center [669, 383] width 665 height 522
click at [524, 280] on div "const circles = globe . querySelectorAll ( '[data-accelerating-globe-circle]' )…" at bounding box center [669, 383] width 665 height 522
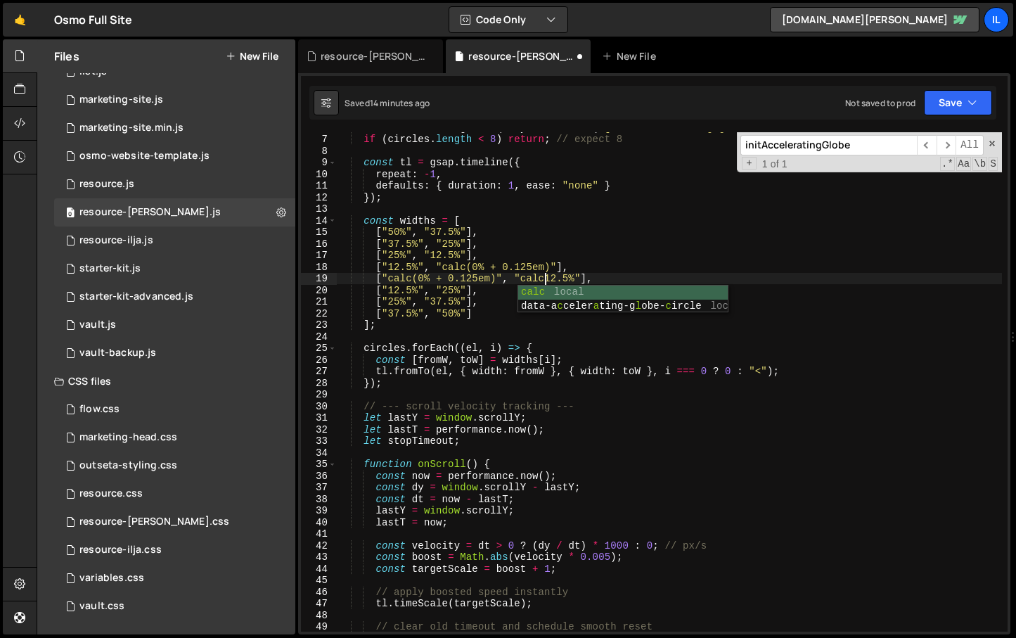
scroll to position [0, 14]
paste textarea "+ 0.125em)"
drag, startPoint x: 581, startPoint y: 278, endPoint x: 578, endPoint y: 285, distance: 8.5
click at [581, 278] on div "const circles = globe . querySelectorAll ( '[data-accelerating-globe-circle]' )…" at bounding box center [669, 383] width 665 height 522
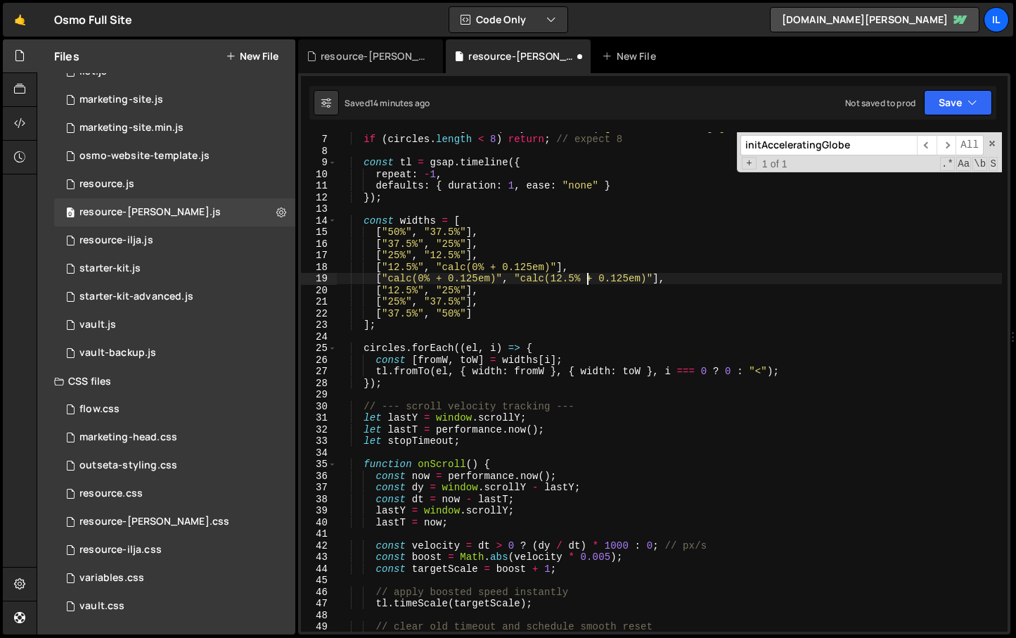
click at [389, 269] on div "const circles = globe . querySelectorAll ( '[data-accelerating-globe-circle]' )…" at bounding box center [669, 383] width 665 height 522
paste textarea "+ 0.125em)"
click at [553, 299] on div "const circles = globe . querySelectorAll ( '[data-accelerating-globe-circle]' )…" at bounding box center [669, 383] width 665 height 522
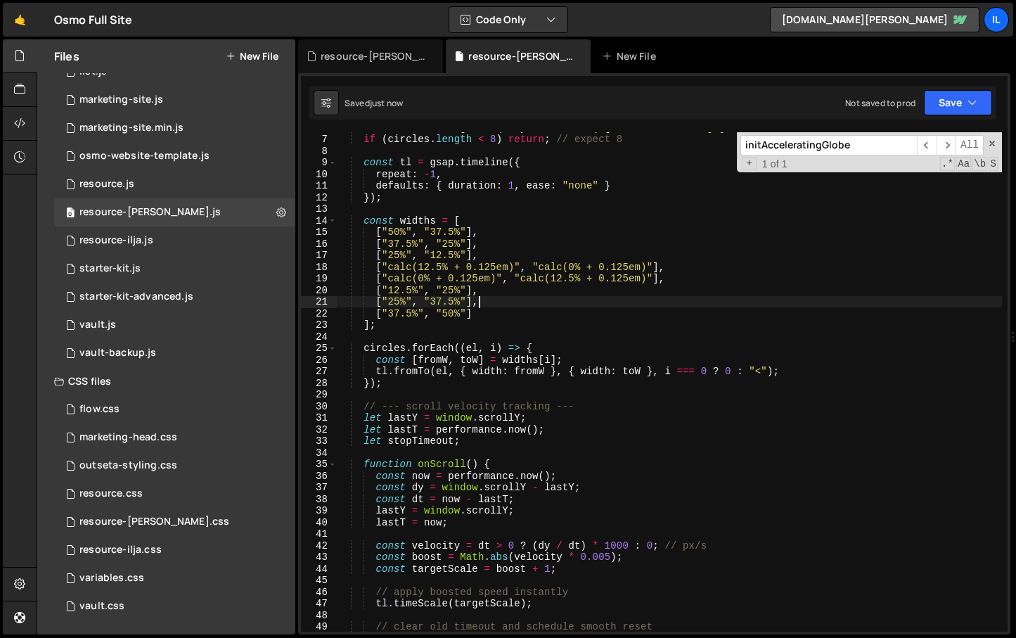
click at [576, 296] on div "const circles = globe . querySelectorAll ( '[data-accelerating-globe-circle]' )…" at bounding box center [669, 383] width 665 height 522
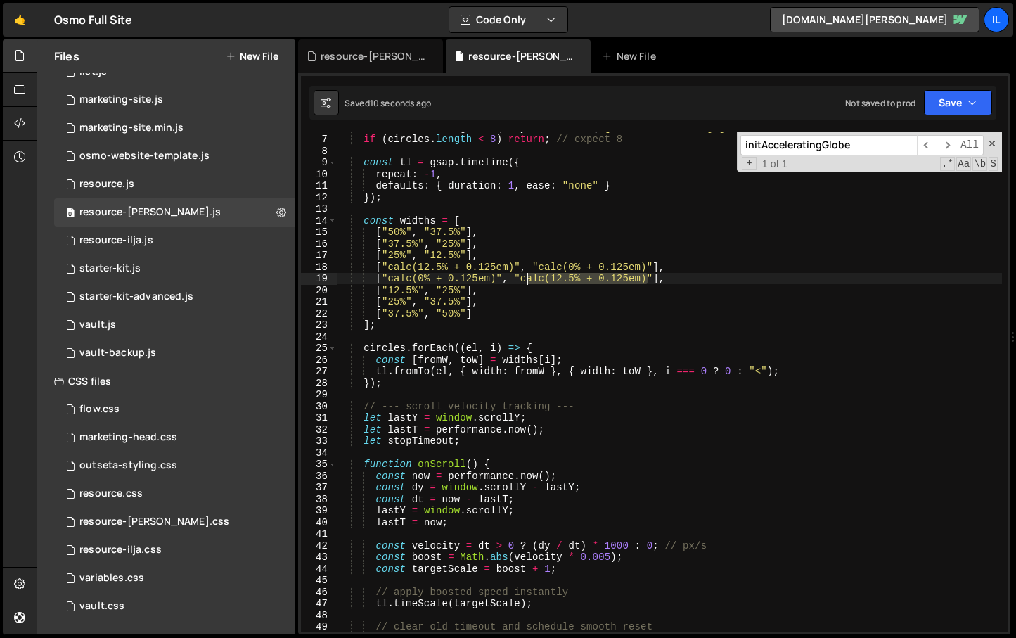
drag, startPoint x: 646, startPoint y: 280, endPoint x: 523, endPoint y: 278, distance: 123.0
click at [523, 278] on div "const circles = globe . querySelectorAll ( '[data-accelerating-globe-circle]' )…" at bounding box center [669, 383] width 665 height 522
drag, startPoint x: 496, startPoint y: 280, endPoint x: 389, endPoint y: 280, distance: 107.6
click at [389, 280] on div "const circles = globe . querySelectorAll ( '[data-accelerating-globe-circle]' )…" at bounding box center [669, 383] width 665 height 522
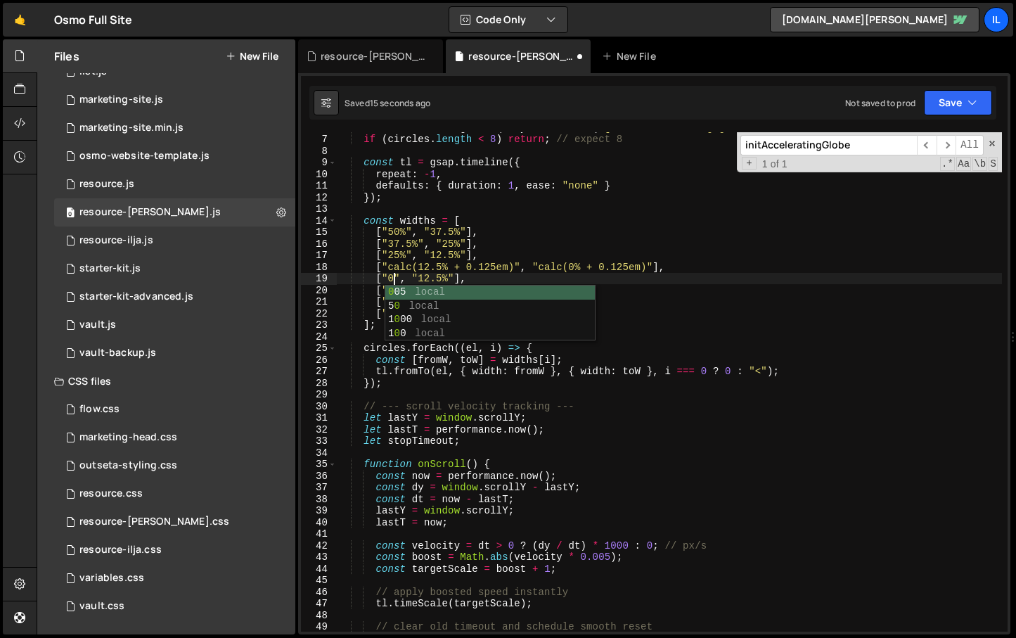
scroll to position [0, 4]
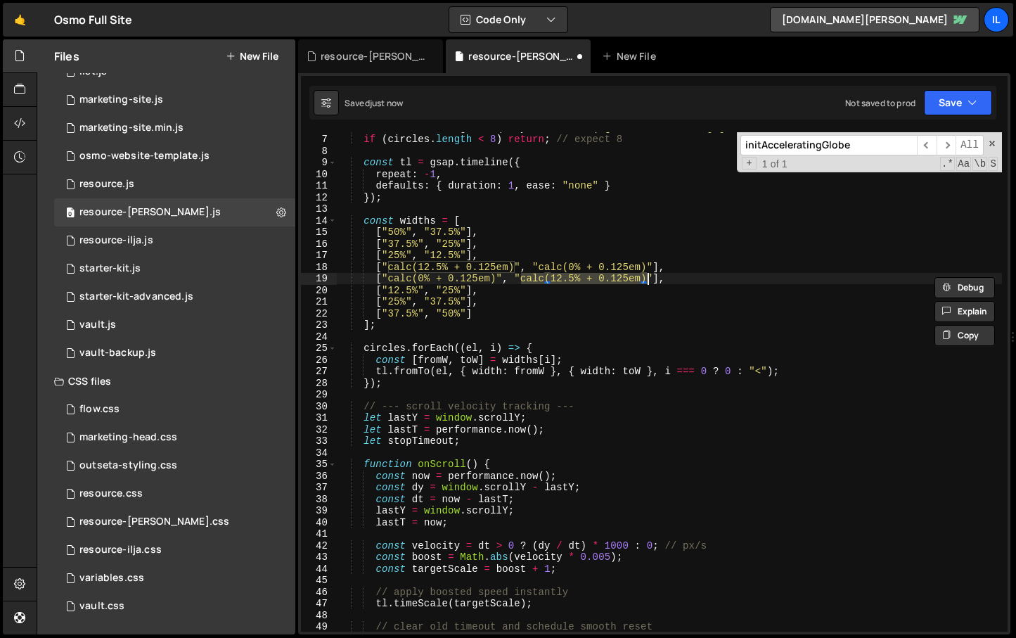
click at [660, 281] on div "const circles = globe . querySelectorAll ( '[data-accelerating-globe-circle]' )…" at bounding box center [669, 383] width 665 height 522
click at [628, 281] on div "const circles = globe . querySelectorAll ( '[data-accelerating-globe-circle]' )…" at bounding box center [669, 383] width 665 height 522
click at [480, 282] on div "const circles = globe . querySelectorAll ( '[data-accelerating-globe-circle]' )…" at bounding box center [669, 383] width 665 height 522
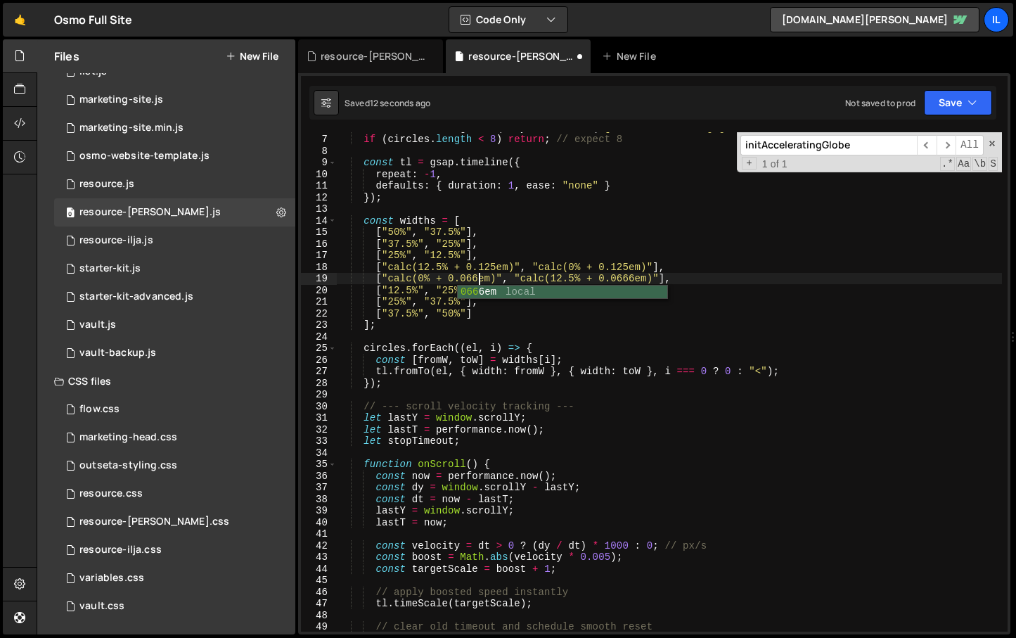
scroll to position [0, 10]
click at [493, 263] on div "const circles = globe . querySelectorAll ( '[data-accelerating-globe-circle]' )…" at bounding box center [669, 383] width 665 height 522
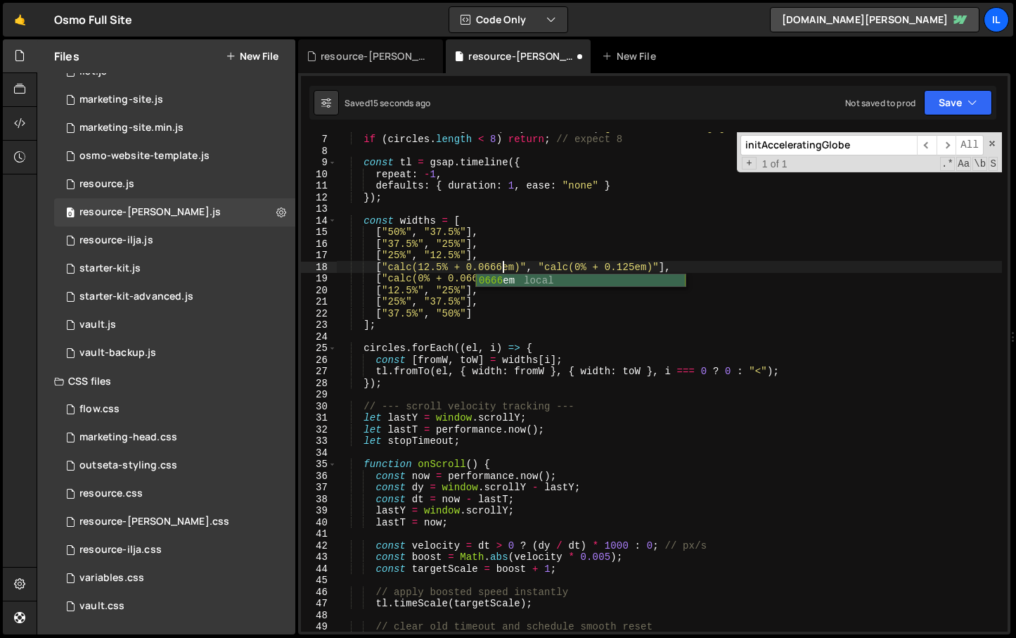
scroll to position [0, 11]
click at [634, 269] on div "const circles = globe . querySelectorAll ( '[data-accelerating-globe-circle]' )…" at bounding box center [669, 383] width 665 height 522
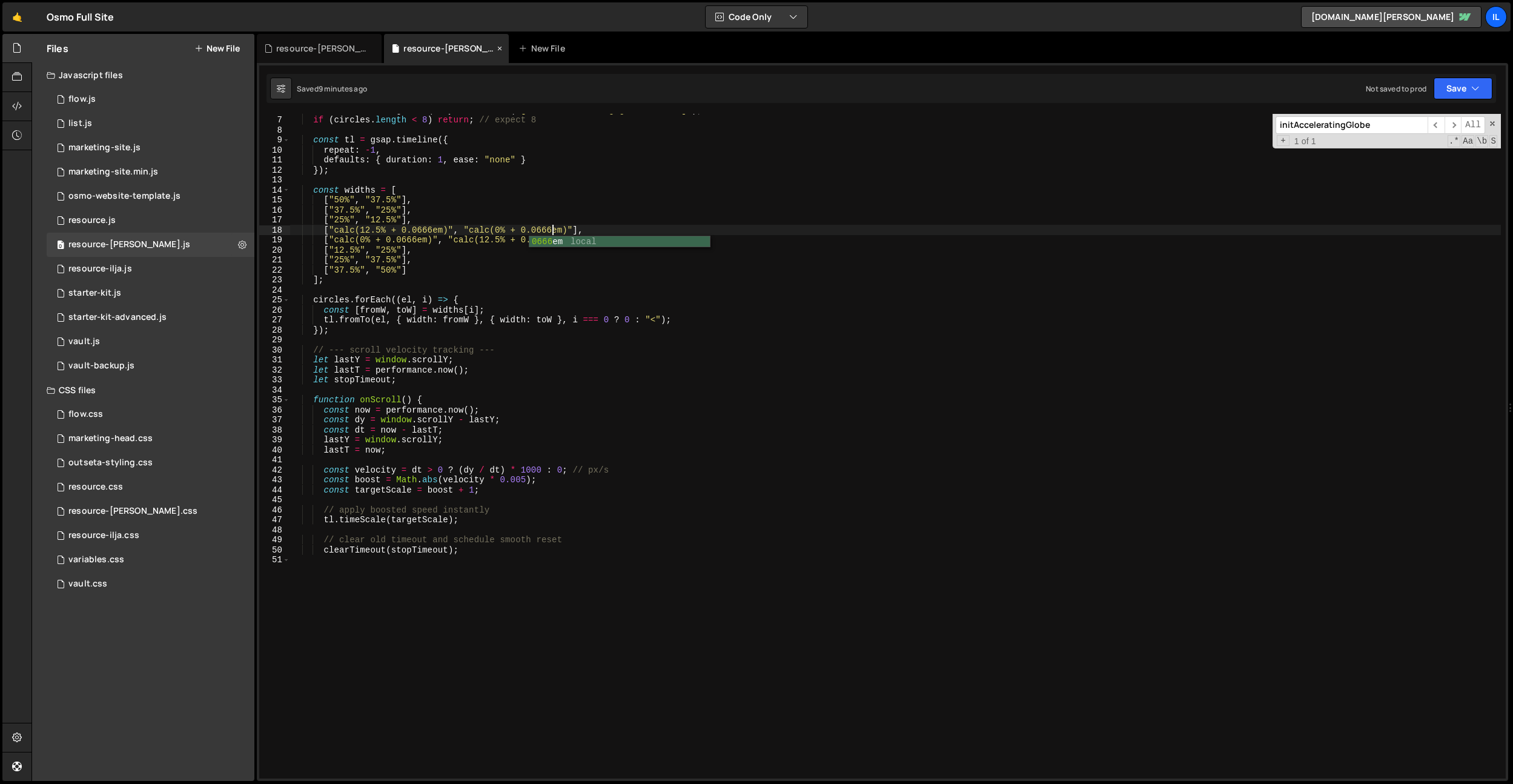
scroll to position [0, 0]
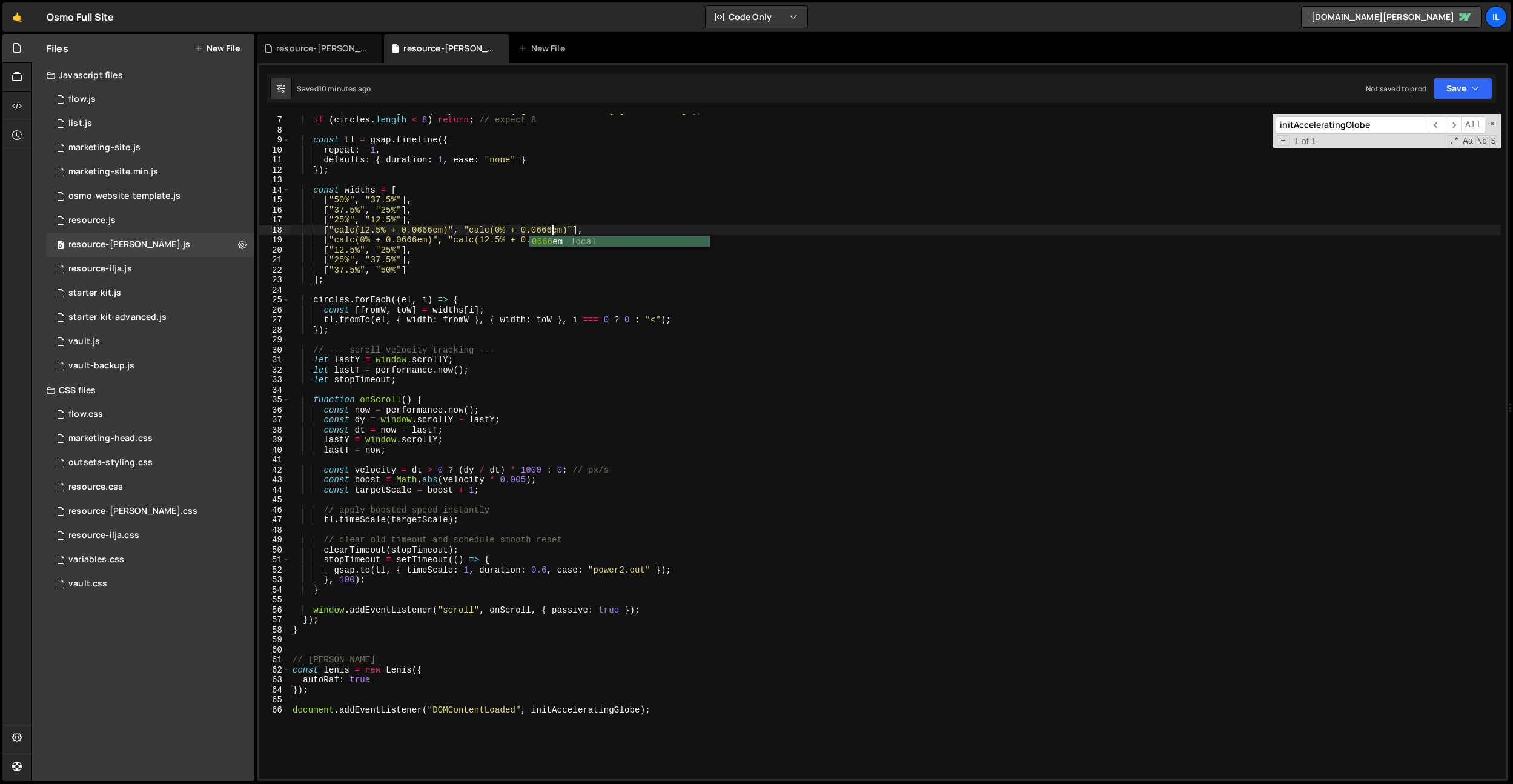
drag, startPoint x: 425, startPoint y: 541, endPoint x: 420, endPoint y: 611, distance: 70.2
click at [425, 541] on div "const circles = globe . querySelectorAll ( '[data-accelerating-globe-circle]' )…" at bounding box center [895, 447] width 1211 height 684
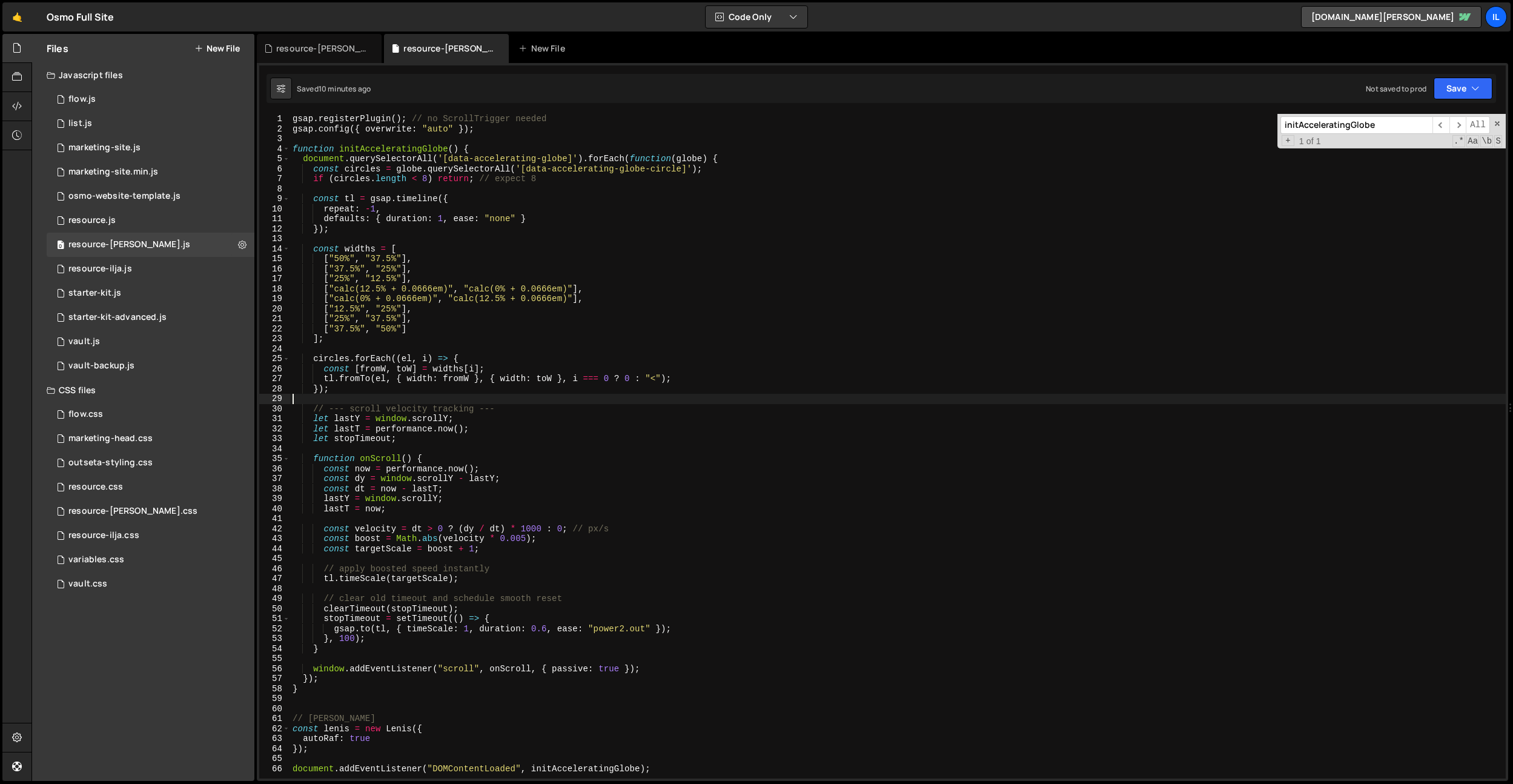
drag, startPoint x: 507, startPoint y: 402, endPoint x: 463, endPoint y: 404, distance: 44.0
click at [463, 404] on div "gsap . registerPlugin ( ) ; // no ScrollTrigger needed gsap . config ({ overwri…" at bounding box center [898, 456] width 1216 height 684
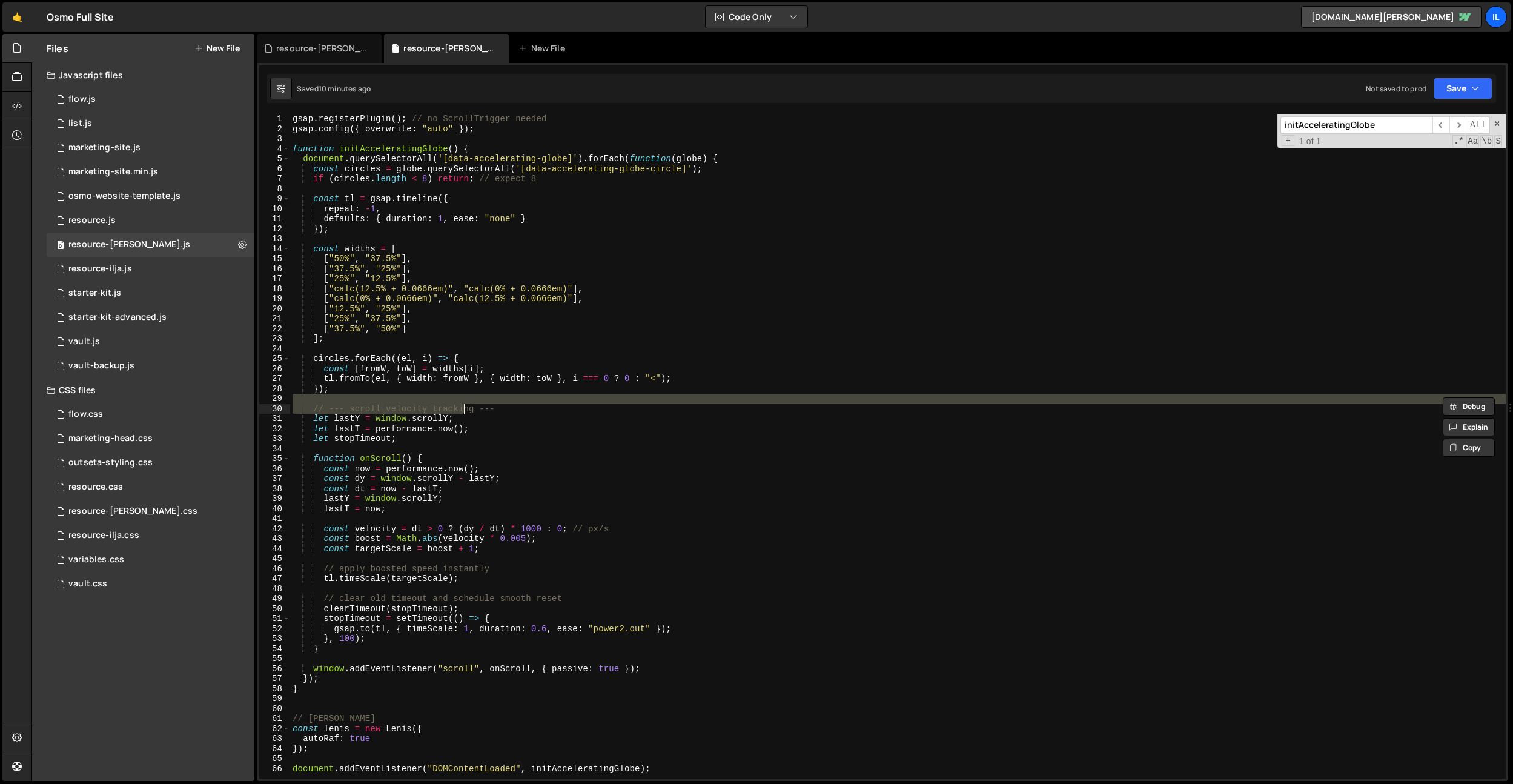
scroll to position [0, 13]
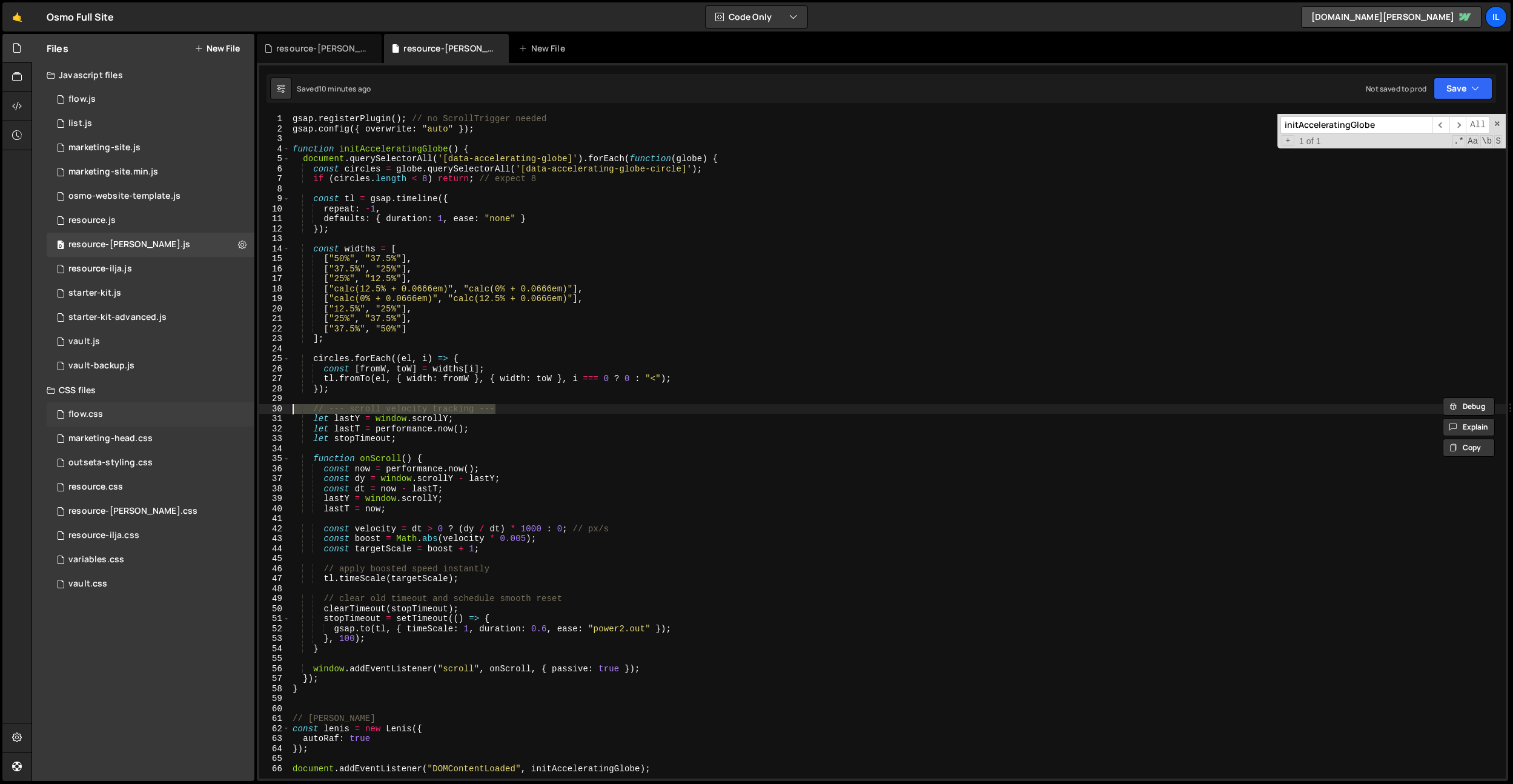
drag, startPoint x: 532, startPoint y: 412, endPoint x: 243, endPoint y: 407, distance: 289.0
click at [226, 408] on div "Files New File Javascript files 0 flow.js 0 0 list.js 0 0 marketing-site.js 0 0…" at bounding box center [772, 407] width 1481 height 747
type textarea "// --- scroll velocity tracking ---"
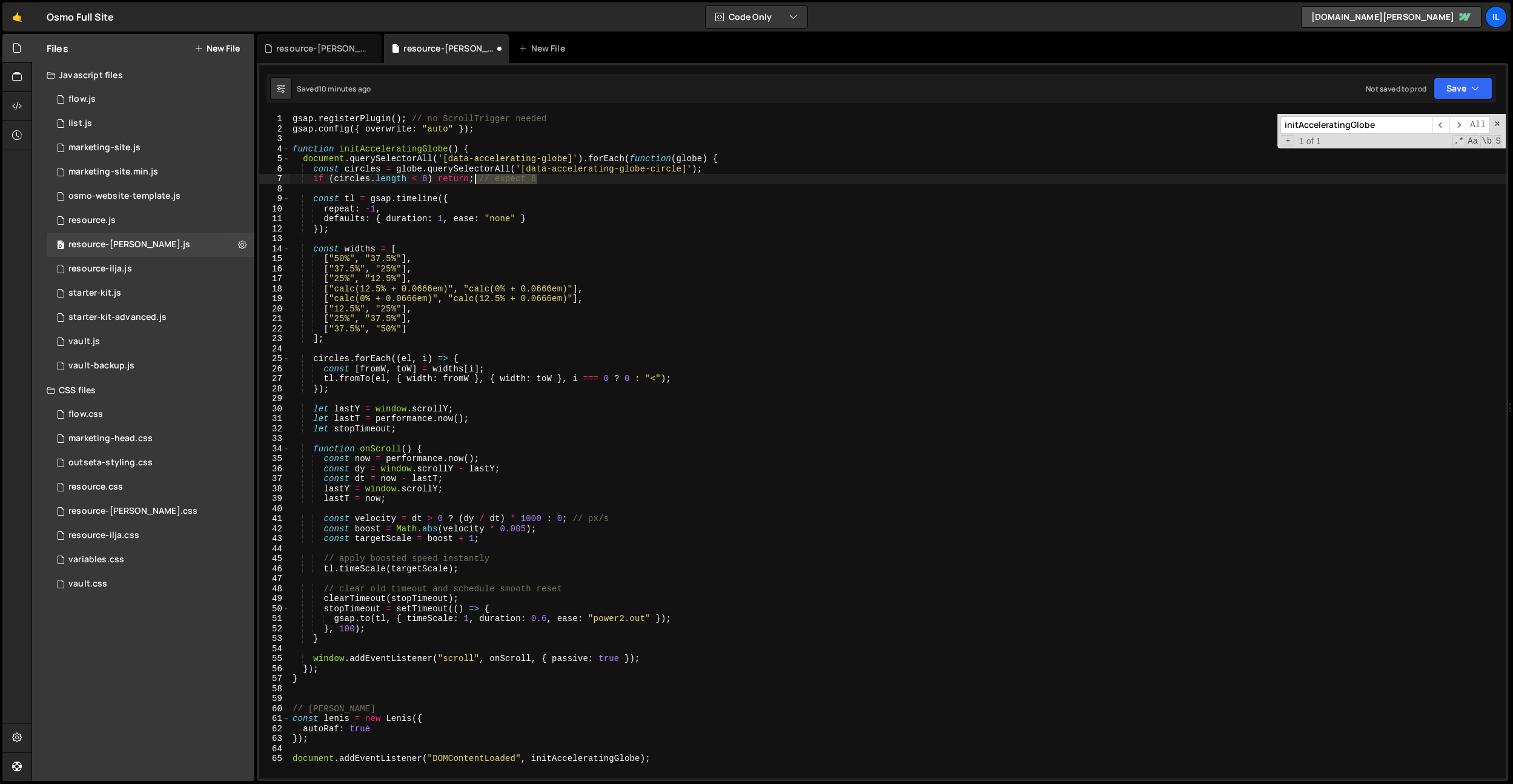
drag, startPoint x: 545, startPoint y: 183, endPoint x: 475, endPoint y: 181, distance: 70.0
click at [475, 181] on div "gsap . registerPlugin ( ) ; // no ScrollTrigger needed gsap . config ({ overwri…" at bounding box center [898, 456] width 1216 height 684
click at [516, 252] on div "gsap . registerPlugin ( ) ; // no ScrollTrigger needed gsap . config ({ overwri…" at bounding box center [898, 456] width 1216 height 684
click at [502, 562] on div "gsap . registerPlugin ( ) ; // no ScrollTrigger needed gsap . config ({ overwri…" at bounding box center [898, 456] width 1216 height 684
click at [342, 589] on div "gsap . registerPlugin ( ) ; // no ScrollTrigger needed gsap . config ({ overwri…" at bounding box center [898, 456] width 1216 height 684
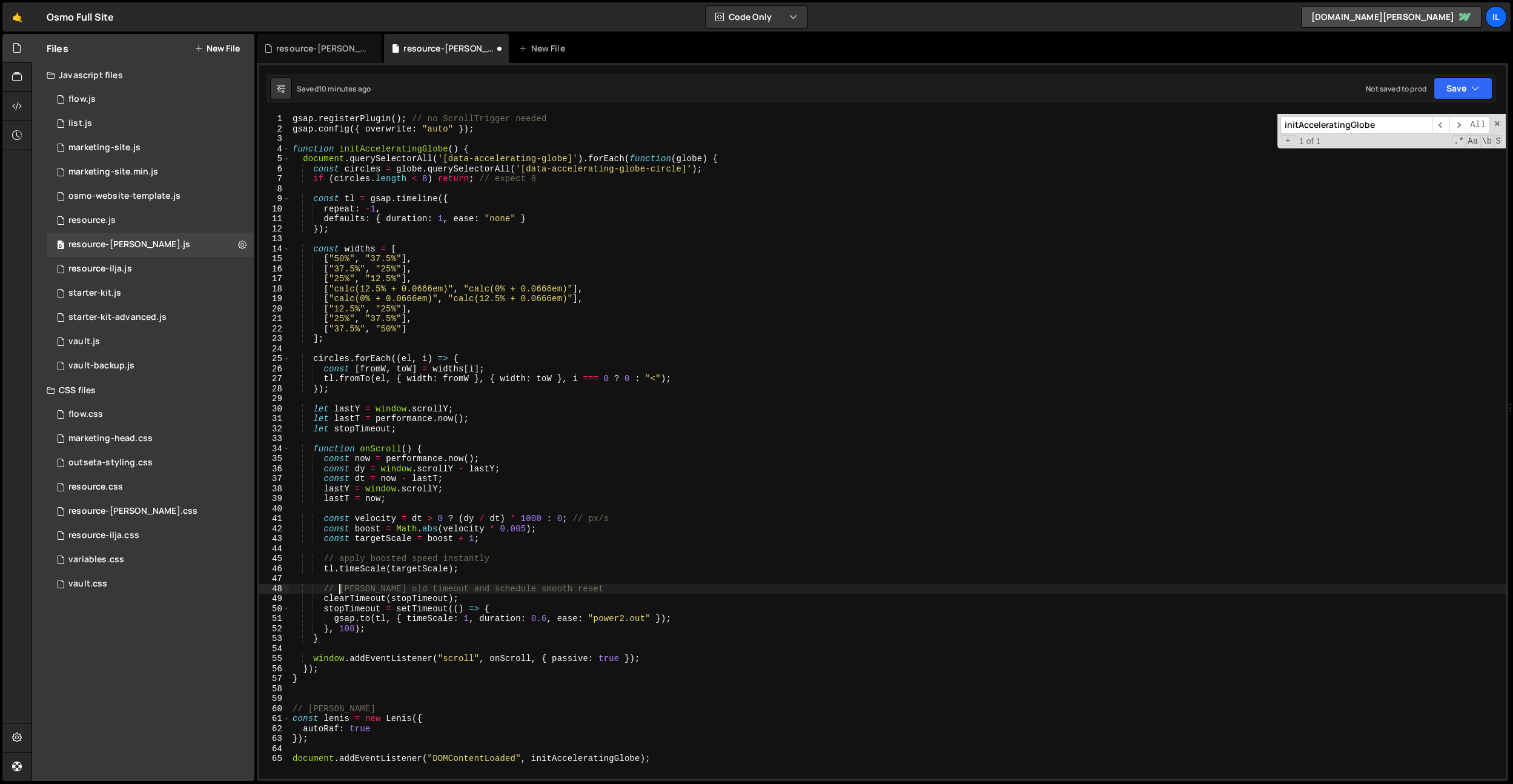
scroll to position [0, 3]
click at [346, 562] on div "gsap . registerPlugin ( ) ; // no ScrollTrigger needed gsap . config ({ overwri…" at bounding box center [898, 456] width 1216 height 684
click at [434, 370] on div "gsap . registerPlugin ( ) ; // no ScrollTrigger needed gsap . config ({ overwri…" at bounding box center [898, 456] width 1216 height 684
click at [499, 180] on div "gsap . registerPlugin ( ) ; // no ScrollTrigger needed gsap . config ({ overwri…" at bounding box center [898, 456] width 1216 height 684
type textarea "if (circles.length < 8) return; // Expect 8"
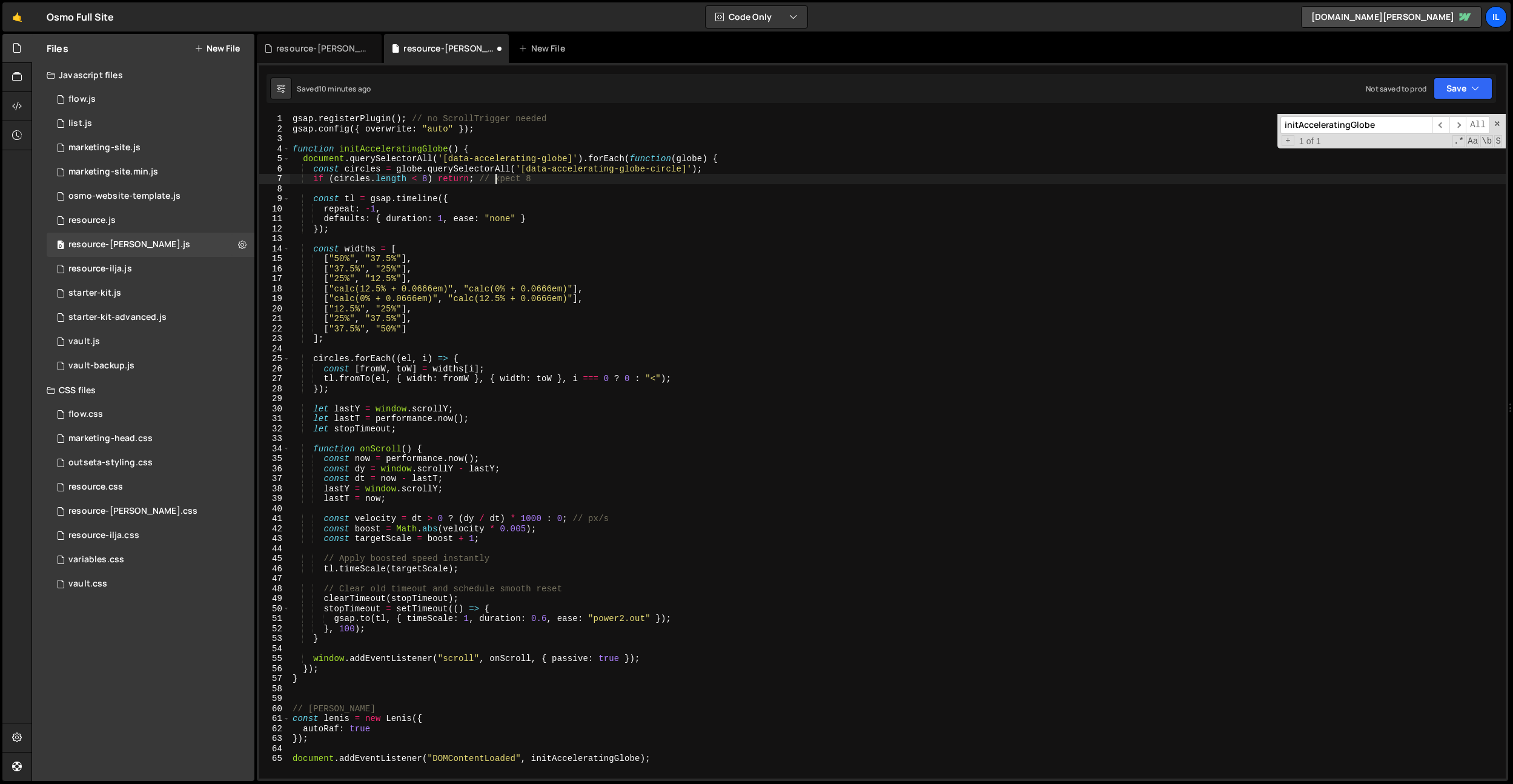
scroll to position [0, 14]
click at [584, 142] on div "gsap . registerPlugin ( ) ; // no ScrollTrigger needed gsap . config ({ overwri…" at bounding box center [898, 456] width 1216 height 684
click at [515, 180] on div "gsap . registerPlugin ( ) ; // no ScrollTrigger needed gsap . config ({ overwri…" at bounding box center [898, 456] width 1216 height 684
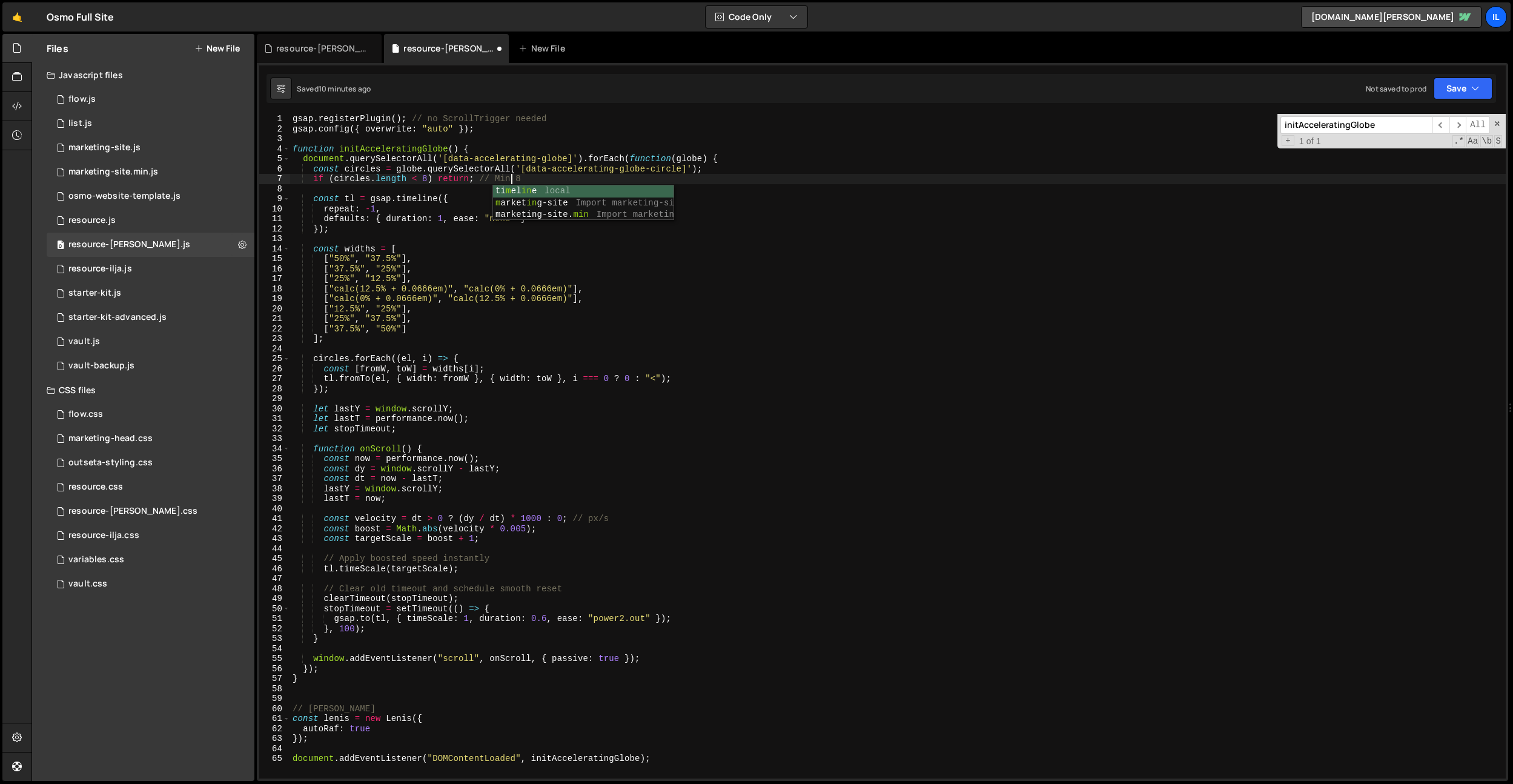
click at [557, 151] on div "gsap . registerPlugin ( ) ; // no ScrollTrigger needed gsap . config ({ overwri…" at bounding box center [898, 456] width 1216 height 684
drag, startPoint x: 569, startPoint y: 119, endPoint x: 246, endPoint y: 111, distance: 323.1
click at [246, 111] on div "Files New File Javascript files 0 flow.js 0 0 list.js 0 0 marketing-site.js 0 0…" at bounding box center [772, 407] width 1481 height 747
type textarea "gsap.registerPlugin(); // no ScrollTrigger needed"
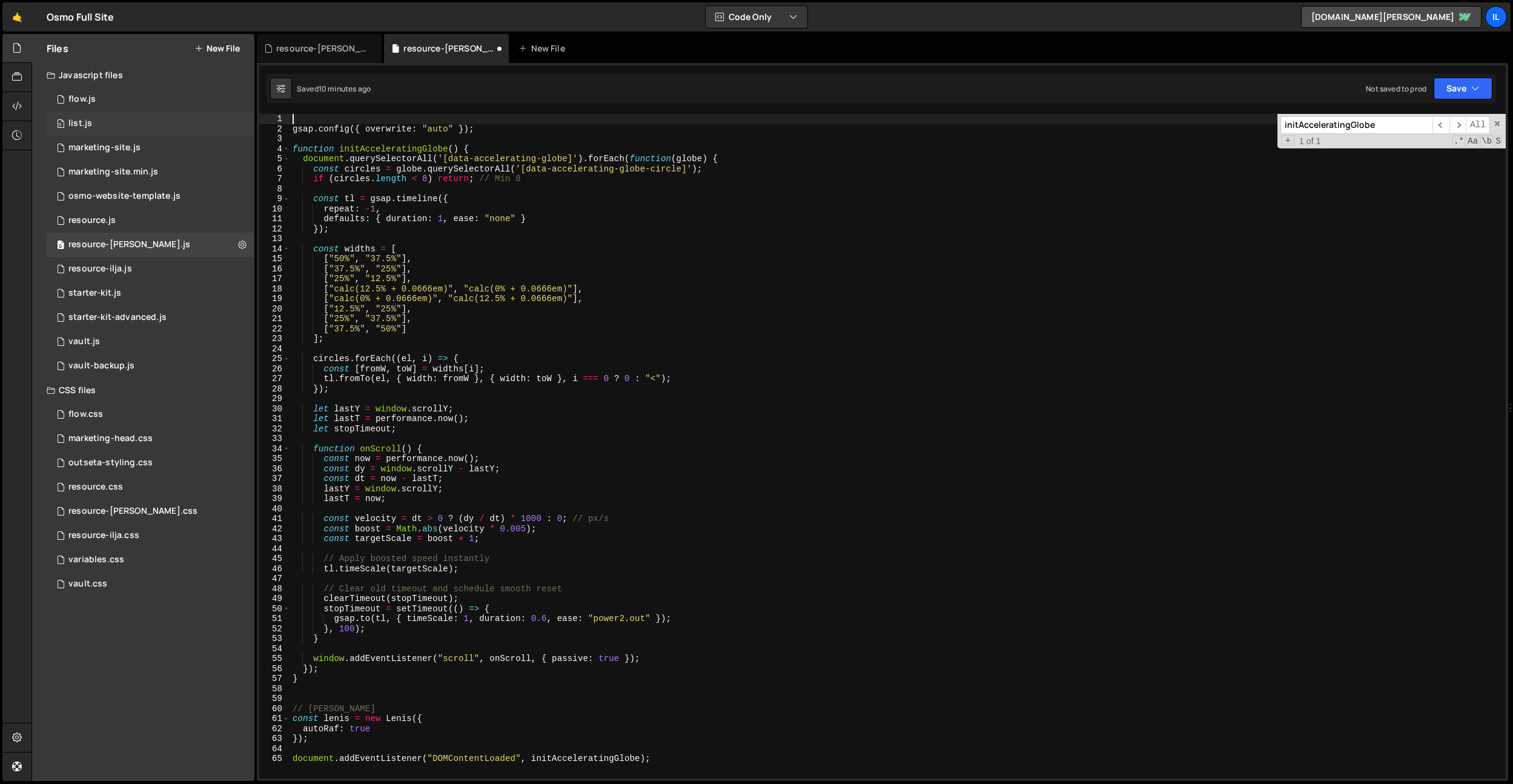
scroll to position [0, 0]
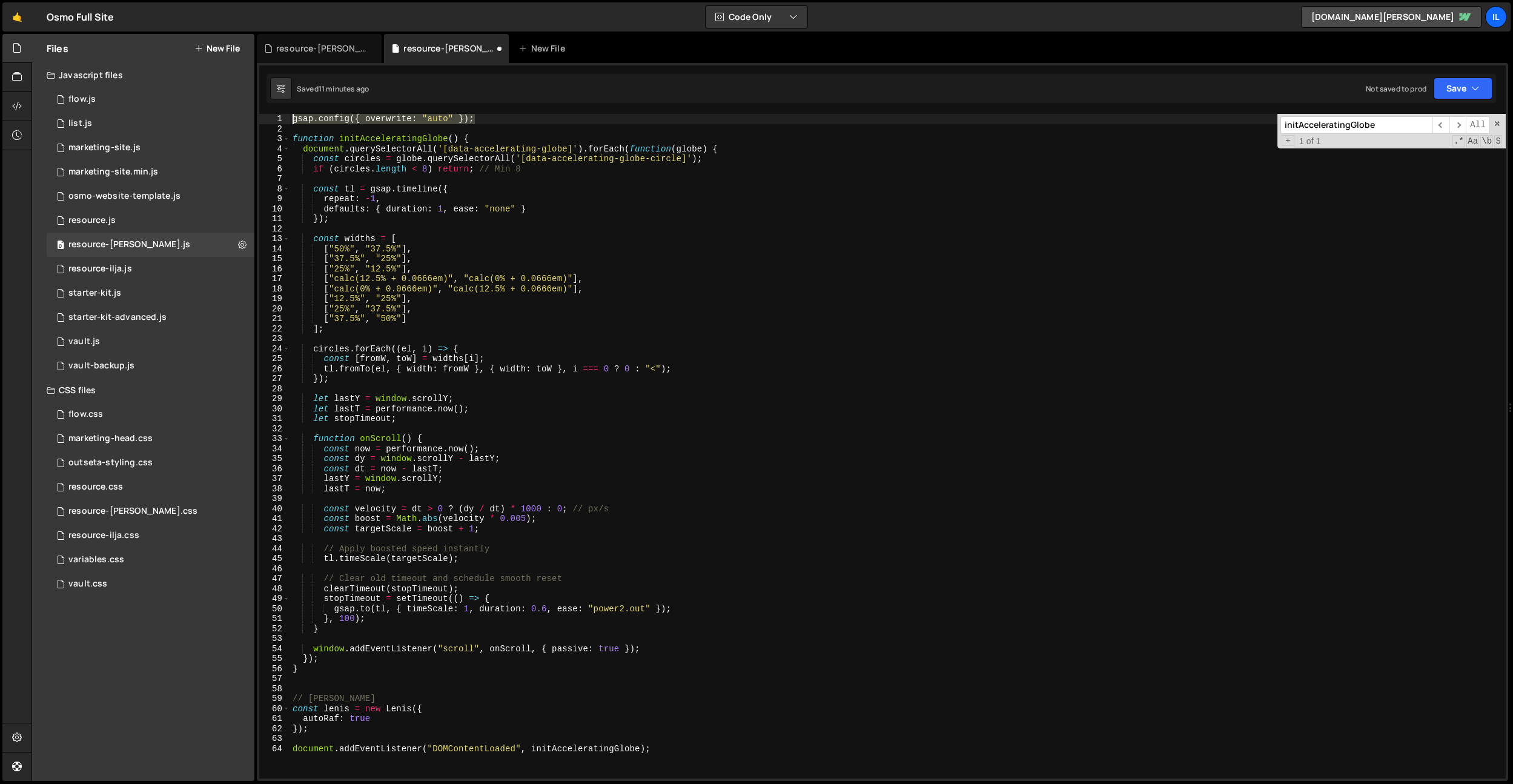
drag, startPoint x: 496, startPoint y: 121, endPoint x: 258, endPoint y: 121, distance: 238.0
click at [258, 121] on div "1 Type cmd + s to save your Javascript file. הההההההההההההההההההההההההההההההההה…" at bounding box center [882, 421] width 1251 height 718
click at [306, 261] on div "gsap . config ({ overwrite : "auto" }) ; function initAcceleratingGlobe ( ) { d…" at bounding box center [898, 456] width 1216 height 684
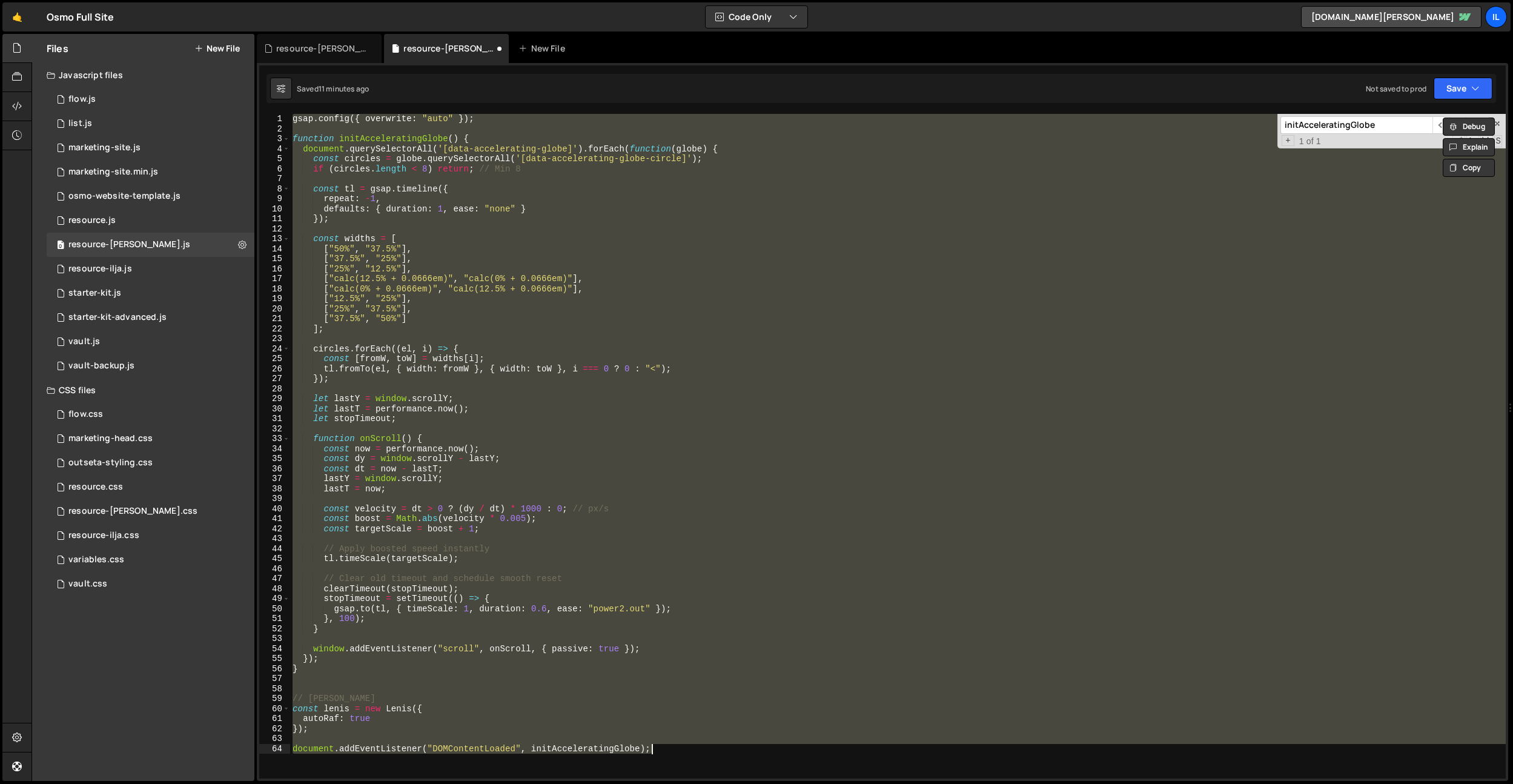
type textarea "document.addEventListener("DOMContentLoaded", initAcceleratingGlobe);"
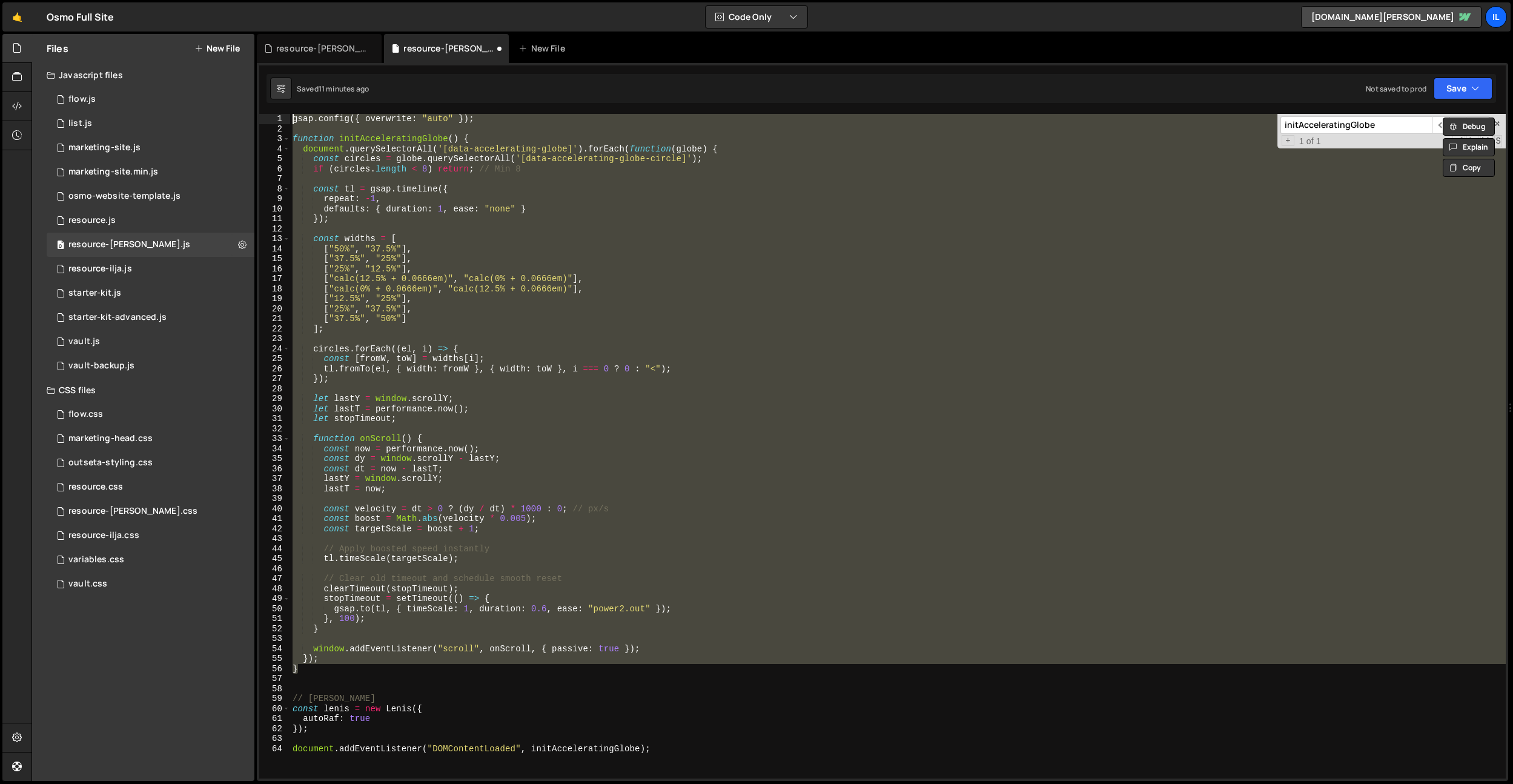
drag, startPoint x: 306, startPoint y: 669, endPoint x: 264, endPoint y: 113, distance: 557.6
click at [264, 113] on div "1 Type cmd + s to save your Javascript file. הההההההההההההההההההההההההההההההההה…" at bounding box center [882, 421] width 1251 height 718
click at [525, 271] on div "gsap . config ({ overwrite : "auto" }) ; function initAcceleratingGlobe ( ) { d…" at bounding box center [898, 445] width 1216 height 664
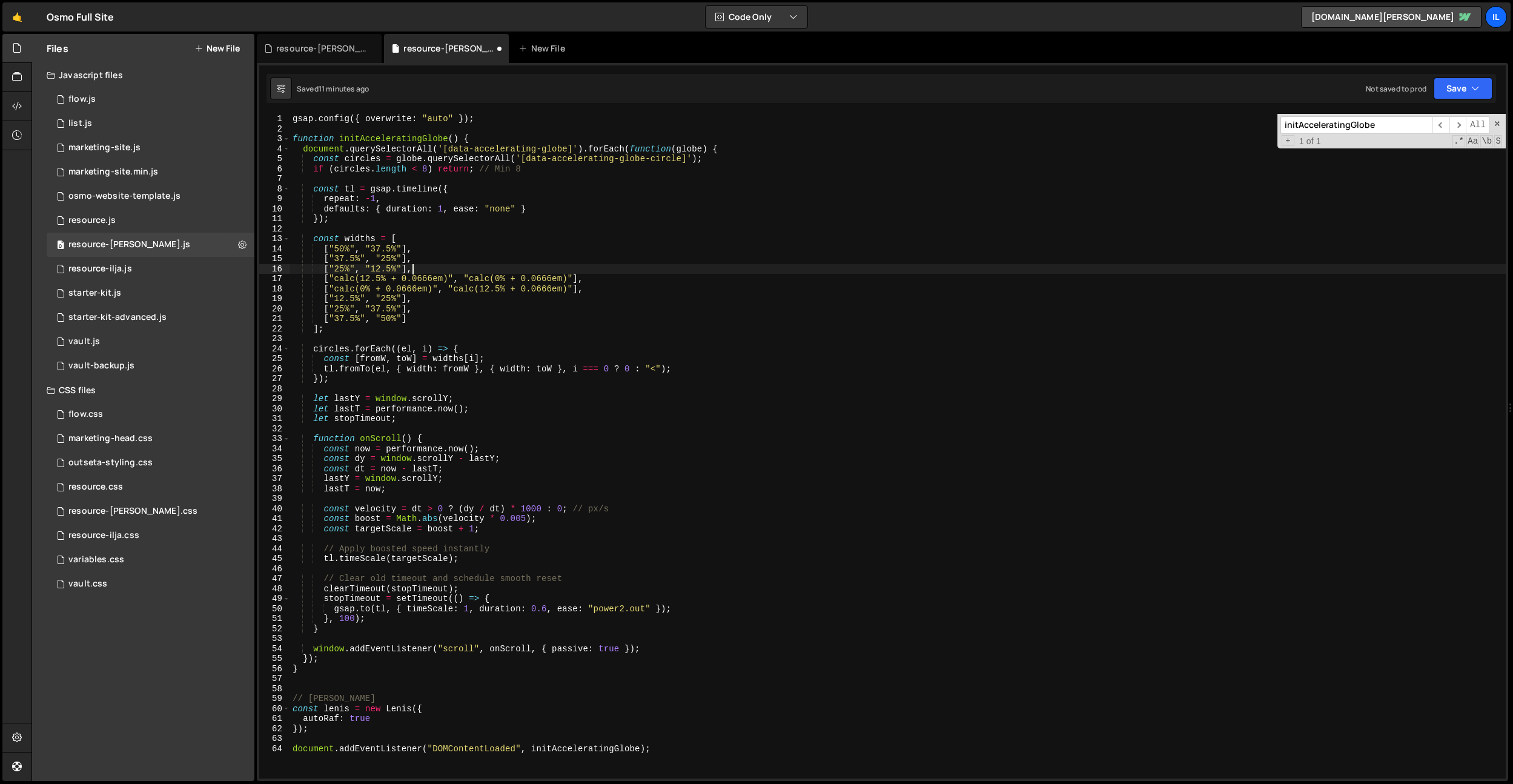
click at [471, 258] on div "gsap . config ({ overwrite : "auto" }) ; function initAcceleratingGlobe ( ) { d…" at bounding box center [898, 456] width 1216 height 684
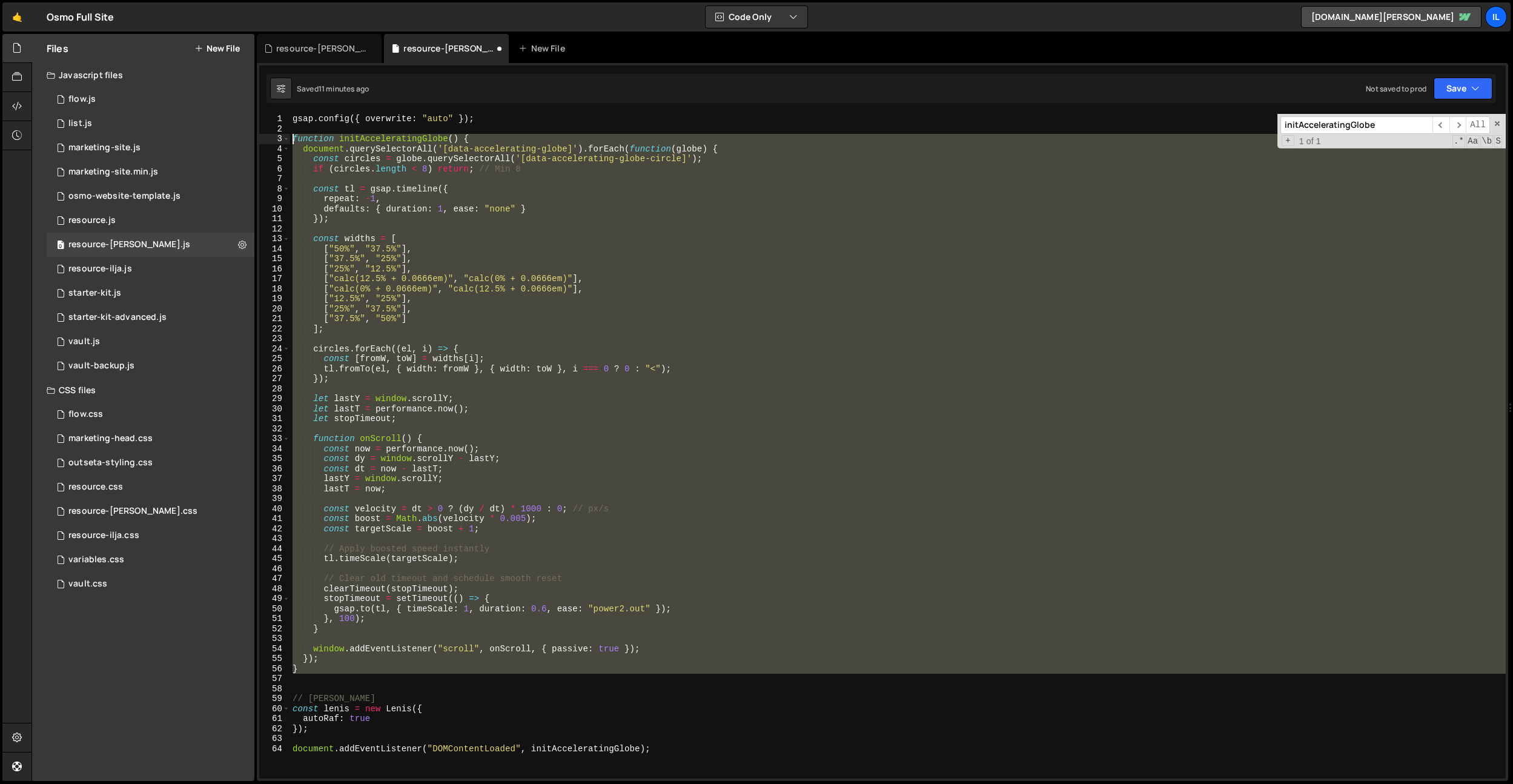
drag, startPoint x: 313, startPoint y: 675, endPoint x: 275, endPoint y: 141, distance: 535.4
click at [275, 141] on div "["37.5%", "25%"], 1 2 3 4 5 6 7 8 9 10 11 12 13 14 15 16 17 18 19 20 21 22 23 2…" at bounding box center [882, 445] width 1247 height 664
paste textarea "document.addEventListener("DOMContentLoaded", initAcceleratingGlobe);"
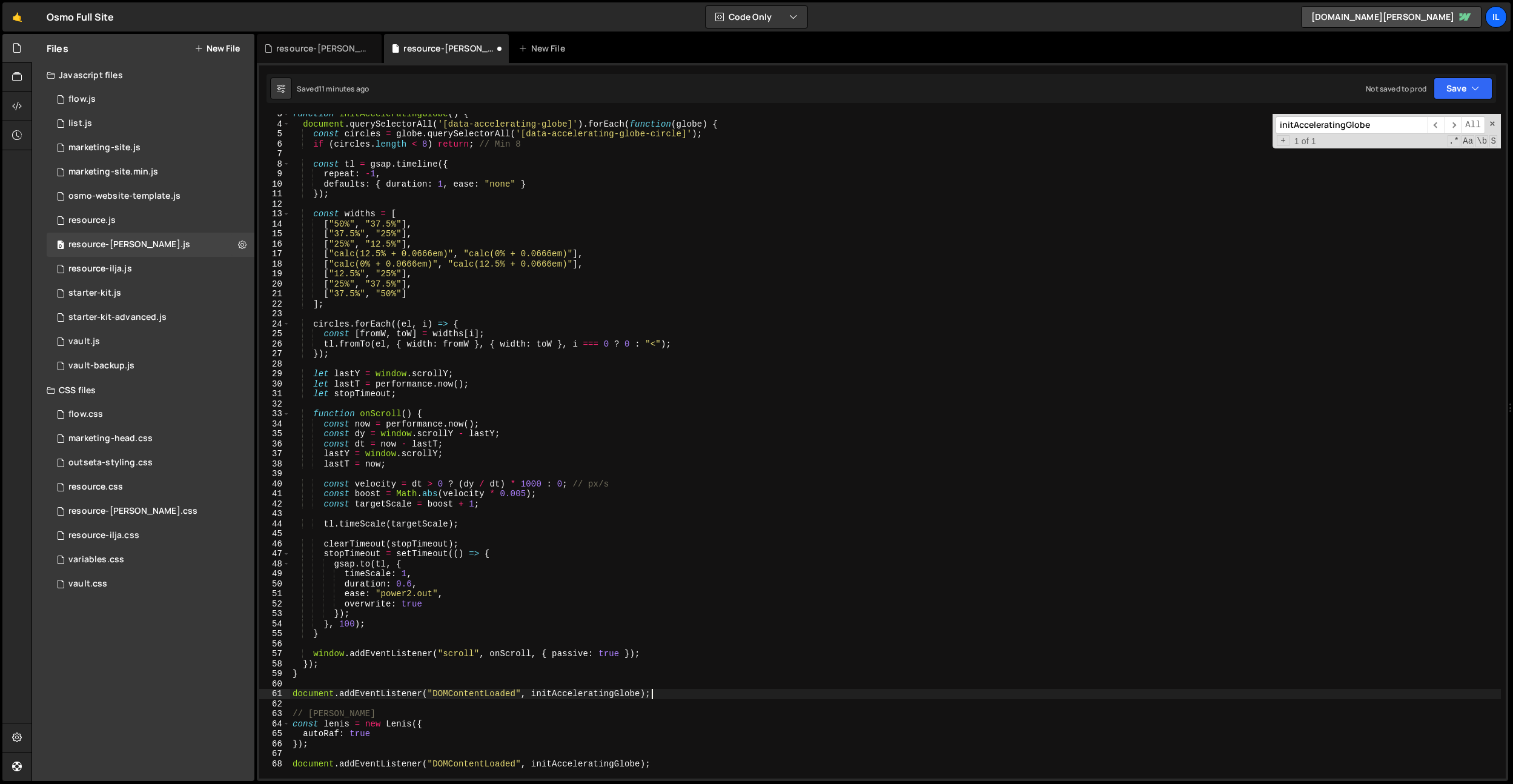
scroll to position [34, 0]
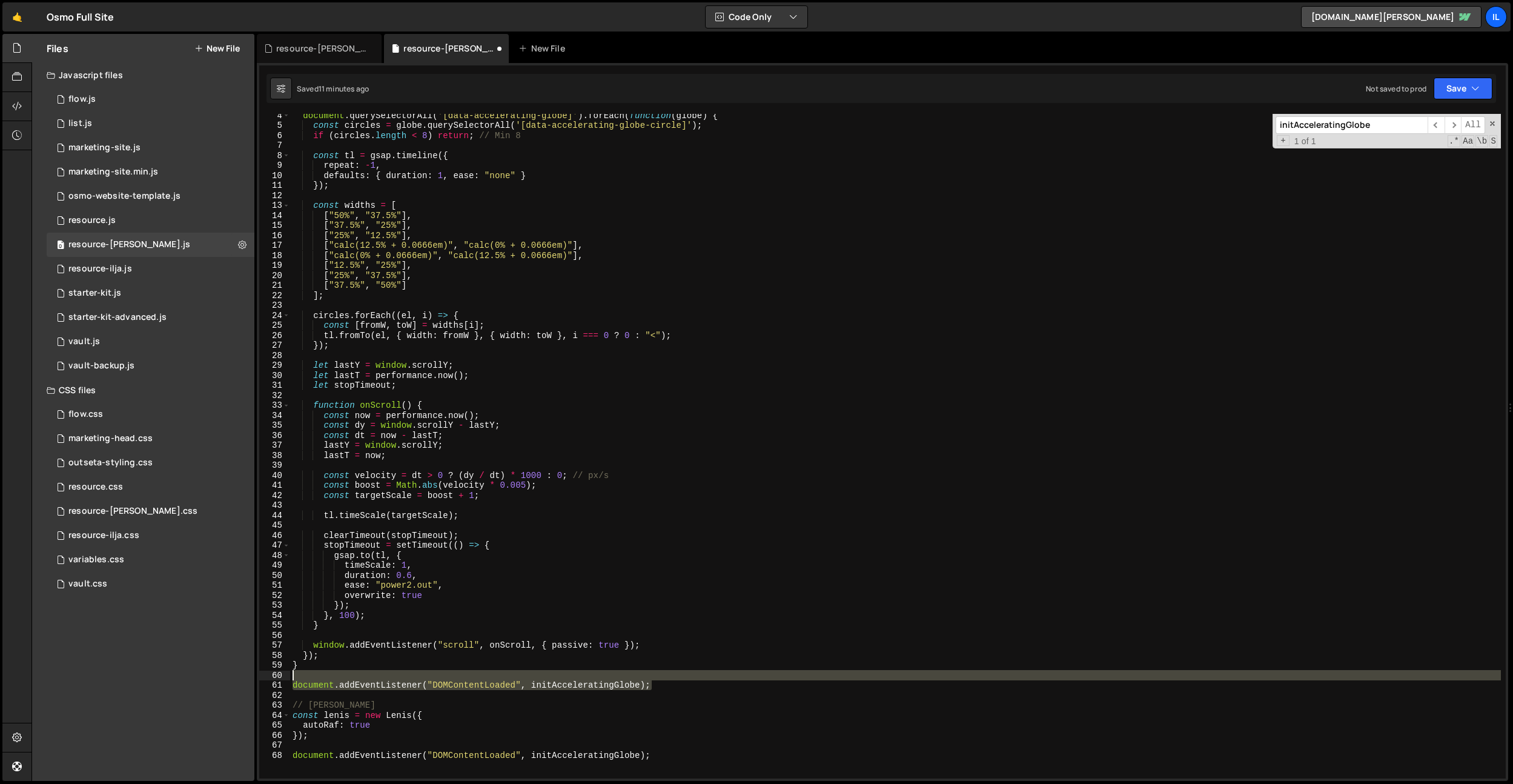
drag, startPoint x: 672, startPoint y: 684, endPoint x: 672, endPoint y: 676, distance: 8.0
click at [672, 676] on div "document . querySelectorAll ( '[data-accelerating-globe]' ) . forEach ( functio…" at bounding box center [895, 452] width 1211 height 684
type textarea "document.addEventListener("DOMContentLoaded", initAcceleratingGlobe);"
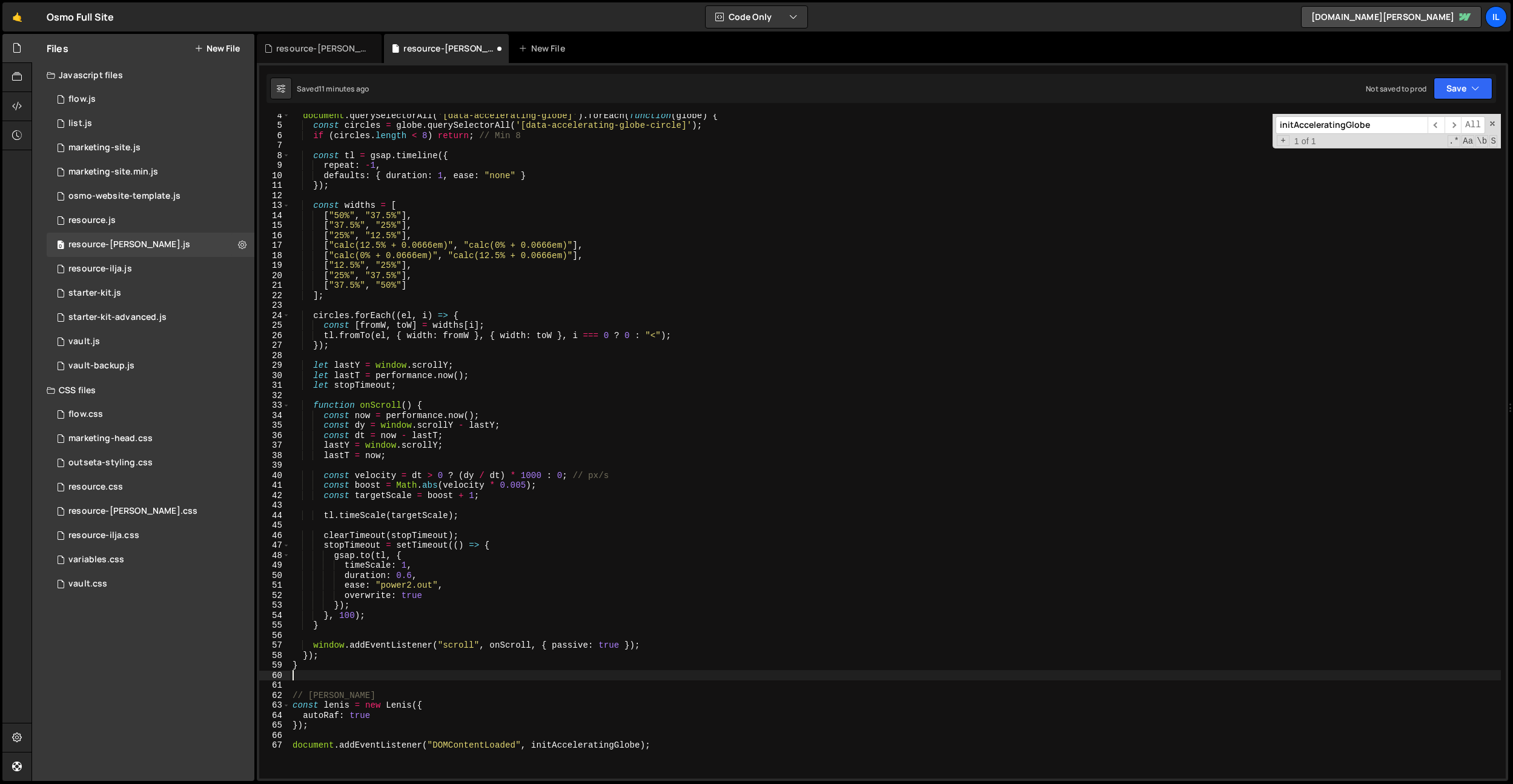
type textarea "}"
click at [464, 672] on div "document . querySelectorAll ( '[data-accelerating-globe]' ) . forEach ( functio…" at bounding box center [895, 452] width 1211 height 684
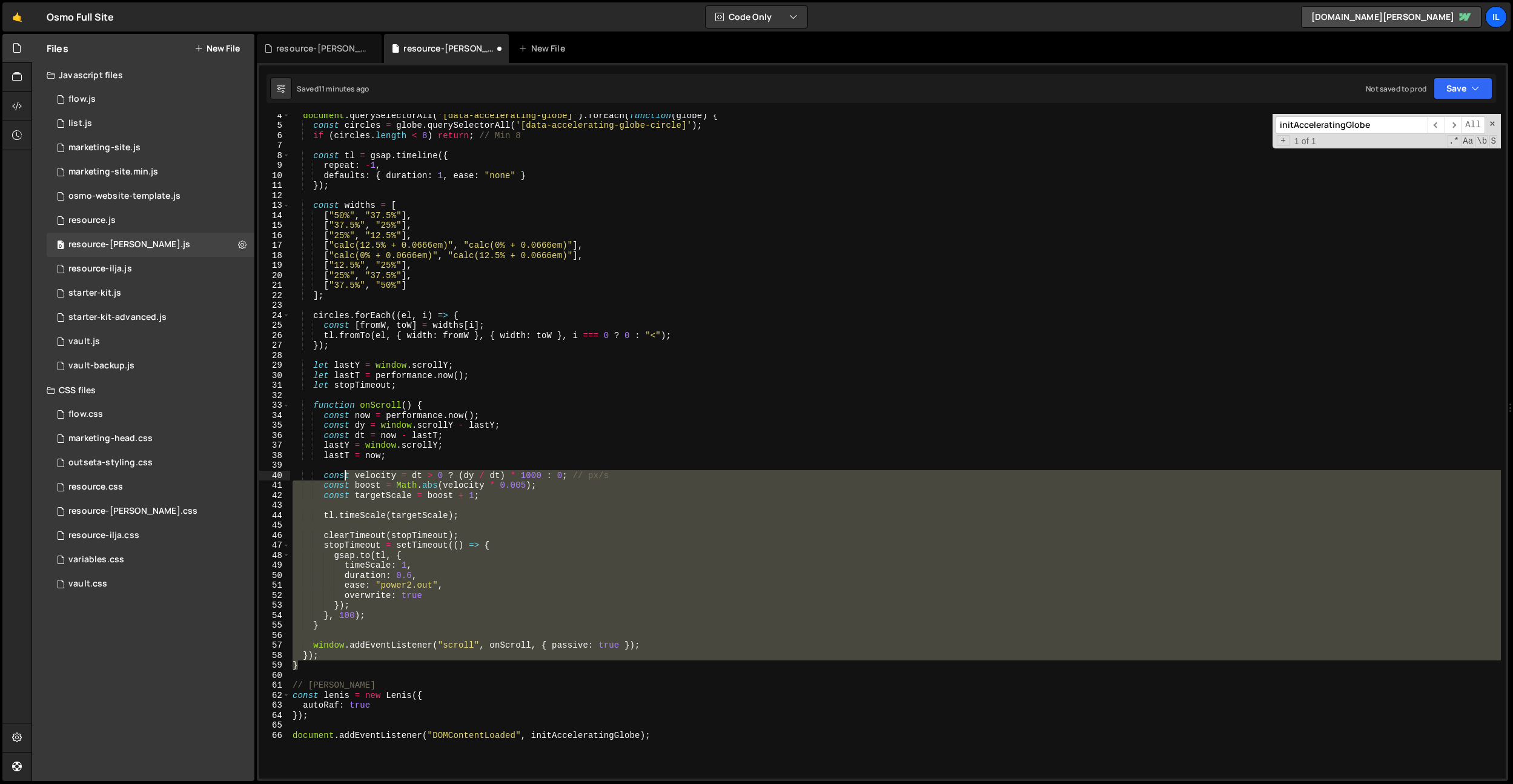
scroll to position [0, 0]
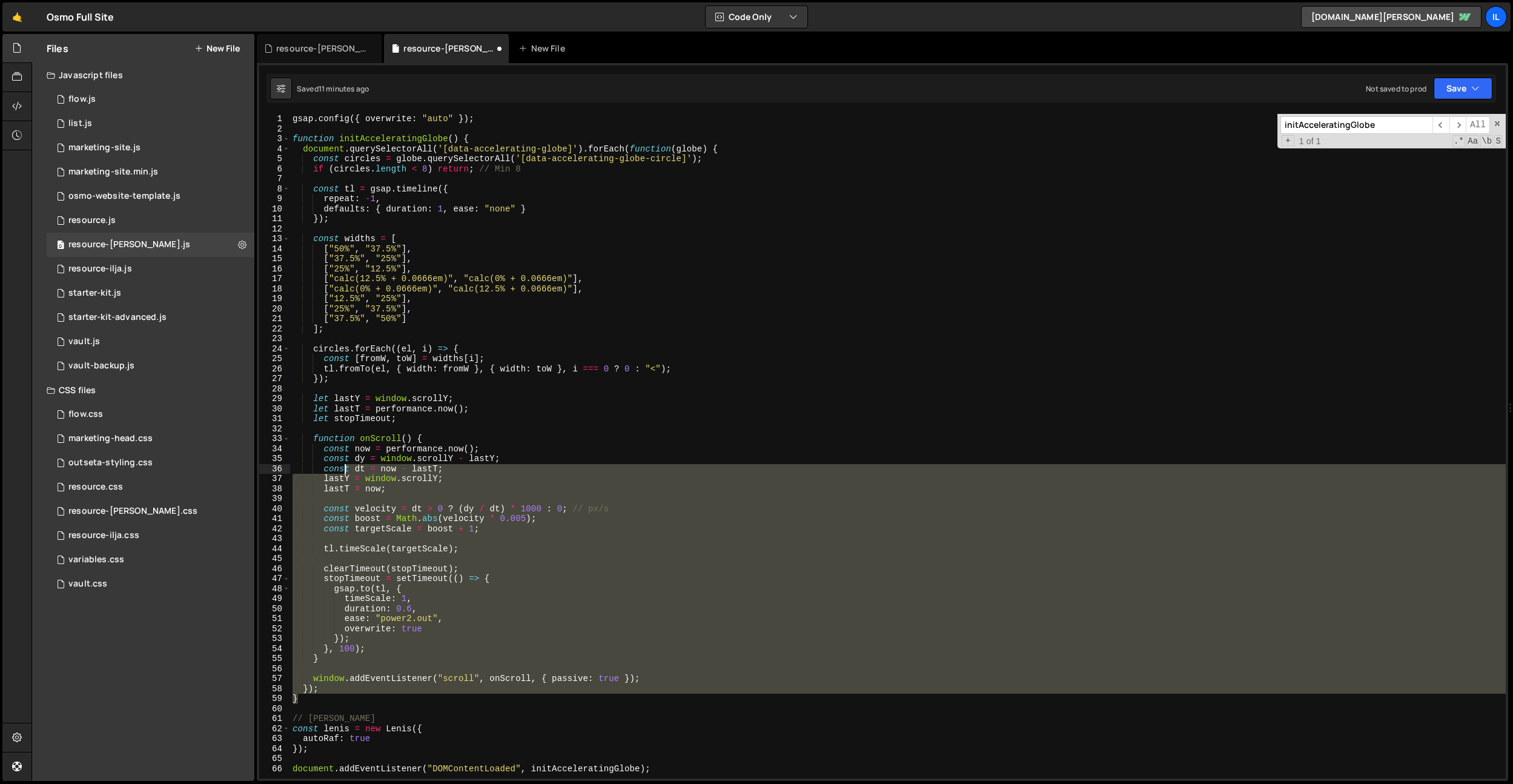
drag, startPoint x: 313, startPoint y: 663, endPoint x: 346, endPoint y: 470, distance: 195.8
click at [346, 470] on div "gsap . config ({ overwrite : "auto" }) ; function initAcceleratingGlobe ( ) { d…" at bounding box center [898, 456] width 1216 height 684
click at [682, 217] on div "gsap . config ({ overwrite : "auto" }) ; function initAcceleratingGlobe ( ) { d…" at bounding box center [898, 456] width 1216 height 684
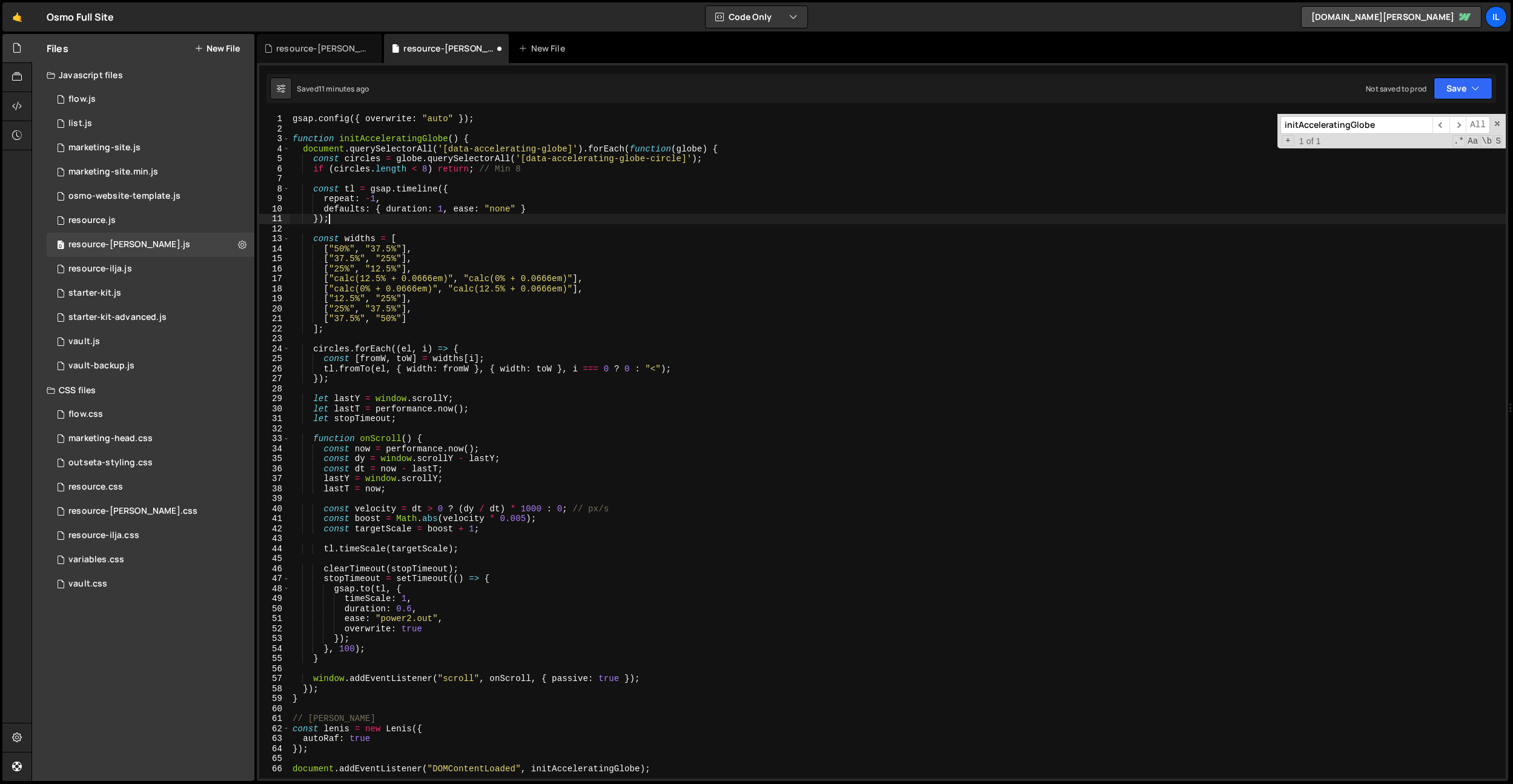
click at [682, 217] on div "gsap . config ({ overwrite : "auto" }) ; function initAcceleratingGlobe ( ) { d…" at bounding box center [898, 456] width 1216 height 684
click at [393, 139] on div "gsap . config ({ overwrite : "auto" }) ; function initAcceleratingGlobe ( ) { d…" at bounding box center [898, 456] width 1216 height 684
drag, startPoint x: 519, startPoint y: 115, endPoint x: 220, endPoint y: 118, distance: 299.0
click at [220, 118] on div "Files New File Javascript files 0 flow.js 0 0 list.js 0 0 marketing-site.js 0 0…" at bounding box center [772, 407] width 1481 height 747
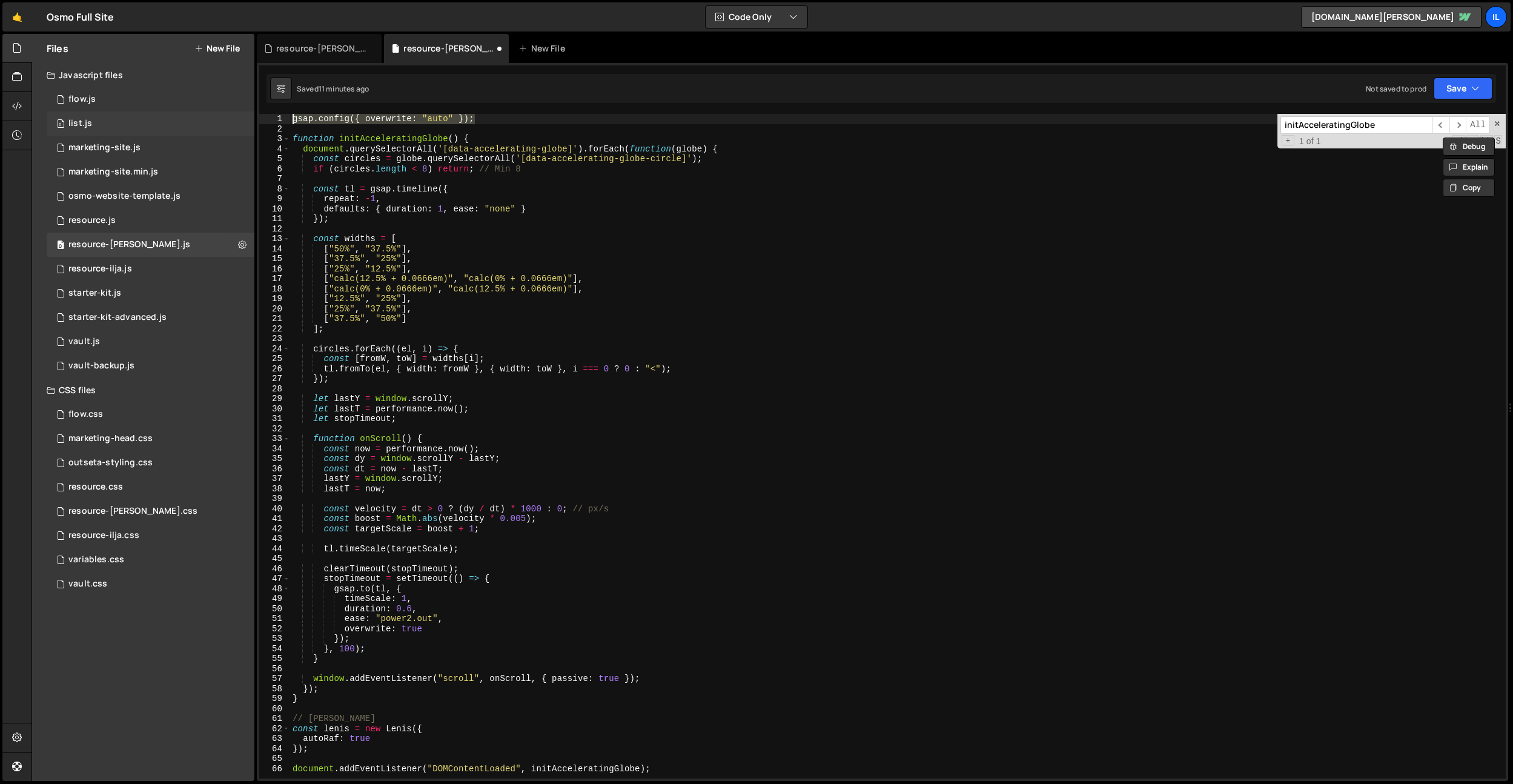
type textarea "gsap.config({ overwrite: "auto" });"
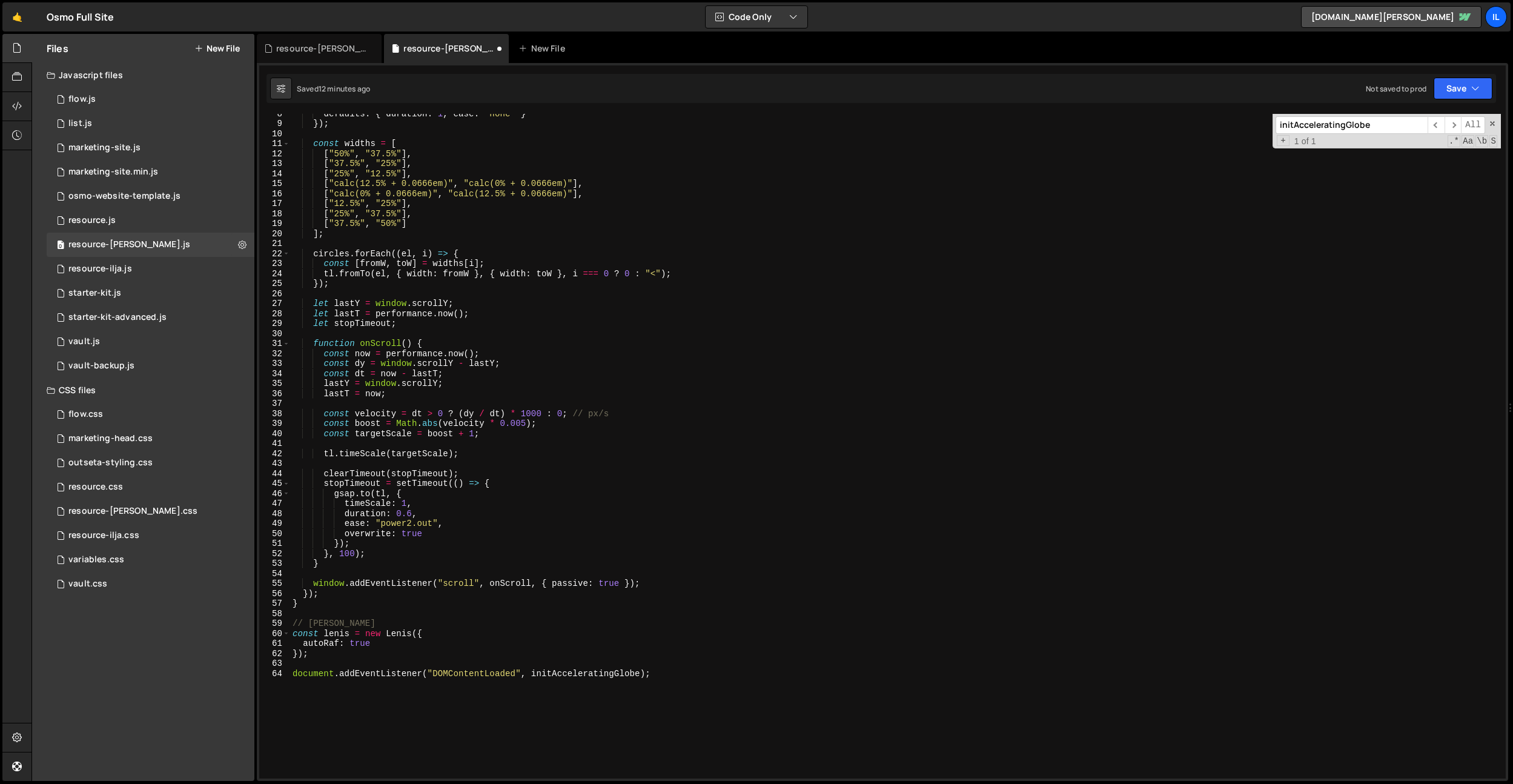
scroll to position [109, 0]
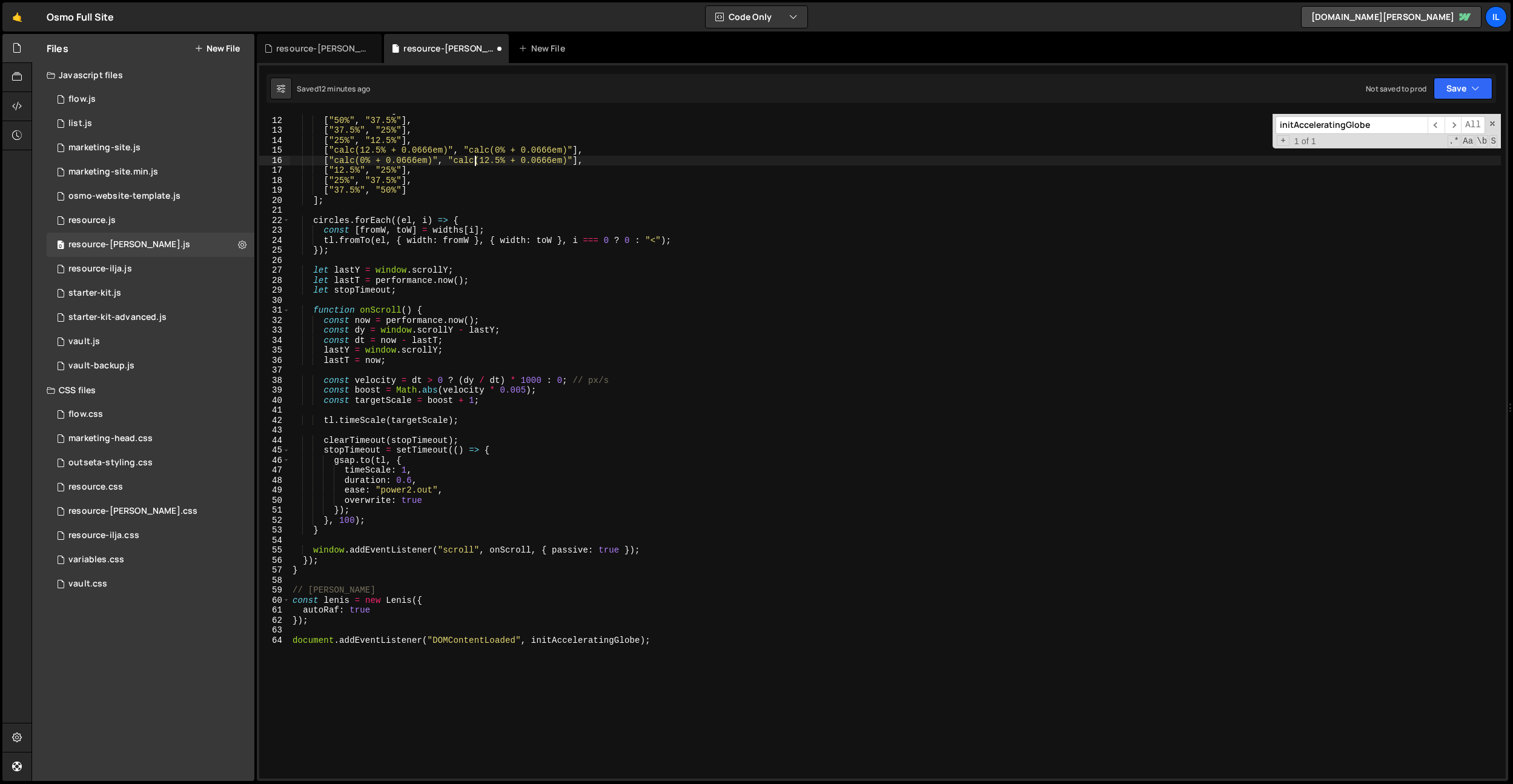
drag, startPoint x: 474, startPoint y: 161, endPoint x: 462, endPoint y: 160, distance: 12.0
click at [474, 161] on div "const widths = [ [ "50%" , "37.5%" ] , [ "37.5%" , "25%" ] , [ "25%" , "12.5%" …" at bounding box center [895, 447] width 1211 height 684
drag, startPoint x: 445, startPoint y: 152, endPoint x: 400, endPoint y: 151, distance: 45.0
click at [400, 151] on div "const widths = [ [ "50%" , "37.5%" ] , [ "37.5%" , "25%" ] , [ "25%" , "12.5%" …" at bounding box center [895, 447] width 1211 height 684
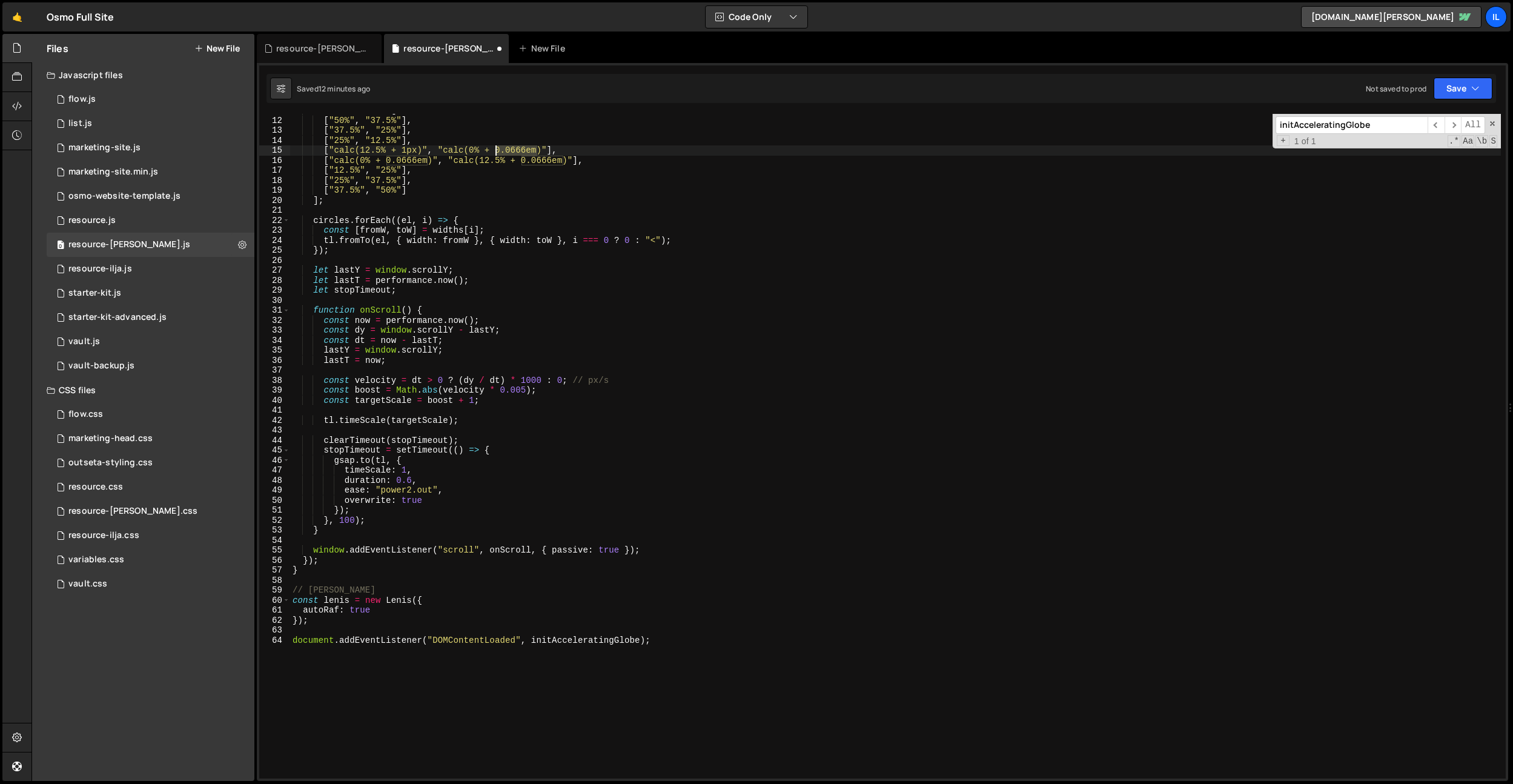
drag, startPoint x: 536, startPoint y: 153, endPoint x: 495, endPoint y: 152, distance: 41.0
click at [495, 152] on div "const widths = [ [ "50%" , "37.5%" ] , [ "37.5%" , "25%" ] , [ "25%" , "12.5%" …" at bounding box center [895, 447] width 1211 height 684
click at [517, 140] on div "const widths = [ [ "50%" , "37.5%" ] , [ "37.5%" , "25%" ] , [ "25%" , "12.5%" …" at bounding box center [895, 447] width 1211 height 684
drag, startPoint x: 562, startPoint y: 160, endPoint x: 523, endPoint y: 161, distance: 39.0
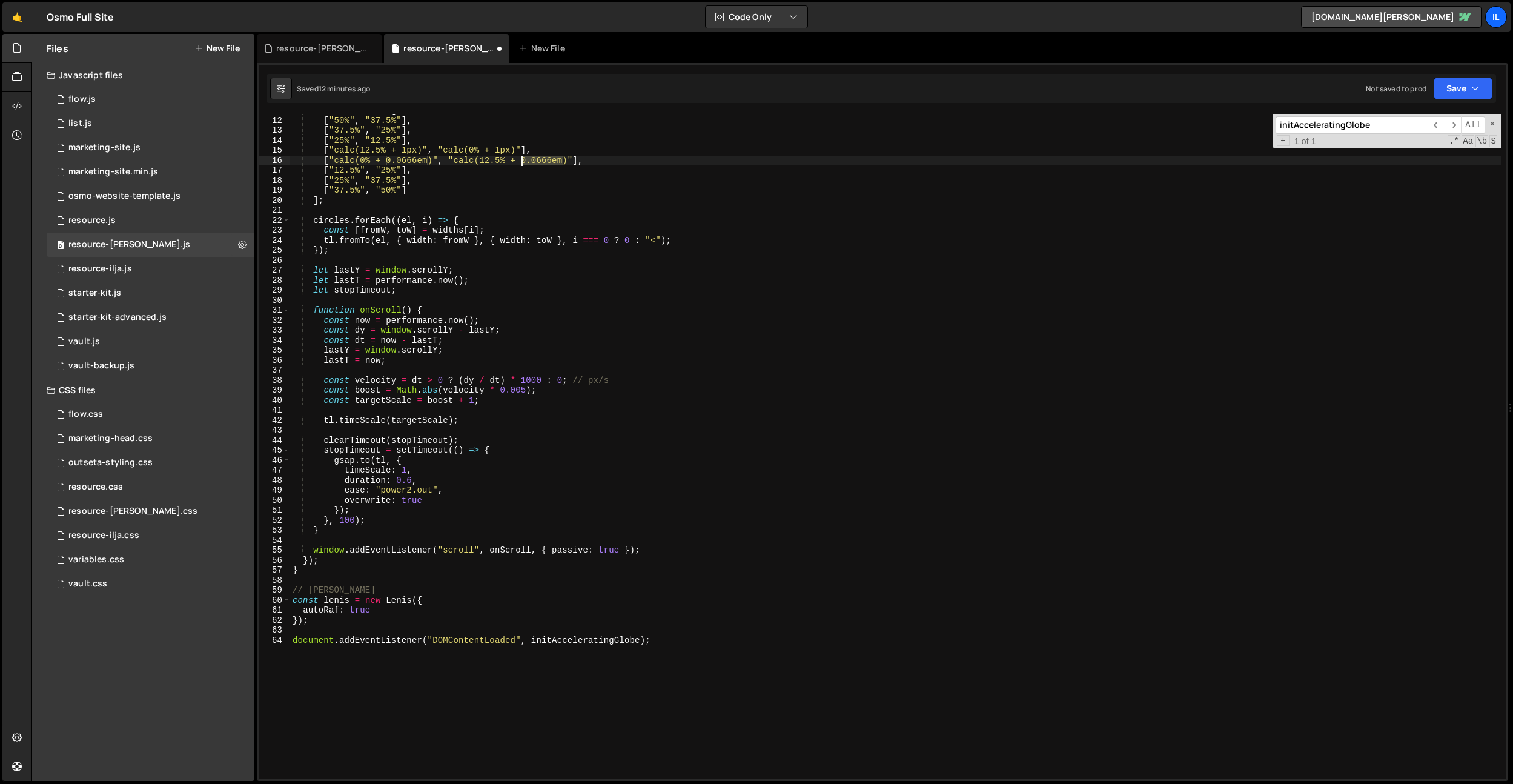
click at [523, 161] on div "const widths = [ [ "50%" , "37.5%" ] , [ "37.5%" , "25%" ] , [ "25%" , "12.5%" …" at bounding box center [895, 447] width 1211 height 684
drag, startPoint x: 427, startPoint y: 162, endPoint x: 388, endPoint y: 160, distance: 39.1
click at [388, 160] on div "const widths = [ [ "50%" , "37.5%" ] , [ "37.5%" , "25%" ] , [ "25%" , "12.5%" …" at bounding box center [895, 447] width 1211 height 684
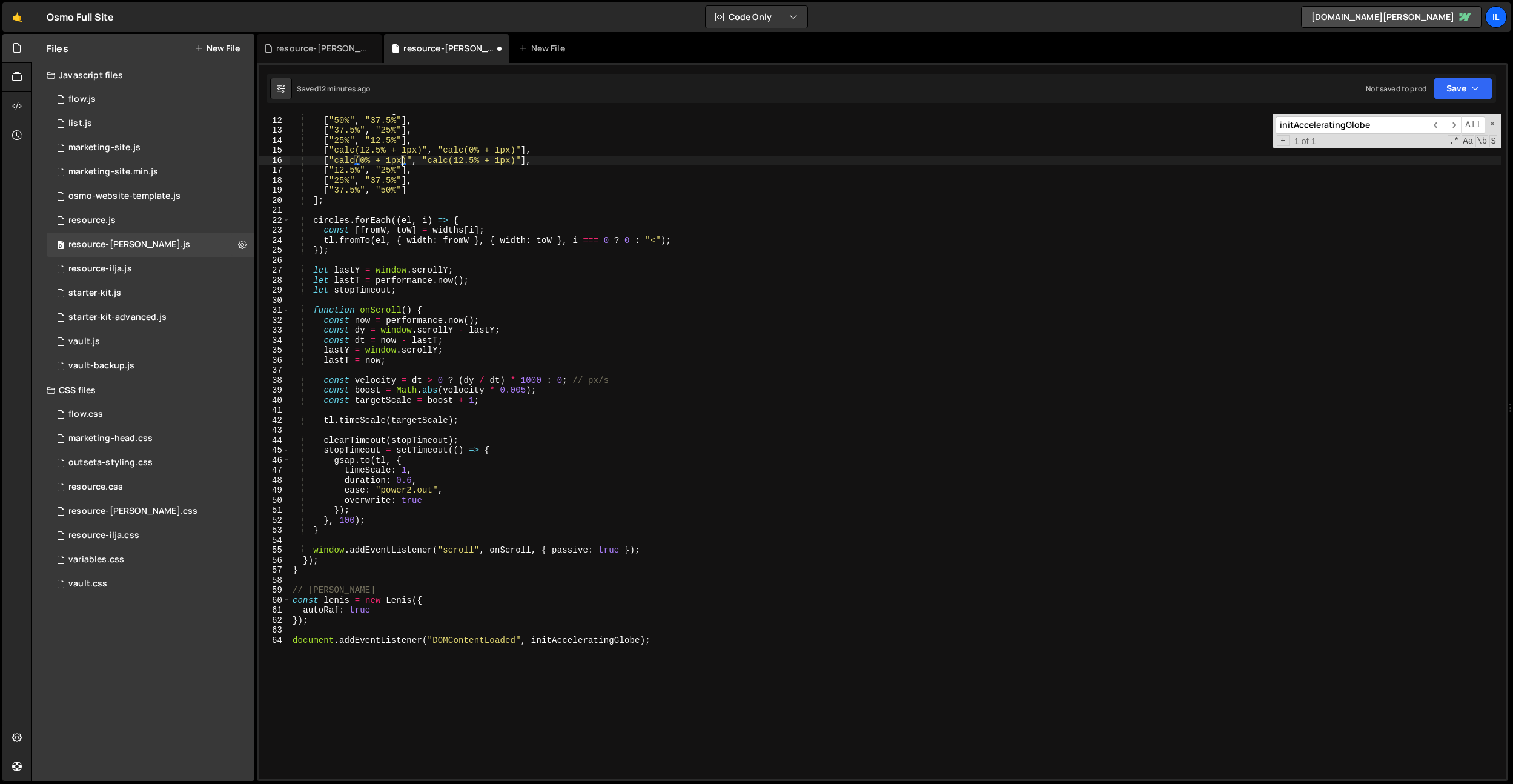
click at [544, 277] on div "const widths = [ [ "50%" , "37.5%" ] , [ "37.5%" , "25%" ] , [ "25%" , "12.5%" …" at bounding box center [895, 447] width 1211 height 684
type textarea "let lastT = [DOMAIN_NAME]();"
click at [557, 302] on div "const widths = [ [ "50%" , "37.5%" ] , [ "37.5%" , "25%" ] , [ "25%" , "12.5%" …" at bounding box center [895, 447] width 1211 height 684
click at [386, 611] on div "[ "50%" , "37.5%" ] , [ "37.5%" , "25%" ] , [ "25%" , "12.5%" ] , [ "calc(12.5%…" at bounding box center [895, 451] width 1211 height 684
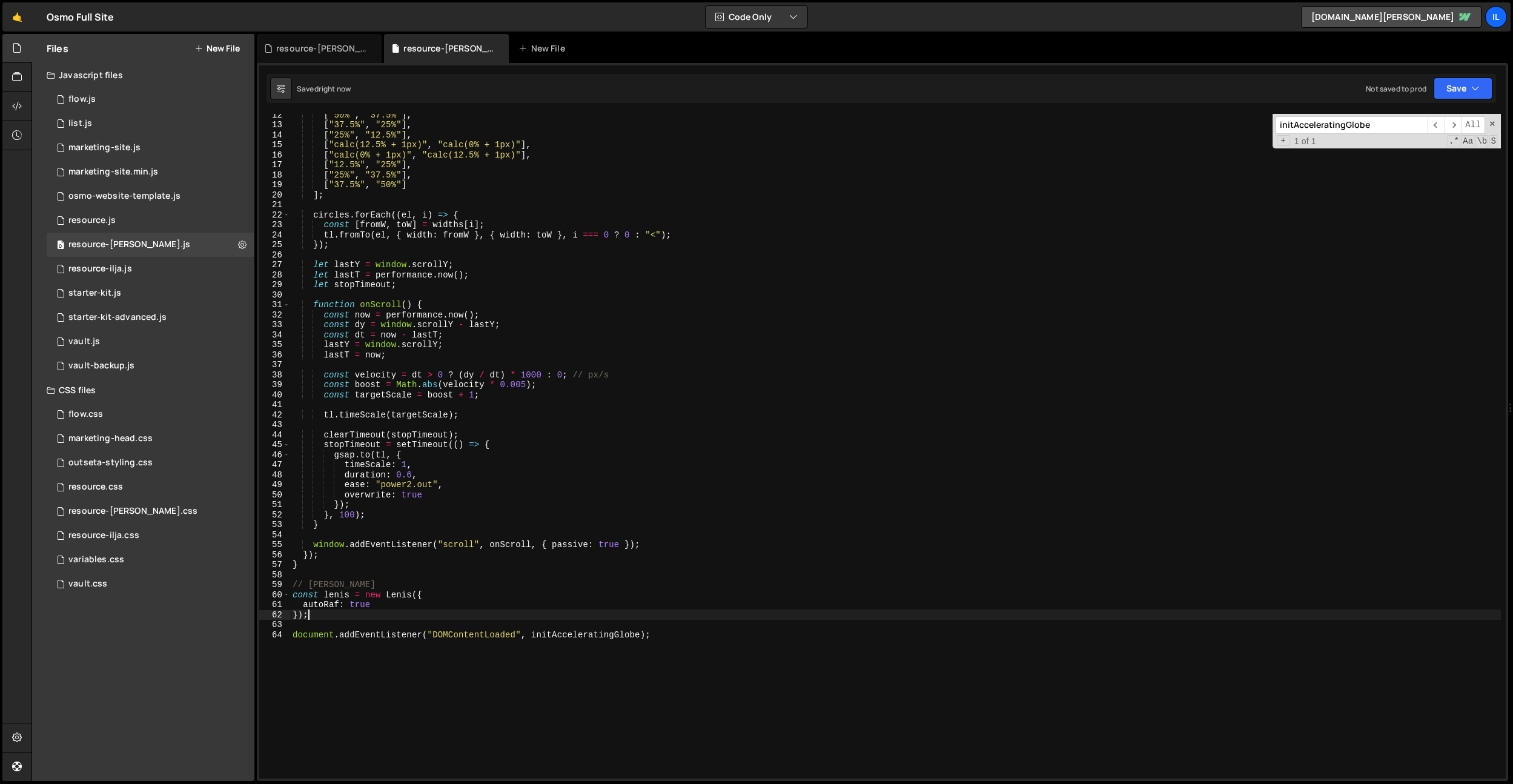
type textarea "});"
paste textarea "});"
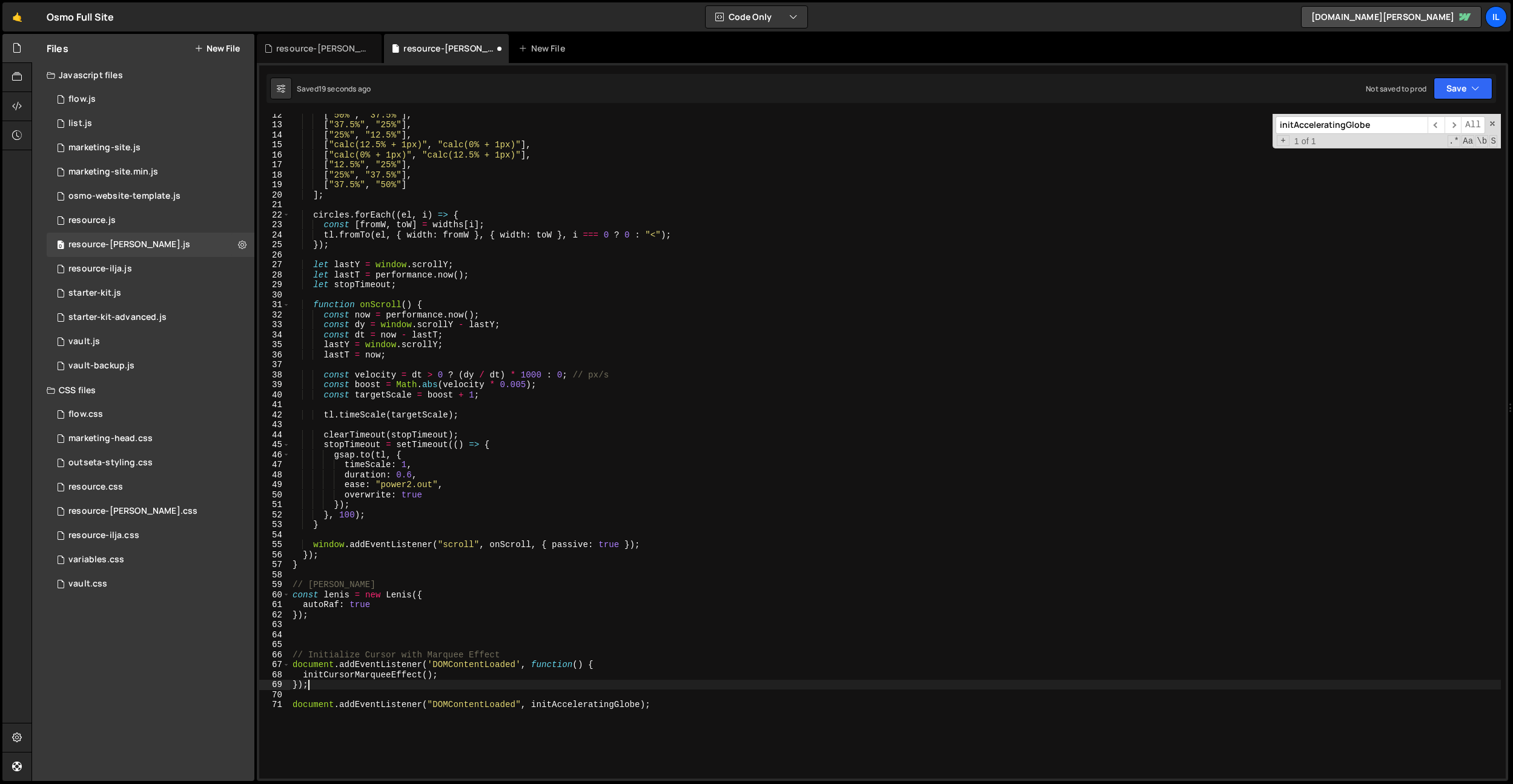
click at [505, 653] on div "[ "50%" , "37.5%" ] , [ "37.5%" , "25%" ] , [ "25%" , "12.5%" ] , [ "calc(12.5%…" at bounding box center [895, 451] width 1211 height 684
click at [627, 706] on div "[ "50%" , "37.5%" ] , [ "37.5%" , "25%" ] , [ "25%" , "12.5%" ] , [ "calc(12.5%…" at bounding box center [895, 451] width 1211 height 684
click at [386, 677] on div "[ "50%" , "37.5%" ] , [ "37.5%" , "25%" ] , [ "25%" , "12.5%" ] , [ "calc(12.5%…" at bounding box center [895, 451] width 1211 height 684
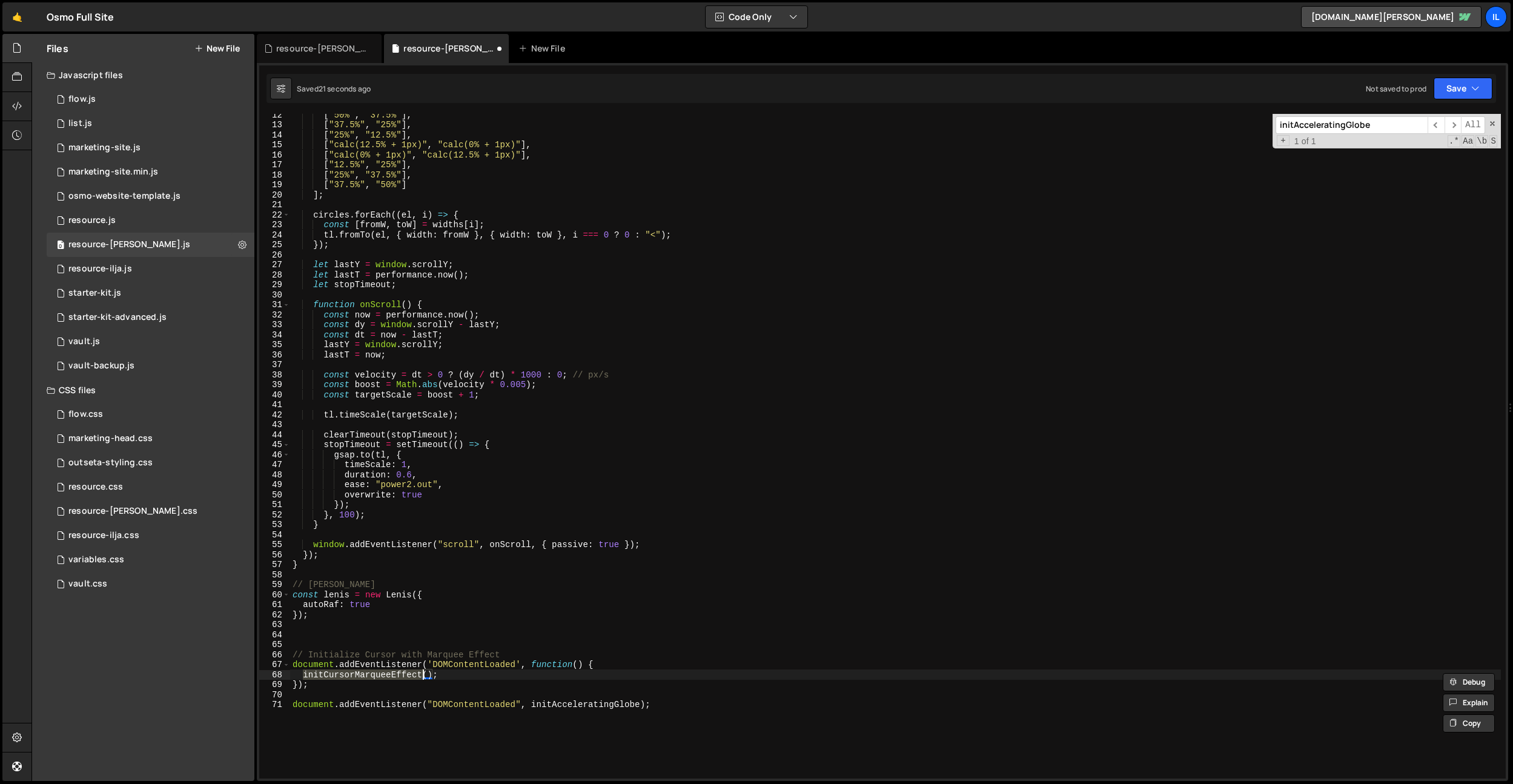
paste textarea "AcceleratingGlobe"
click at [487, 650] on div "[ "50%" , "37.5%" ] , [ "37.5%" , "25%" ] , [ "25%" , "12.5%" ] , [ "calc(12.5%…" at bounding box center [895, 451] width 1211 height 684
drag, startPoint x: 526, startPoint y: 655, endPoint x: 367, endPoint y: 653, distance: 159.0
click at [367, 653] on div "[ "50%" , "37.5%" ] , [ "37.5%" , "25%" ] , [ "25%" , "12.5%" ] , [ "calc(12.5%…" at bounding box center [895, 451] width 1211 height 684
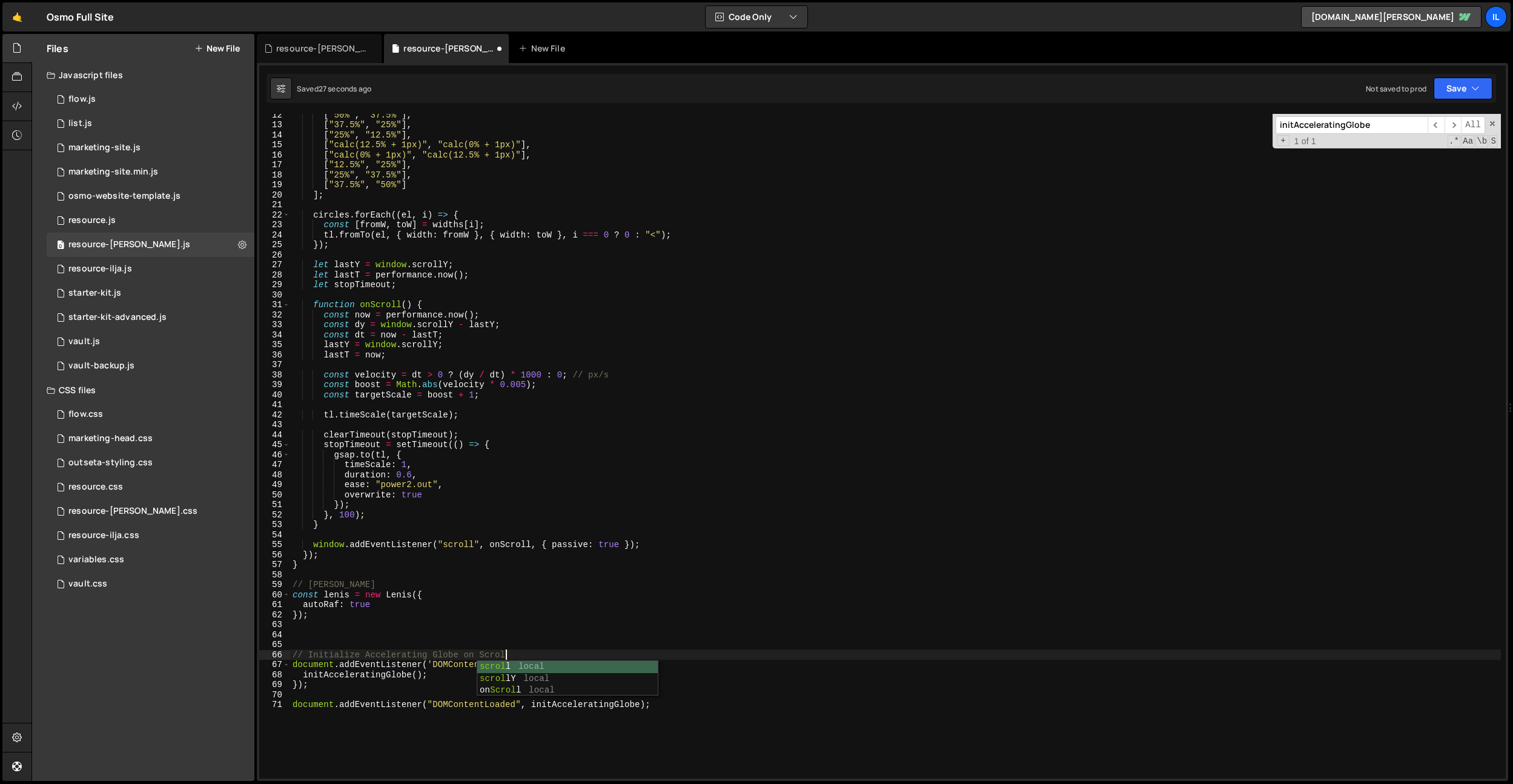
type textarea "// Initialize Accelerating Globe on Scroll"
click at [373, 619] on div "[ "50%" , "37.5%" ] , [ "37.5%" , "25%" ] , [ "25%" , "12.5%" ] , [ "calc(12.5%…" at bounding box center [895, 451] width 1211 height 684
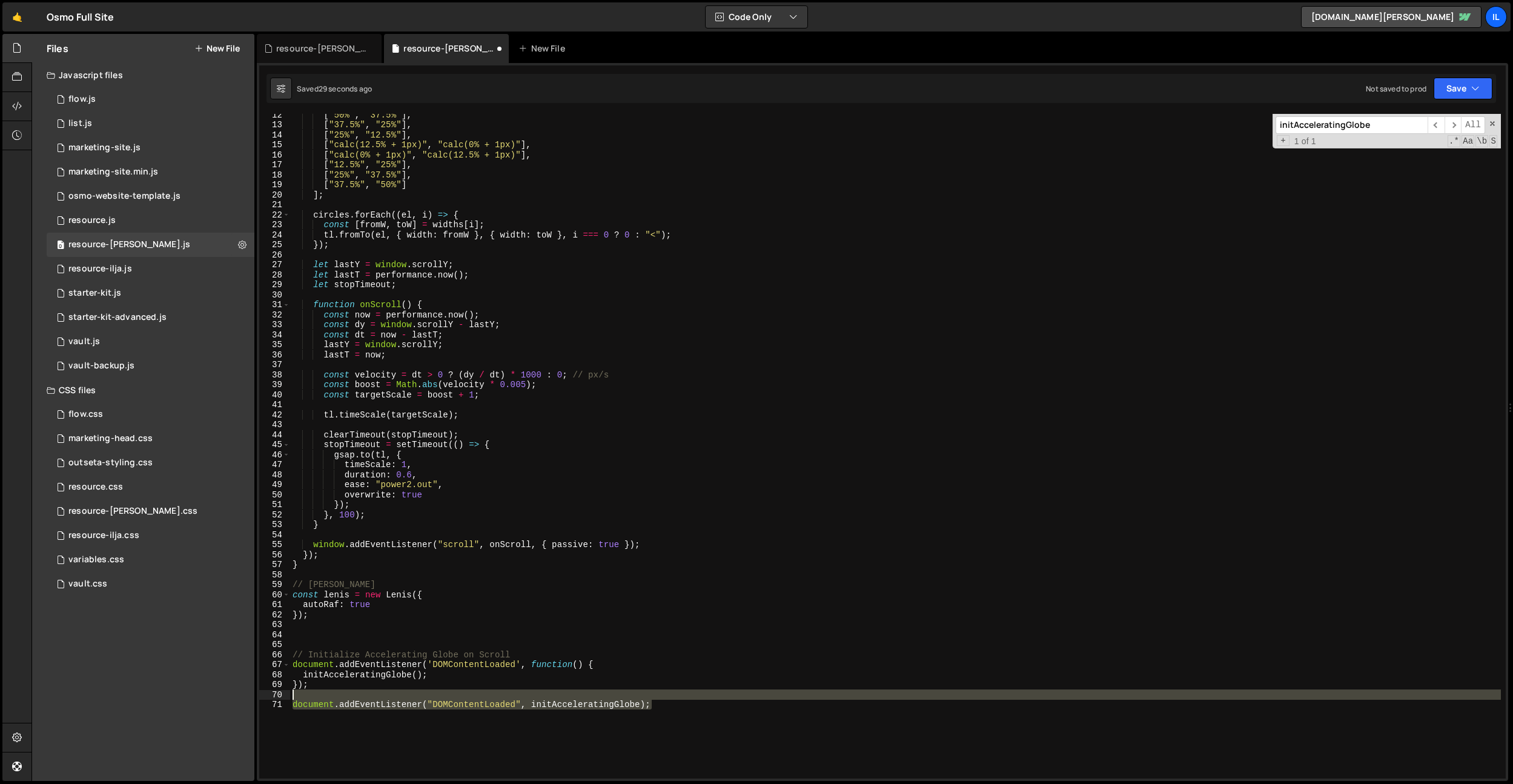
drag, startPoint x: 377, startPoint y: 731, endPoint x: 290, endPoint y: 696, distance: 93.8
click at [290, 696] on div "12 13 14 15 16 17 18 19 20 21 22 23 24 25 26 27 28 29 30 31 32 33 34 35 36 37 3…" at bounding box center [882, 445] width 1247 height 664
type textarea "document.addEventListener("DOMContentLoaded", initAcceleratingGlobe);"
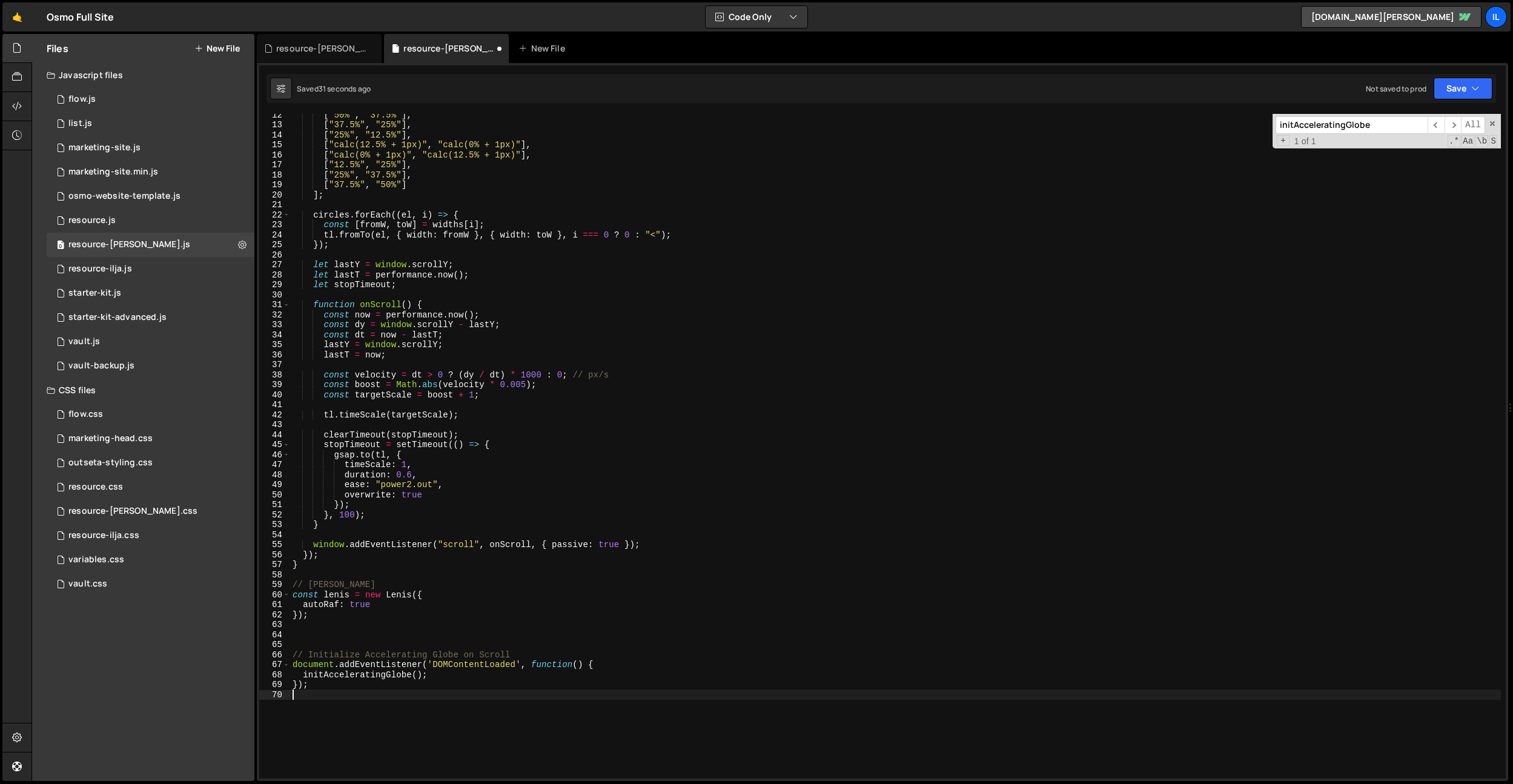
click at [307, 645] on div "[ "50%" , "37.5%" ] , [ "37.5%" , "25%" ] , [ "25%" , "12.5%" ] , [ "calc(12.5%…" at bounding box center [895, 451] width 1211 height 684
click at [322, 690] on div "[ "50%" , "37.5%" ] , [ "37.5%" , "25%" ] , [ "25%" , "12.5%" ] , [ "calc(12.5%…" at bounding box center [895, 451] width 1211 height 684
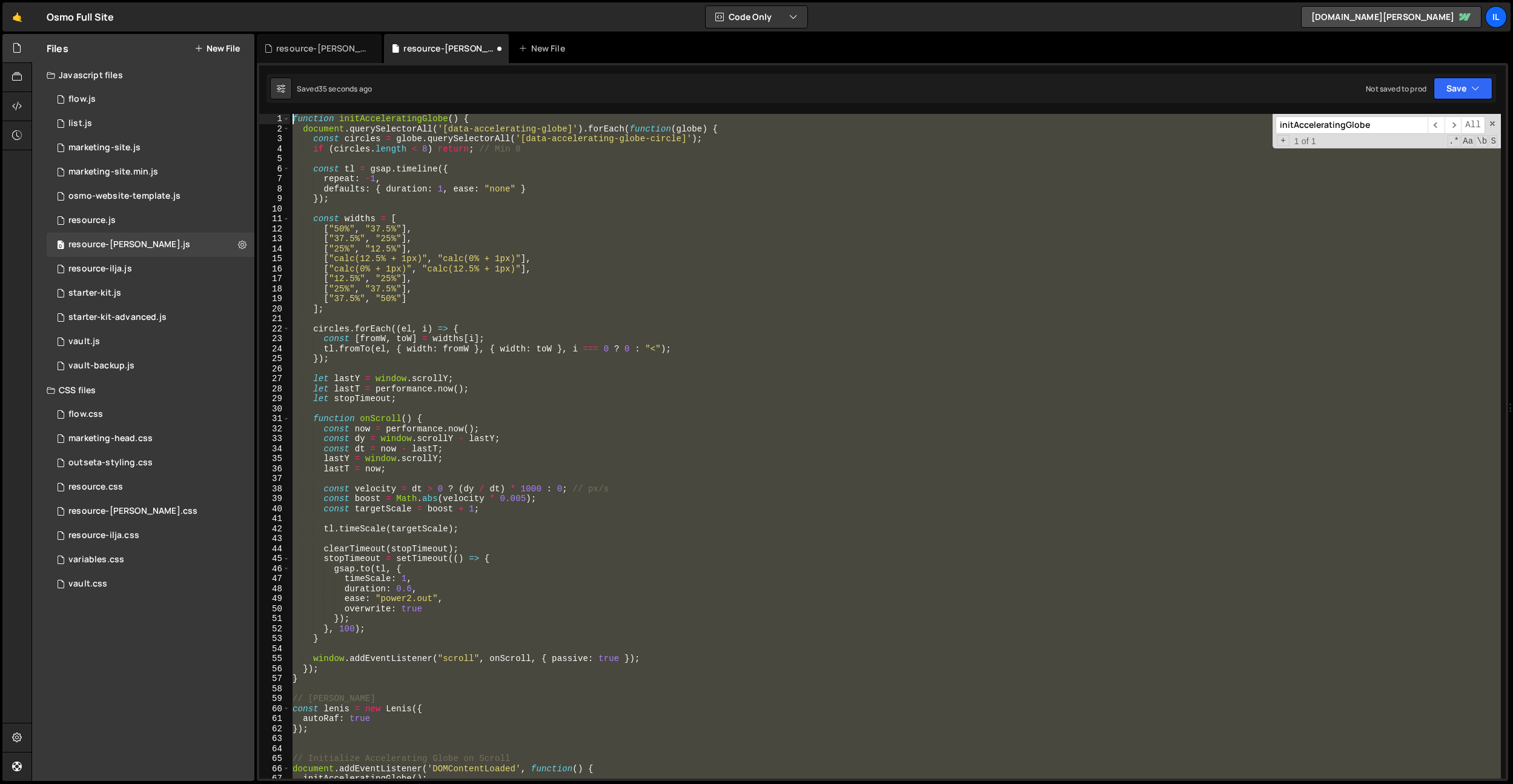
drag, startPoint x: 324, startPoint y: 678, endPoint x: 258, endPoint y: 105, distance: 576.8
click at [258, 105] on div "1 Type cmd + s to save your Javascript file. הההההההההההההההההההההההההההההההההה…" at bounding box center [882, 421] width 1251 height 718
type textarea "function initAcceleratingGlobe() { document.querySelectorAll('[data-acceleratin…"
click at [476, 370] on div "function initAcceleratingGlobe ( ) { document . querySelectorAll ( '[data-accel…" at bounding box center [895, 445] width 1211 height 664
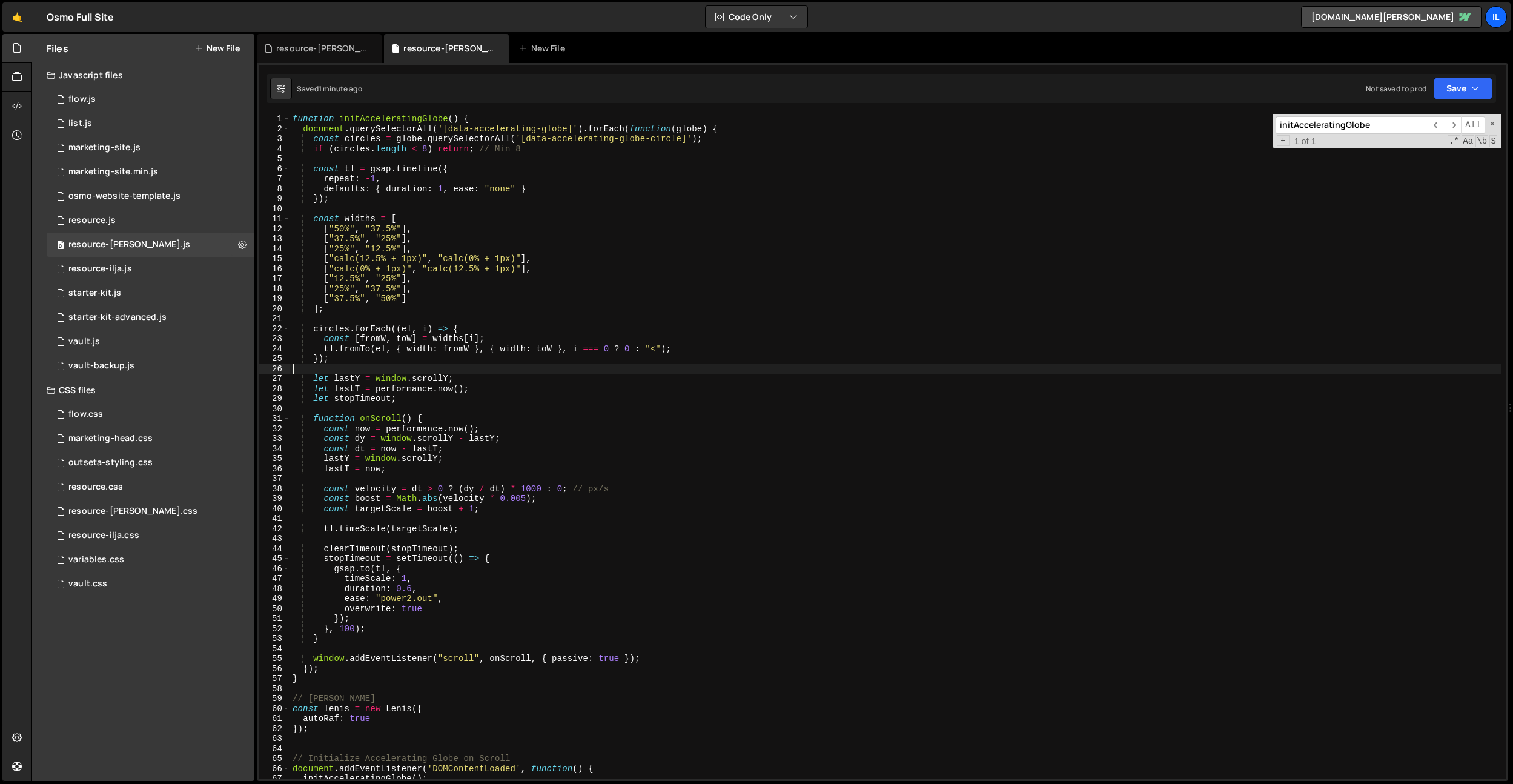
type textarea "});"
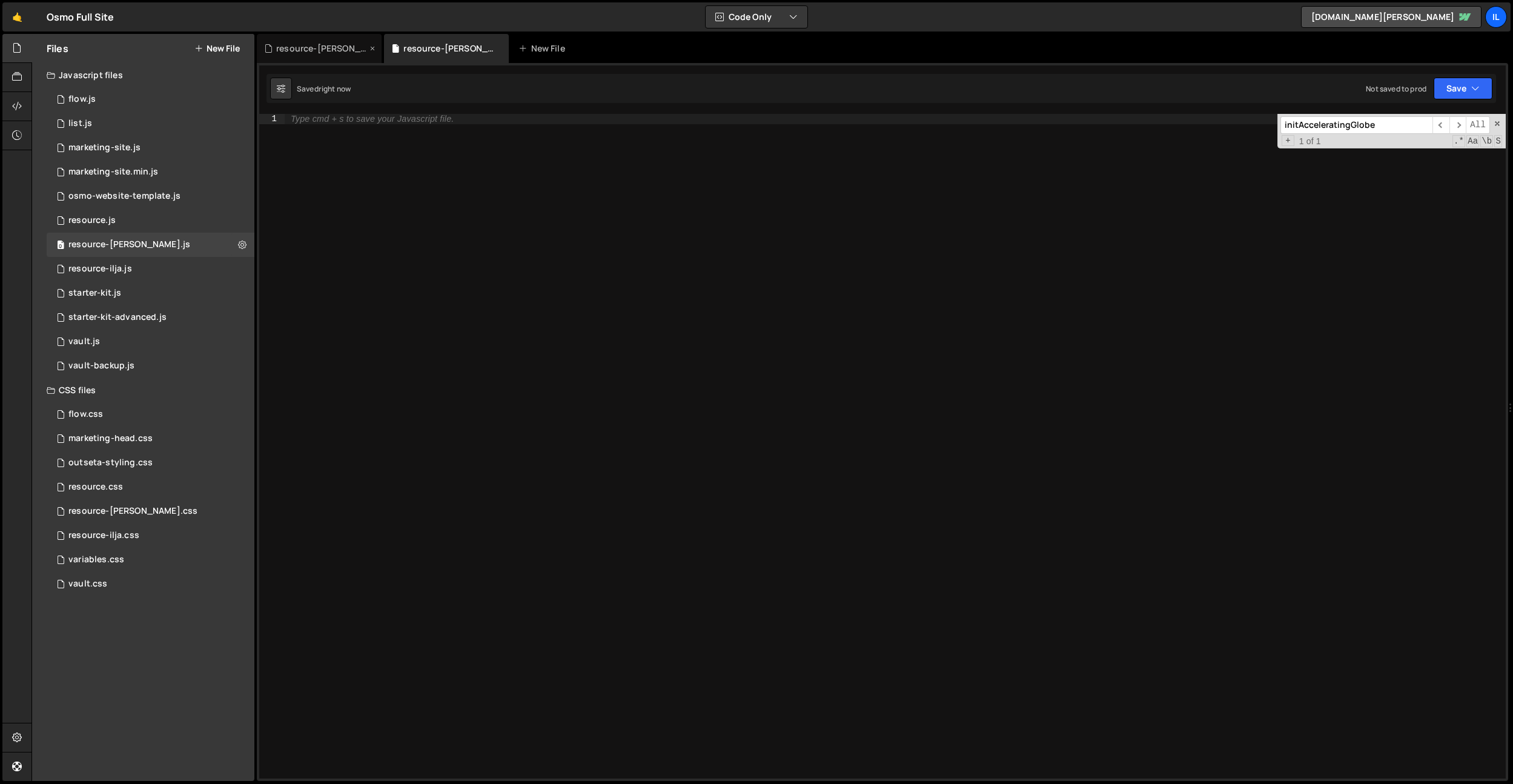
click at [301, 51] on div "resource-[PERSON_NAME].css" at bounding box center [321, 48] width 90 height 12
click at [0, 0] on div "Type cmd + s to save your CSS file." at bounding box center [0, 0] width 0 height 0
